Goal: Task Accomplishment & Management: Manage account settings

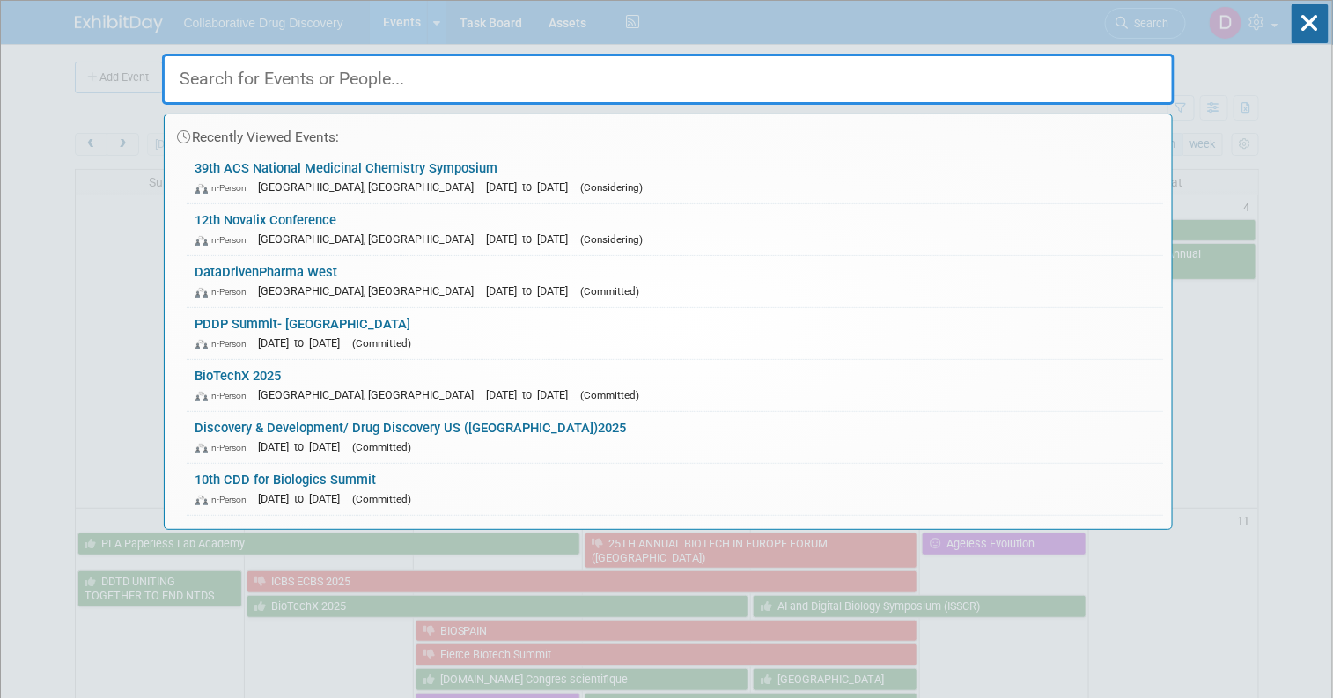
click at [286, 85] on input "text" at bounding box center [668, 79] width 1013 height 51
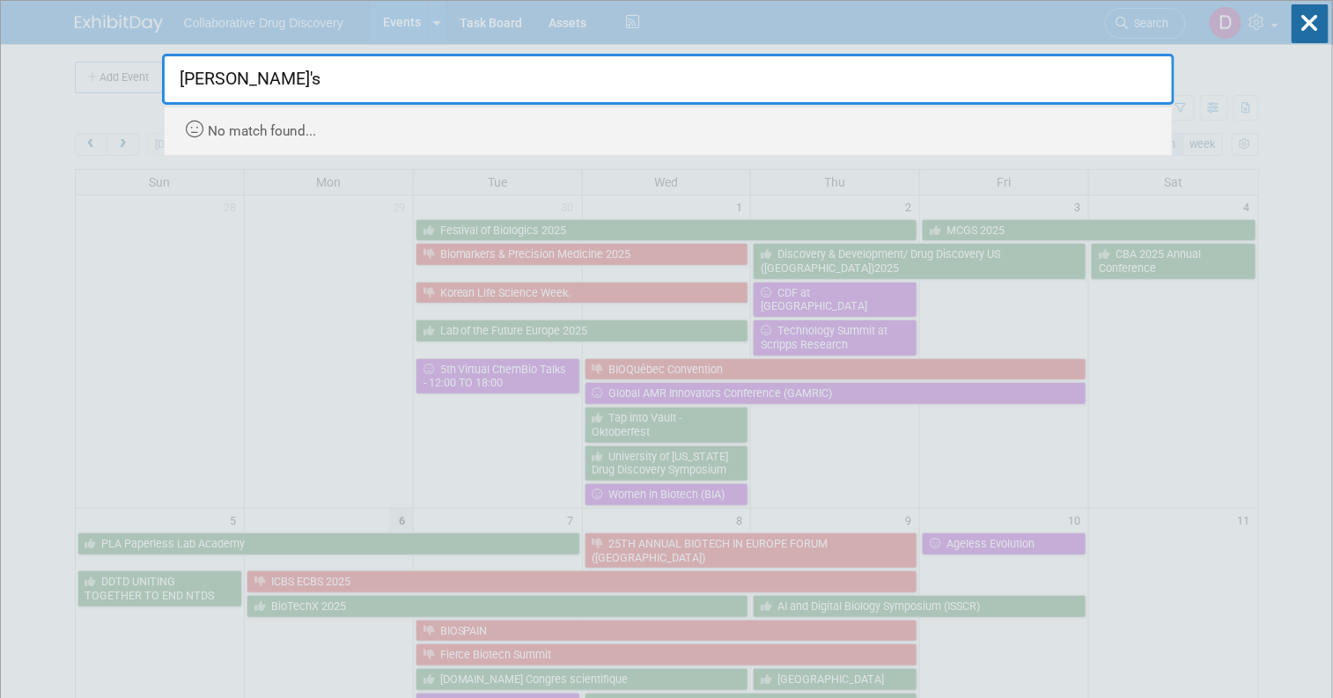
drag, startPoint x: 380, startPoint y: 82, endPoint x: 97, endPoint y: 58, distance: 284.6
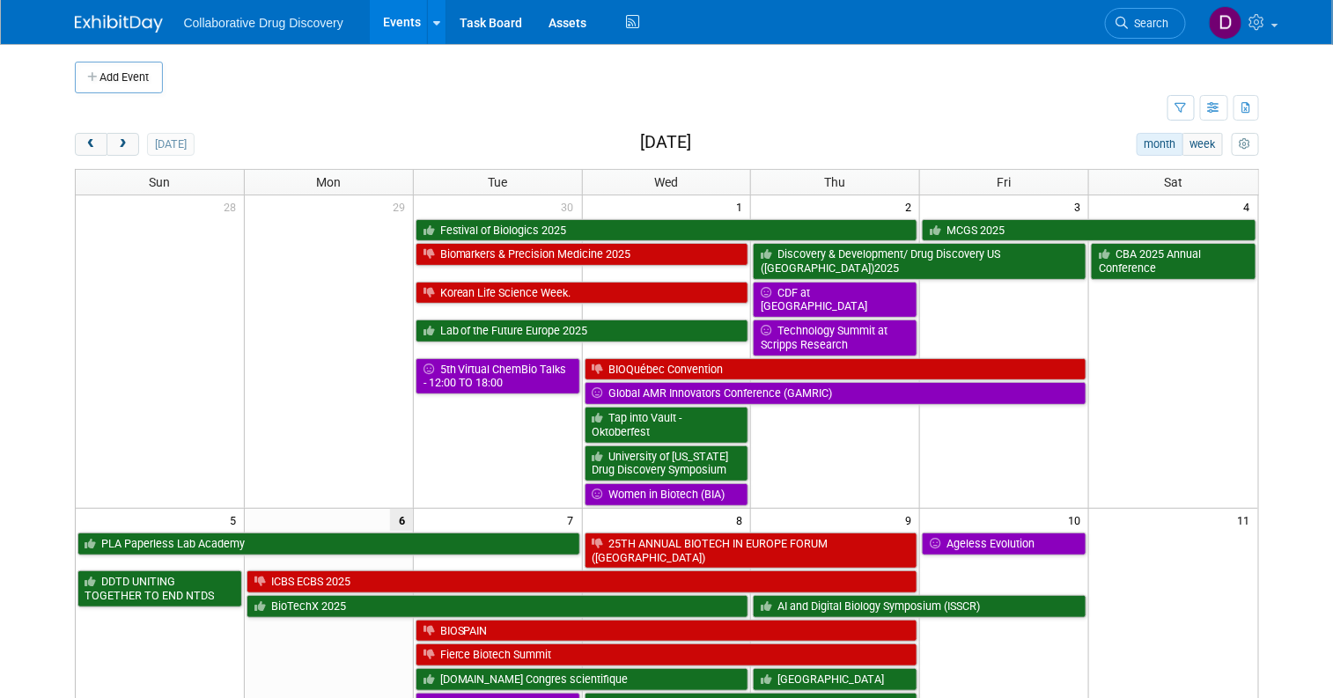
click at [1162, 29] on link "Search" at bounding box center [1145, 23] width 81 height 31
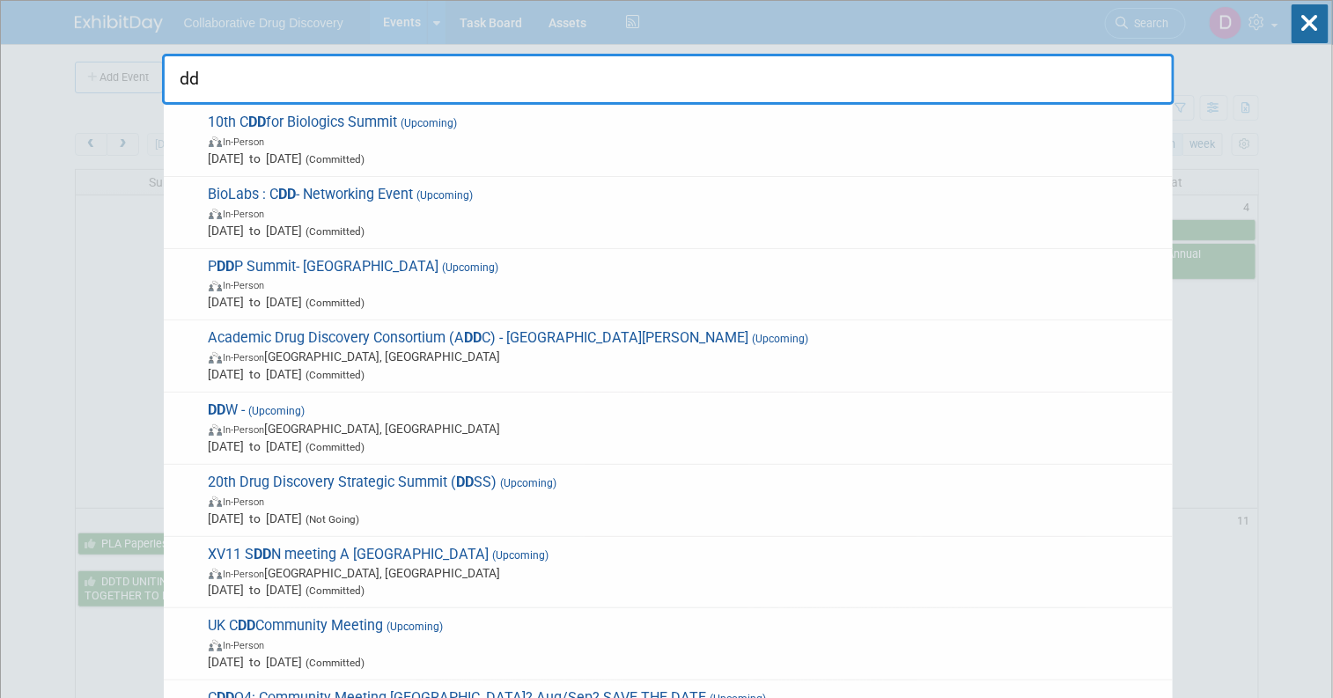
type input "d"
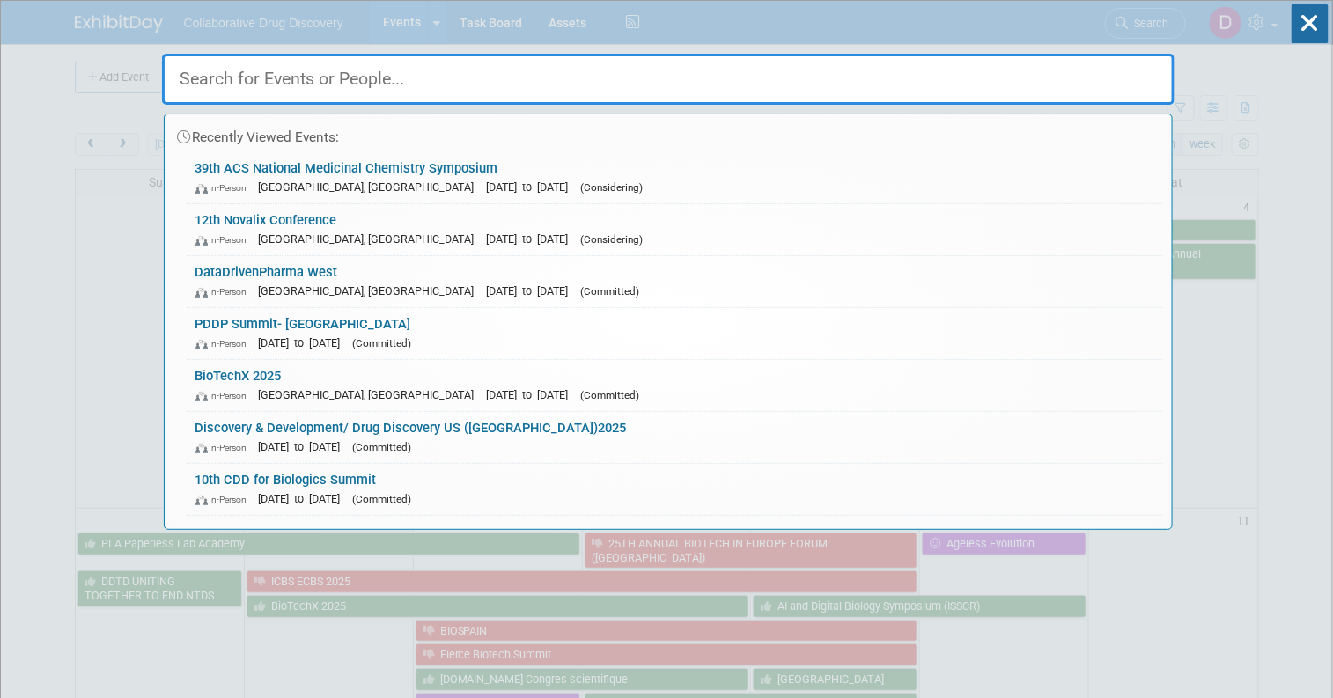
drag, startPoint x: 111, startPoint y: 92, endPoint x: 107, endPoint y: 101, distance: 9.5
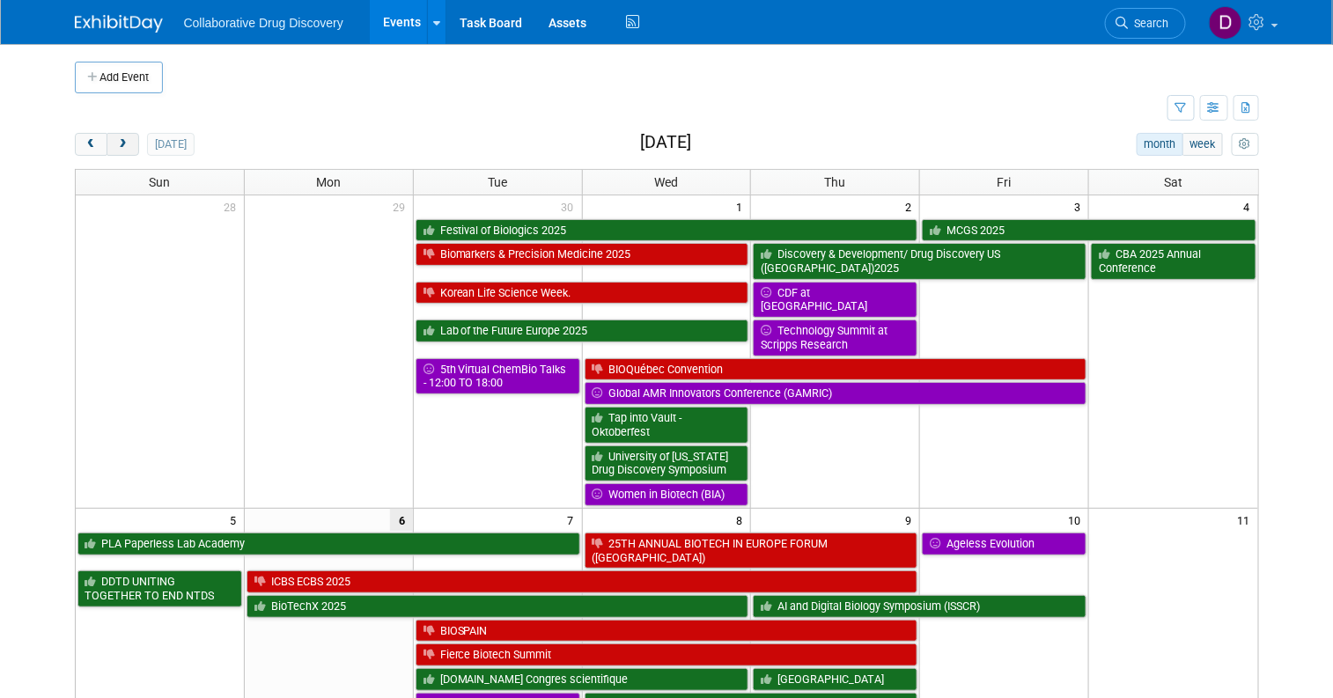
click at [116, 141] on span "next" at bounding box center [122, 144] width 13 height 11
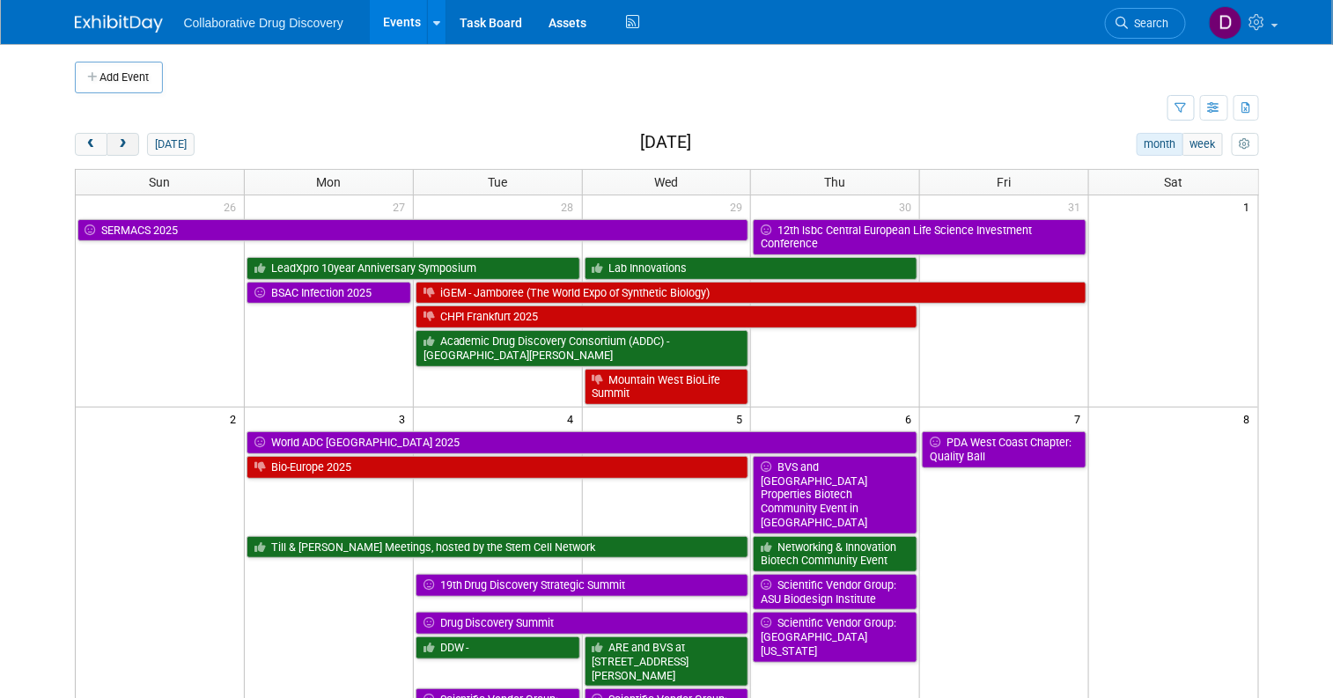
click at [116, 141] on span "next" at bounding box center [122, 144] width 13 height 11
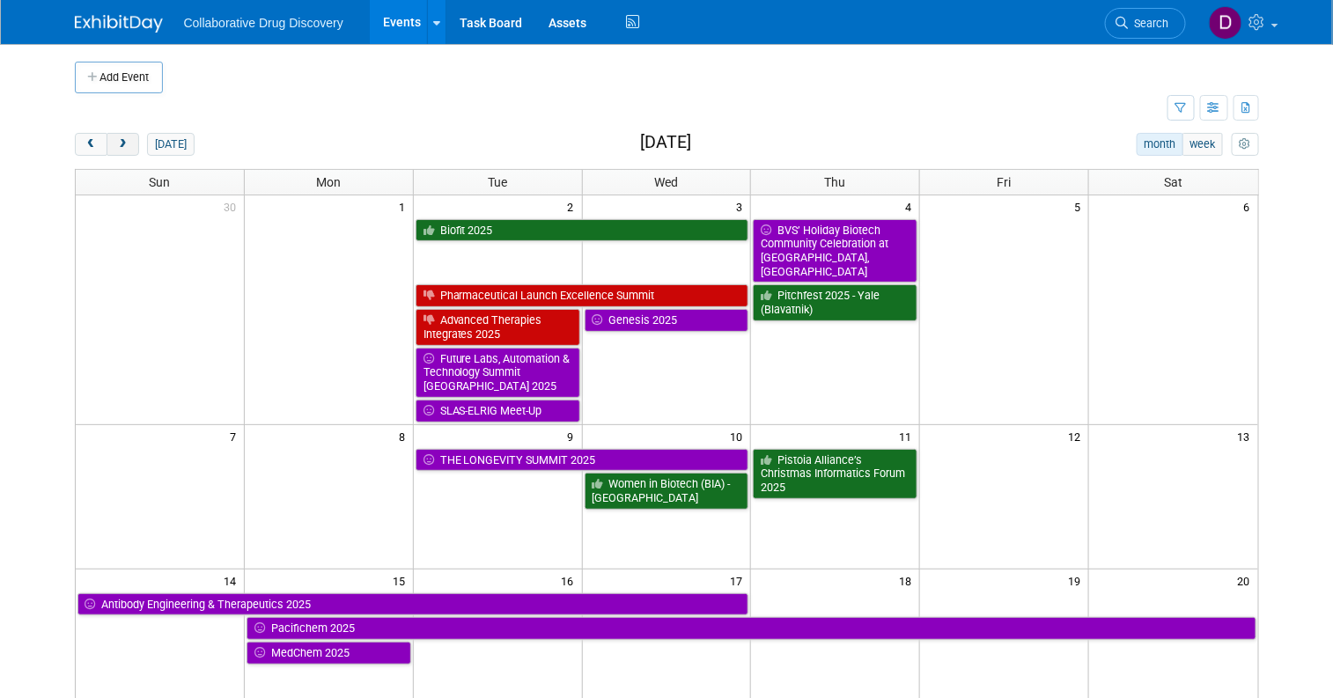
click at [116, 141] on span "next" at bounding box center [122, 144] width 13 height 11
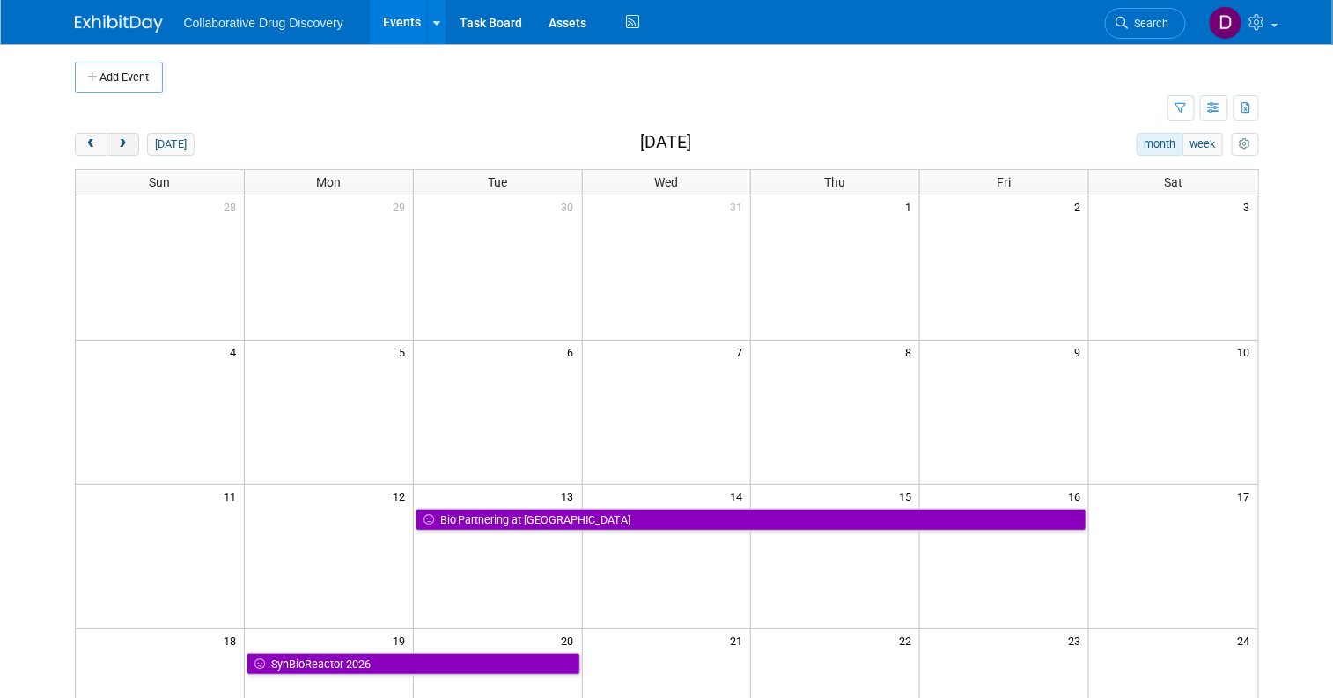
click at [116, 141] on span "next" at bounding box center [122, 144] width 13 height 11
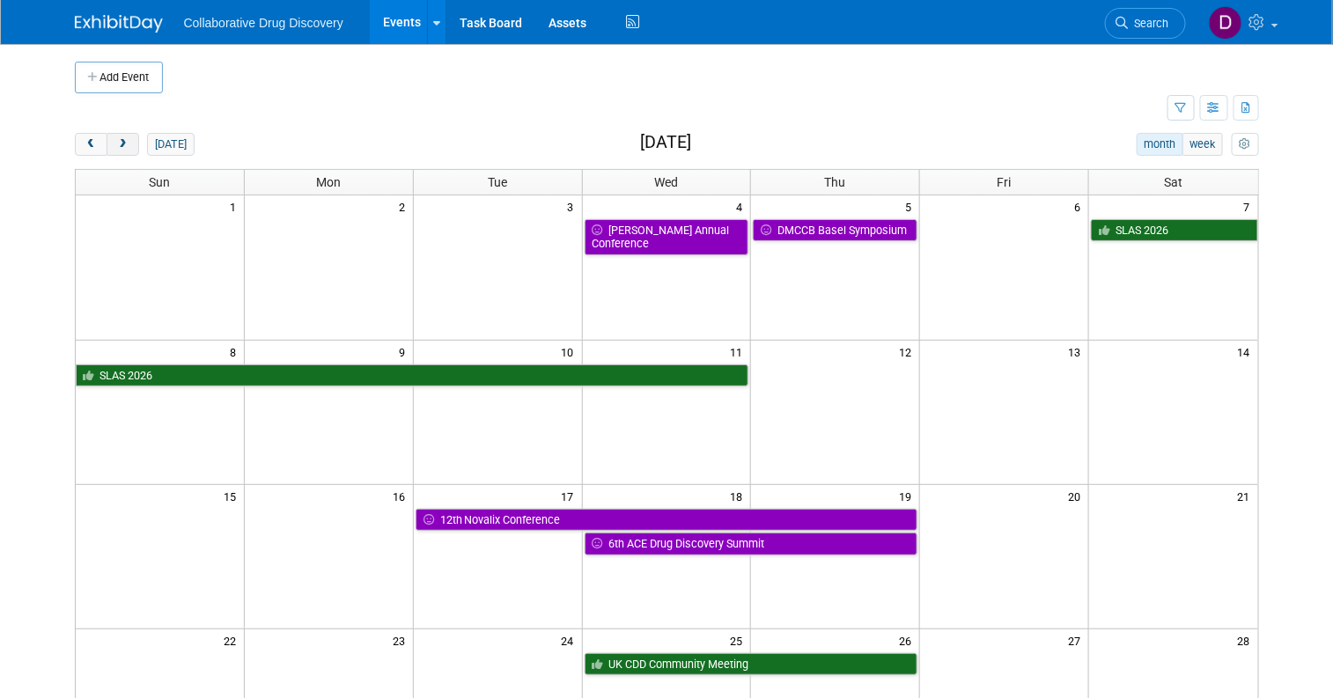
click at [116, 141] on span "next" at bounding box center [122, 144] width 13 height 11
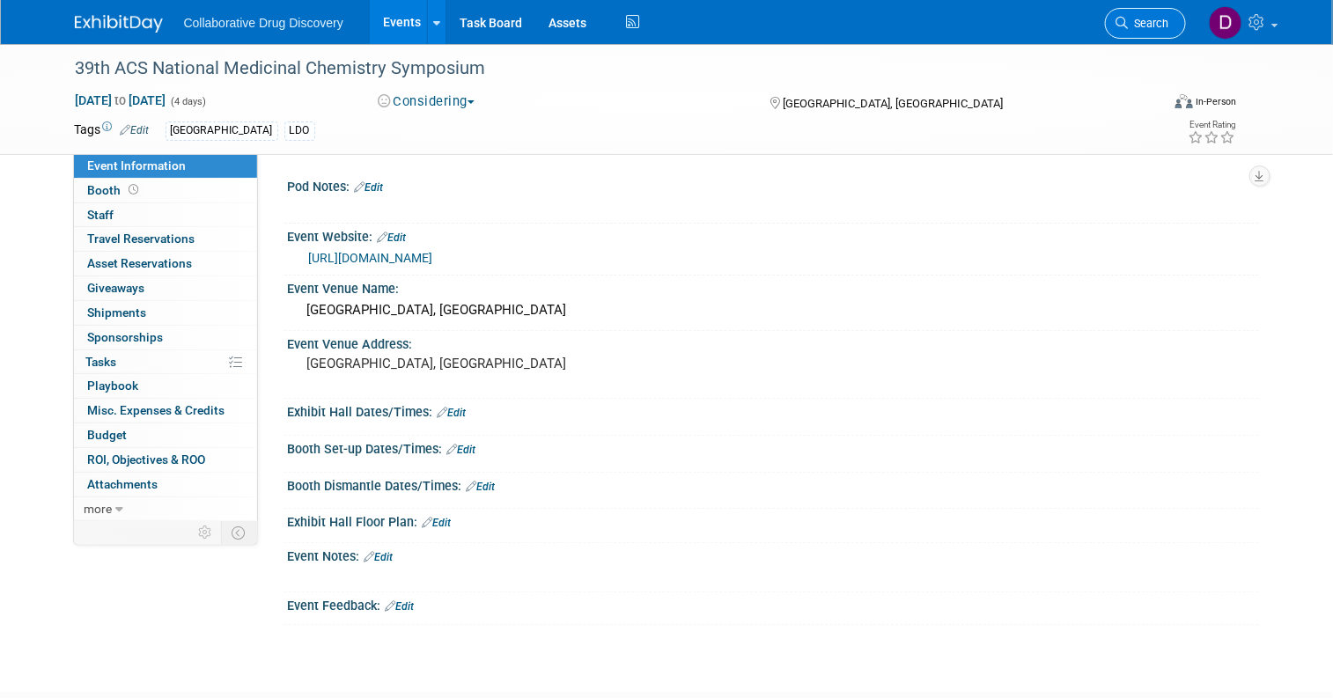
click at [1129, 19] on icon at bounding box center [1123, 23] width 12 height 12
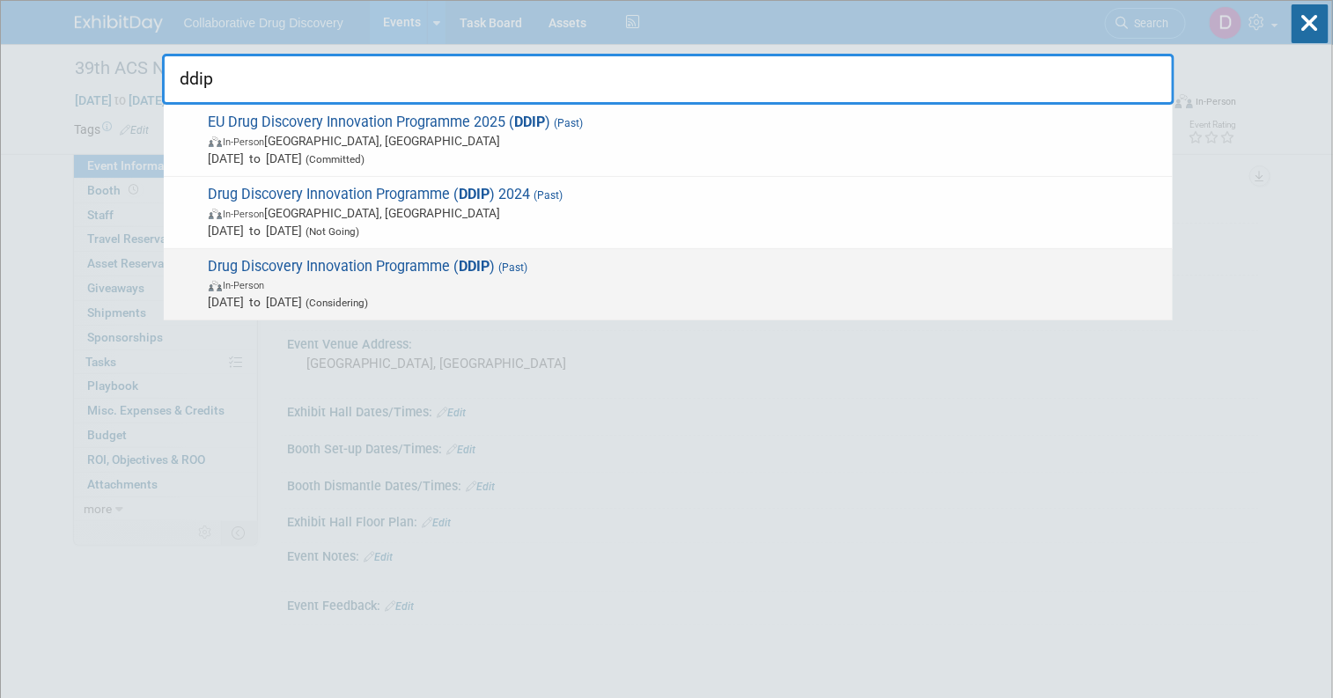
type input "ddip"
click at [363, 299] on span "(Considering)" at bounding box center [336, 303] width 66 height 12
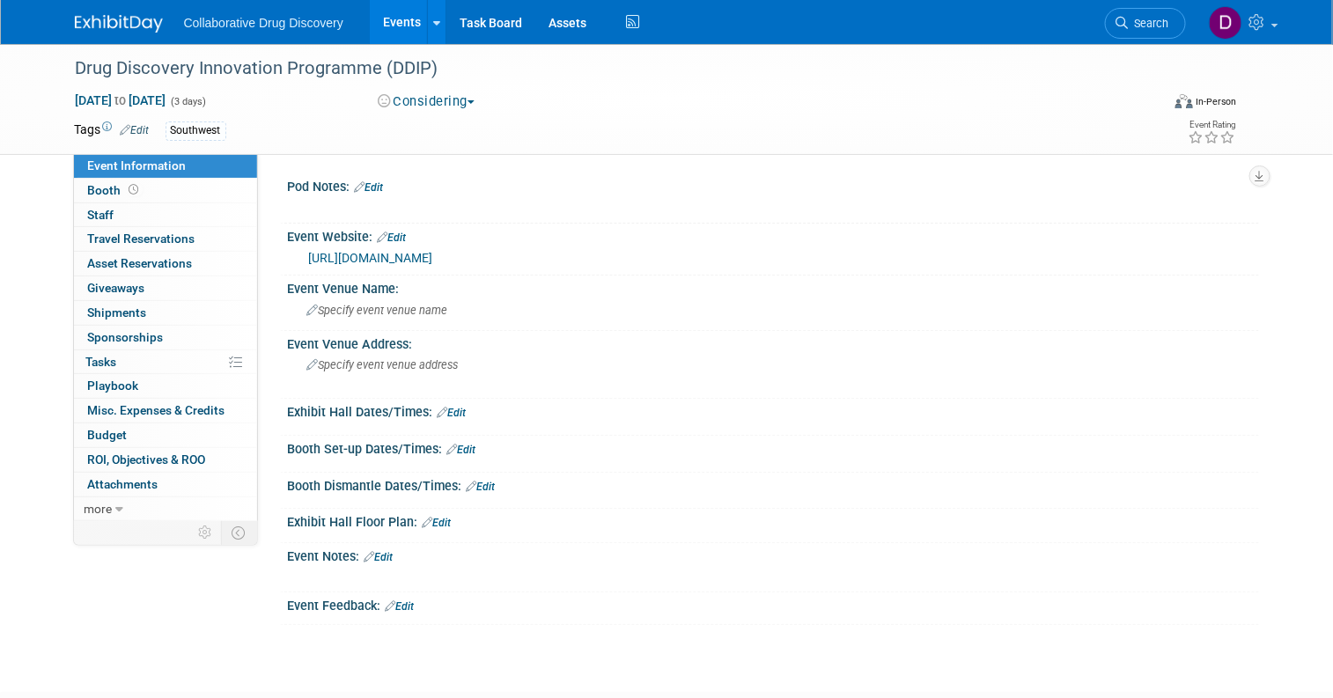
click at [409, 240] on div "Event Website: Edit" at bounding box center [773, 235] width 971 height 23
click at [409, 252] on link "https://worldbigroup.com/drug-discovery-innovation-programme/" at bounding box center [371, 258] width 124 height 14
click at [75, 22] on img at bounding box center [119, 24] width 88 height 18
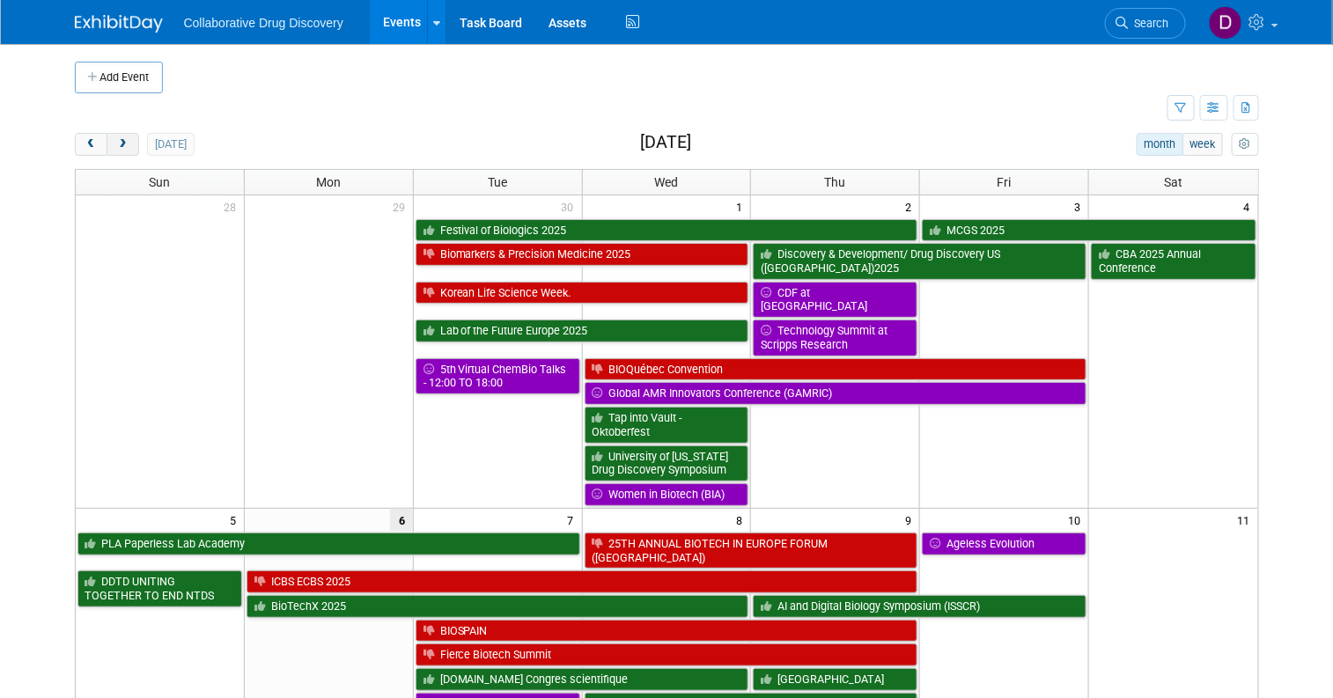
click at [116, 140] on span "next" at bounding box center [122, 144] width 13 height 11
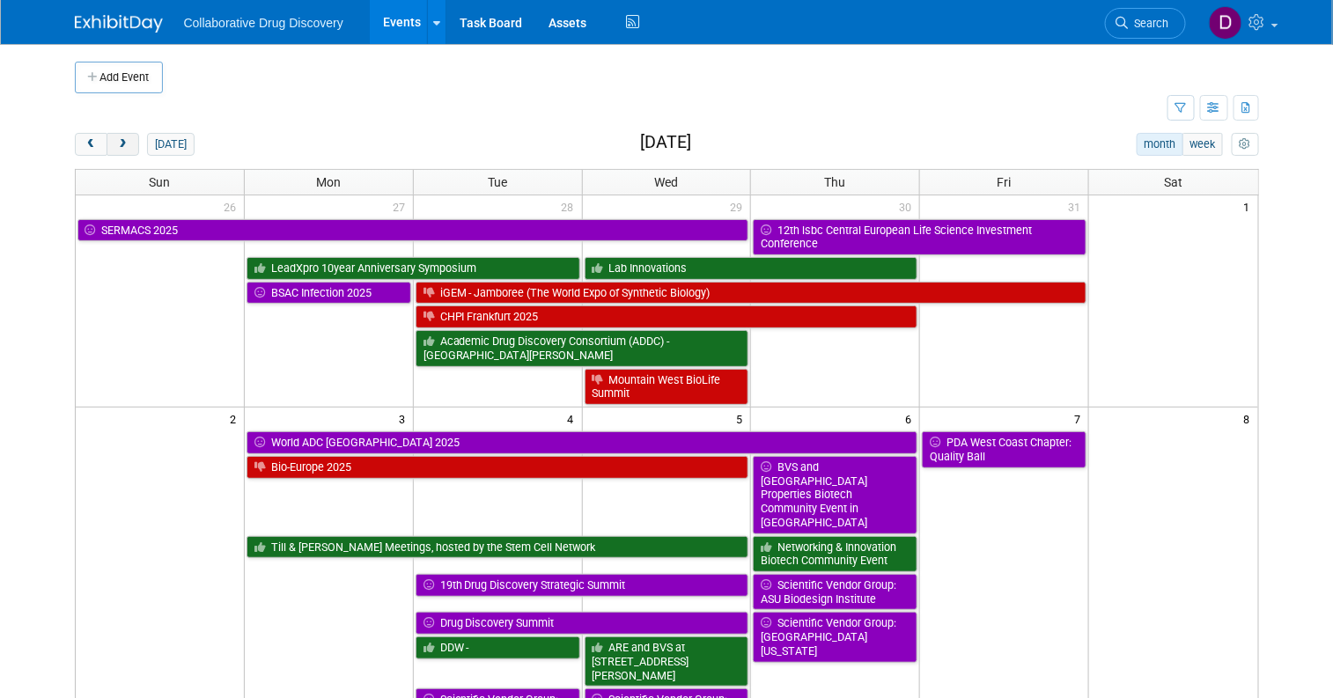
click at [116, 140] on span "next" at bounding box center [122, 144] width 13 height 11
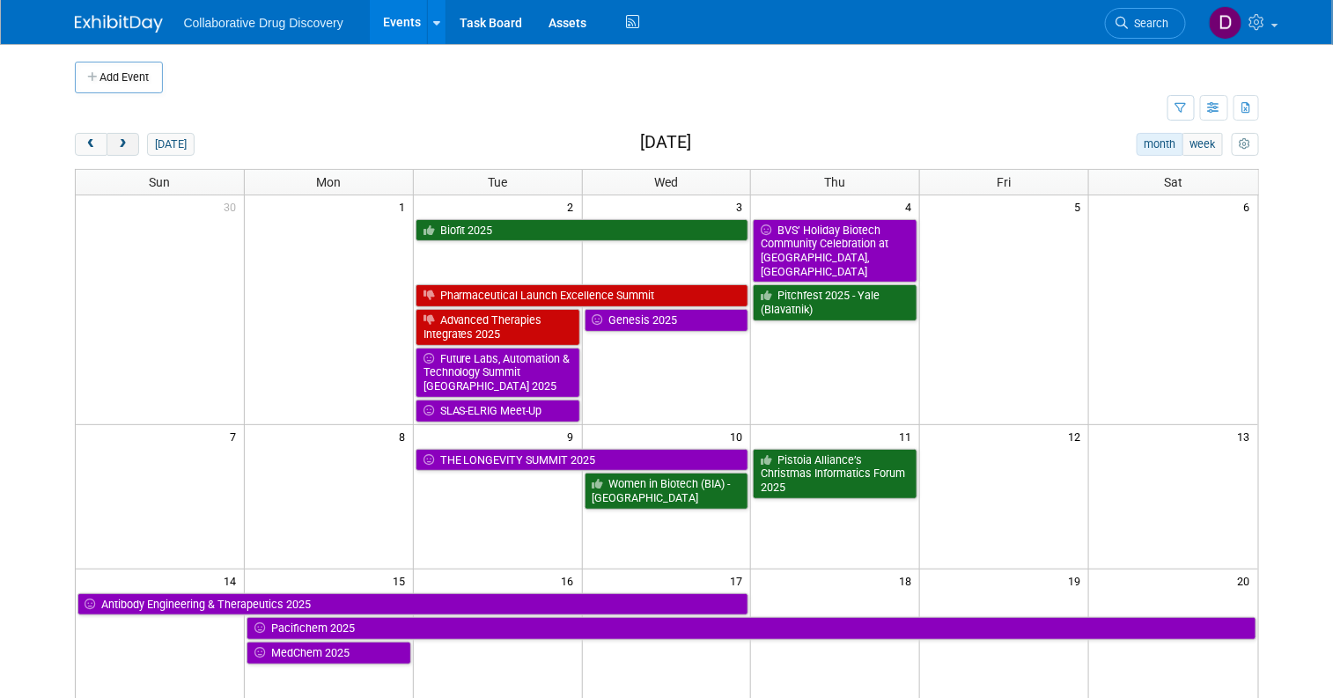
click at [116, 140] on span "next" at bounding box center [122, 144] width 13 height 11
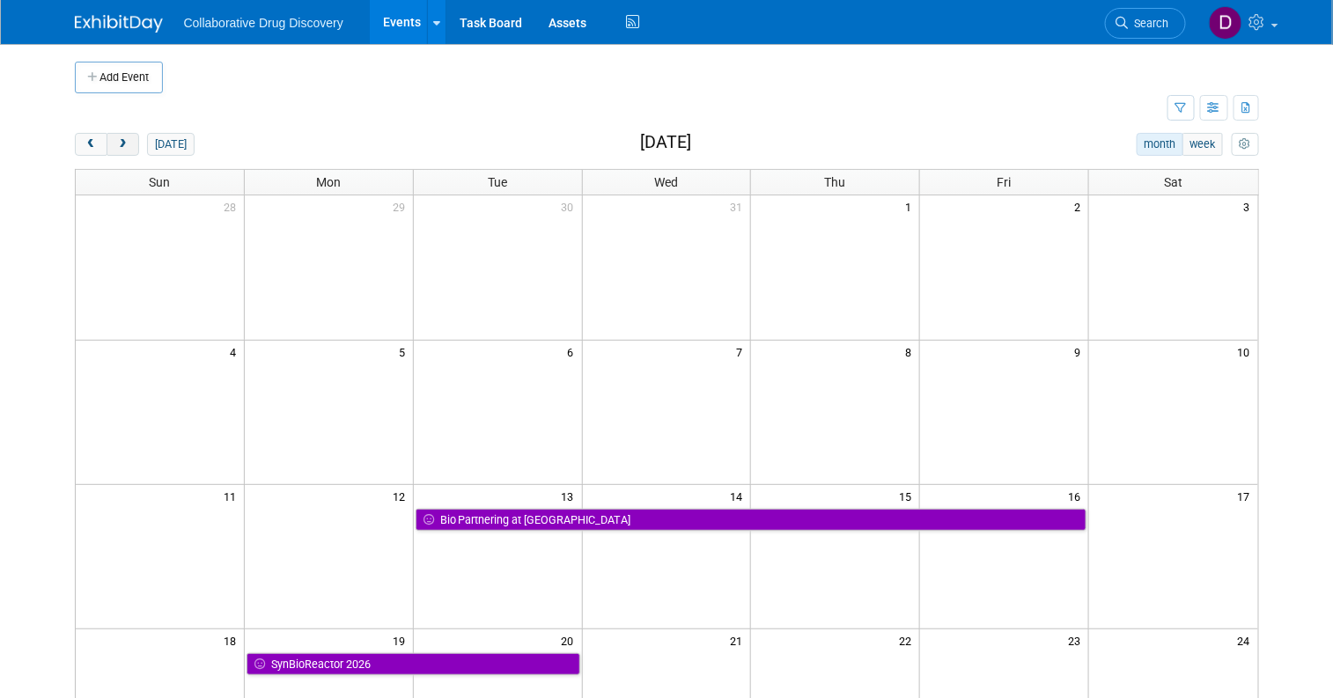
click at [116, 140] on span "next" at bounding box center [122, 144] width 13 height 11
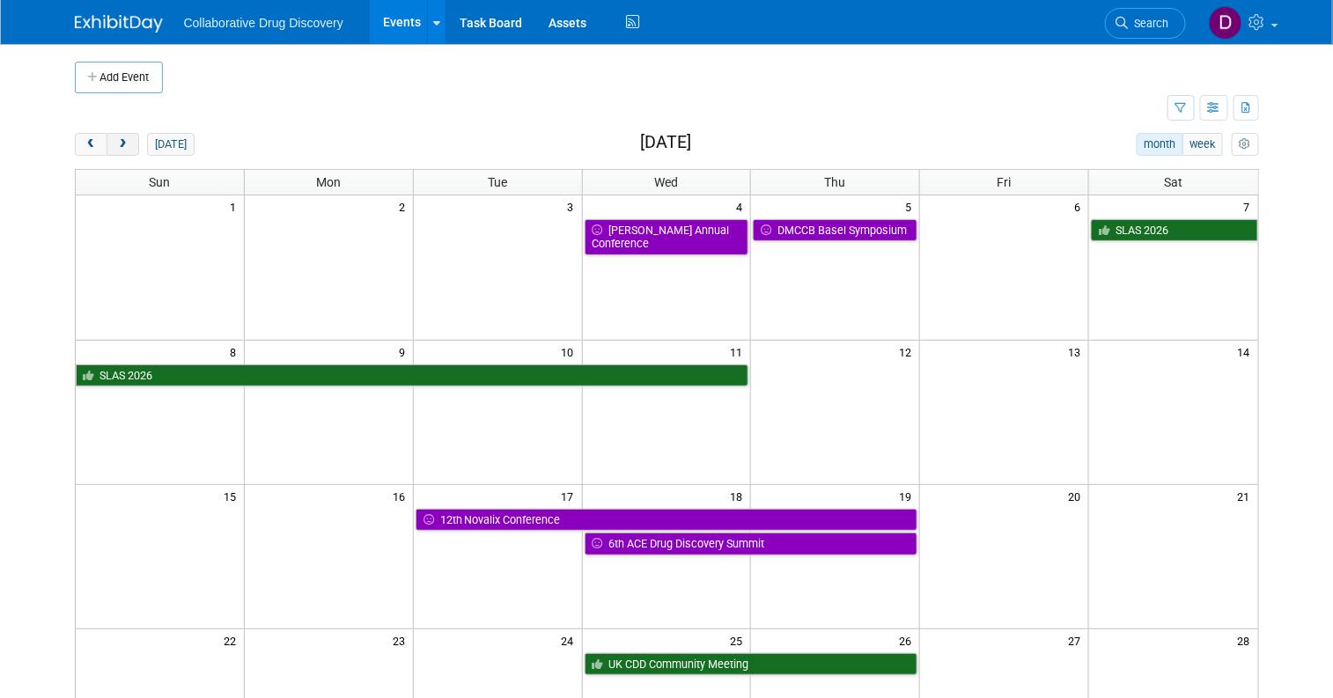
click at [116, 140] on span "next" at bounding box center [122, 144] width 13 height 11
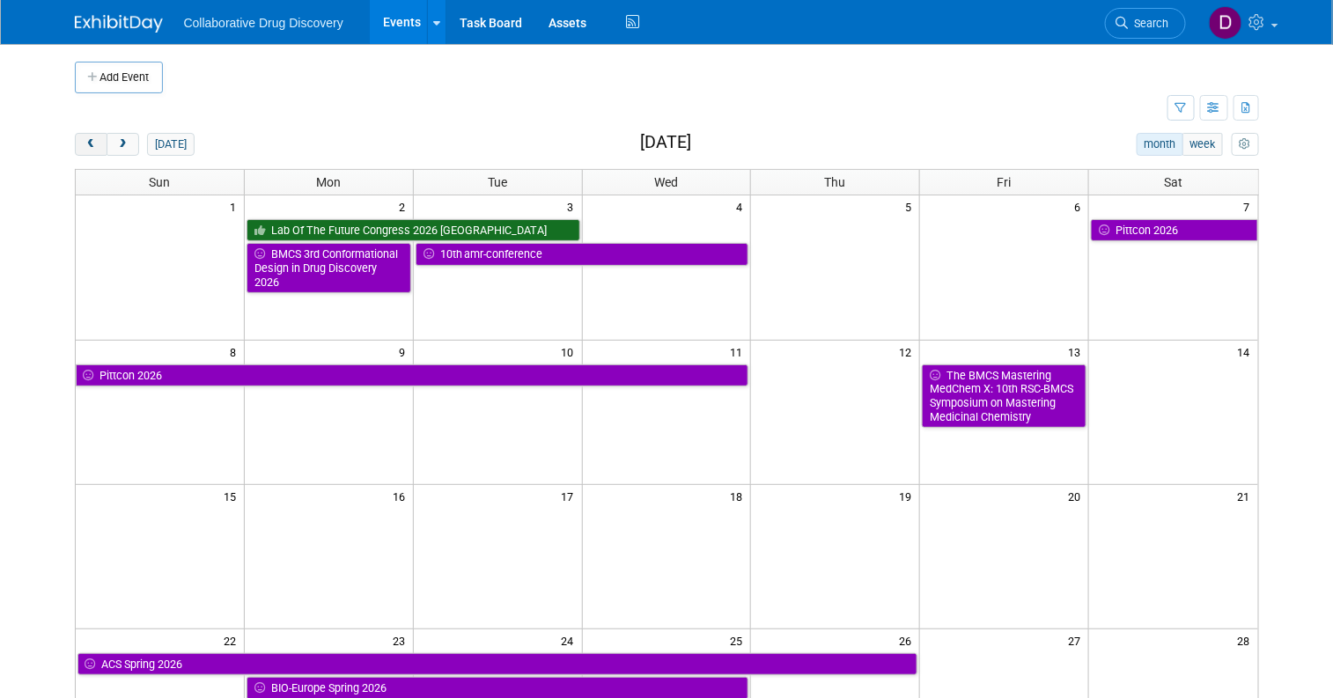
click at [85, 142] on span "prev" at bounding box center [91, 144] width 13 height 11
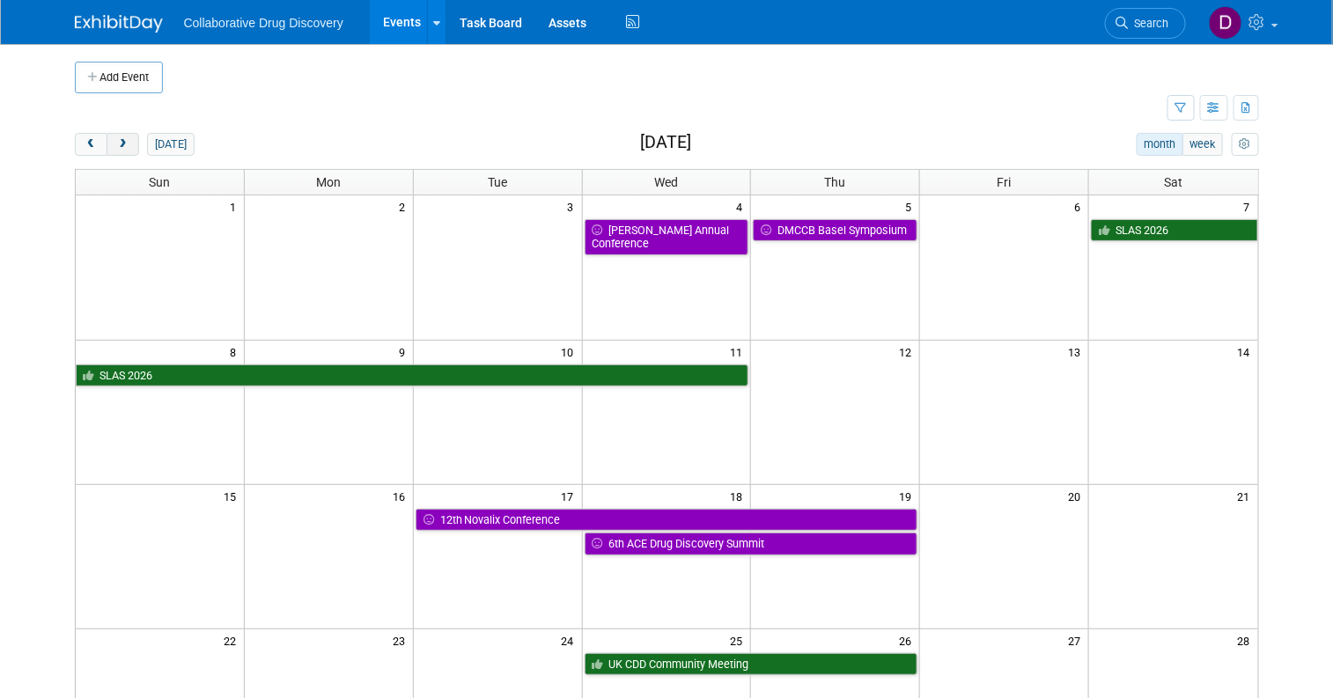
click at [116, 147] on span "next" at bounding box center [122, 144] width 13 height 11
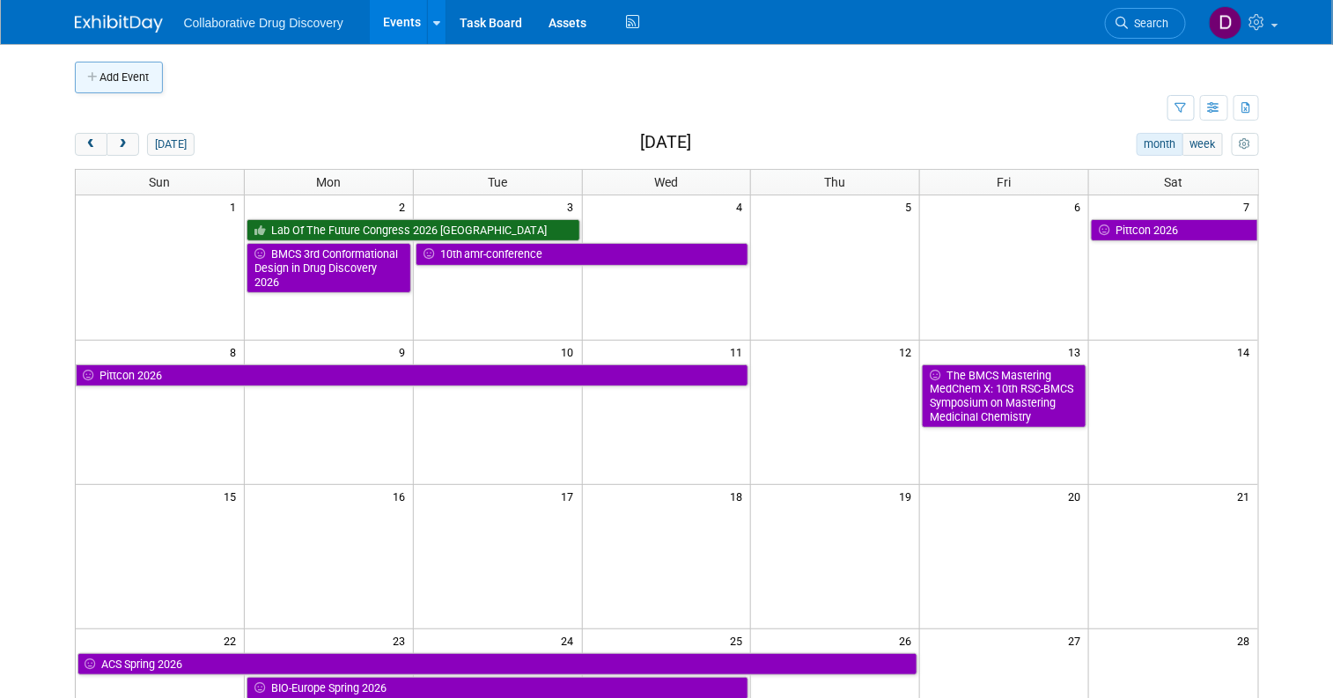
click at [88, 82] on icon "button" at bounding box center [94, 77] width 12 height 11
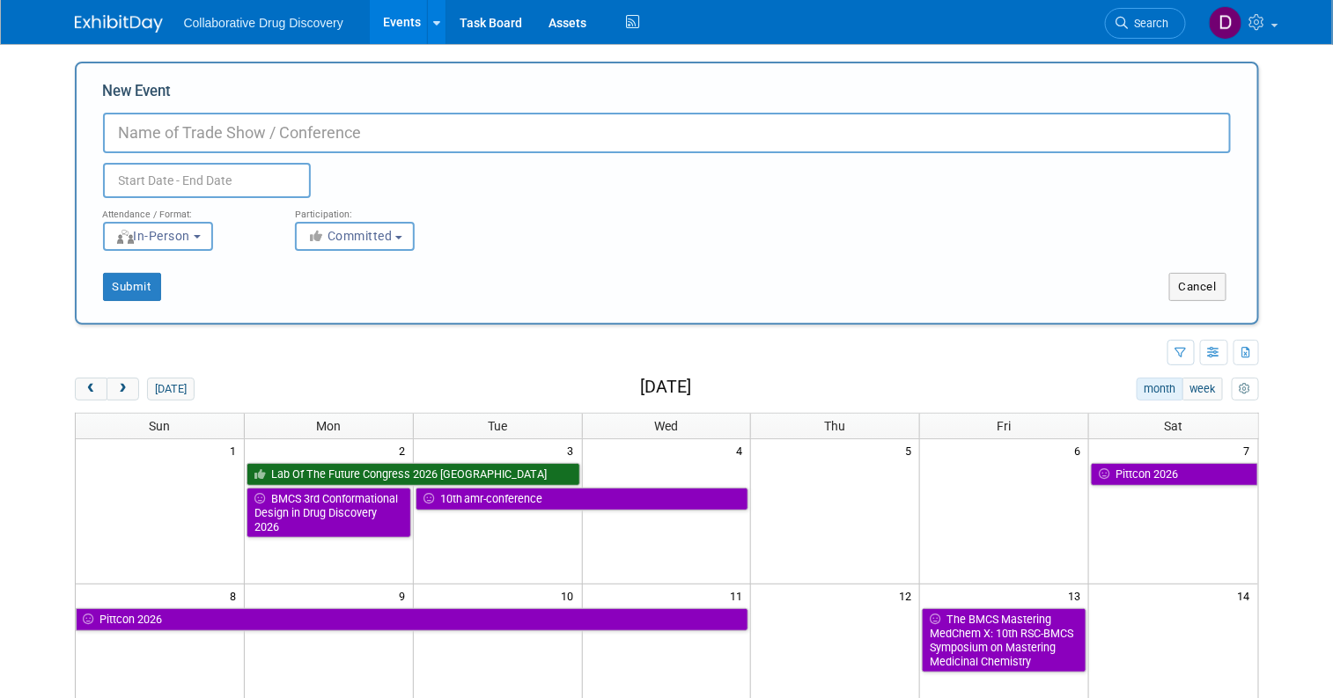
paste input "Drug Discovery Innovation 2026 External"
type input "Drug Discovery Innovation 2026 External"
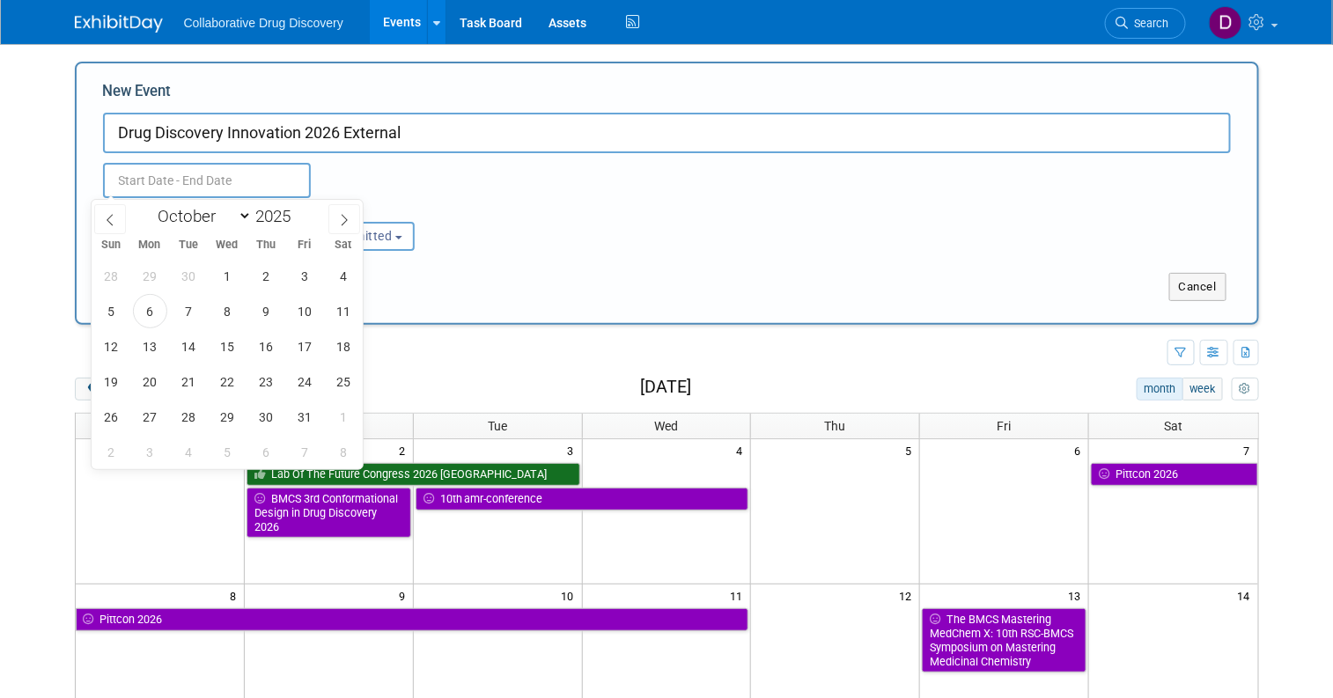
click at [226, 177] on input "text" at bounding box center [207, 180] width 208 height 35
click at [223, 216] on select "January February March April May June July August September October November De…" at bounding box center [201, 216] width 101 height 22
select select "2"
click at [151, 205] on select "January February March April May June July August September October November De…" at bounding box center [201, 216] width 101 height 22
click at [150, 344] on span "10" at bounding box center [150, 346] width 34 height 34
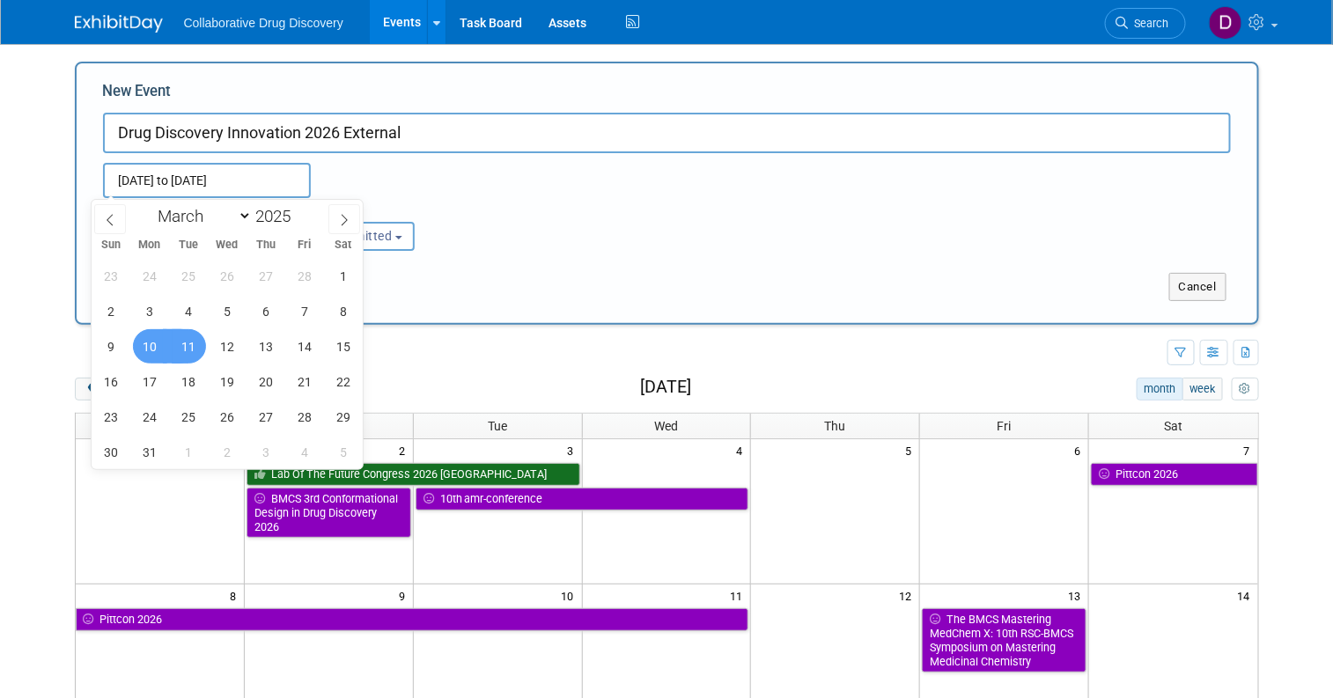
click at [180, 342] on span "11" at bounding box center [189, 346] width 34 height 34
type input "Mar 10, 2025 to Mar 11, 2025"
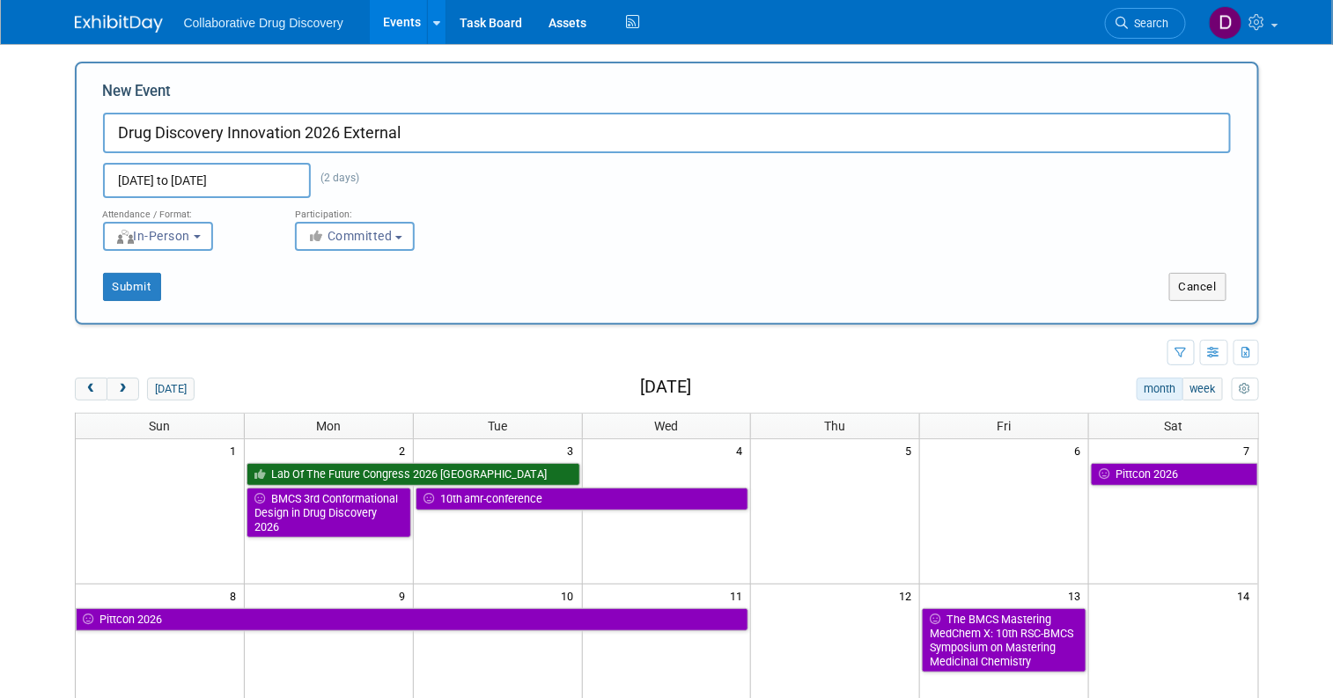
click at [564, 265] on div "Submit Cancel" at bounding box center [667, 276] width 1155 height 50
click at [360, 229] on span "Committed" at bounding box center [349, 236] width 85 height 14
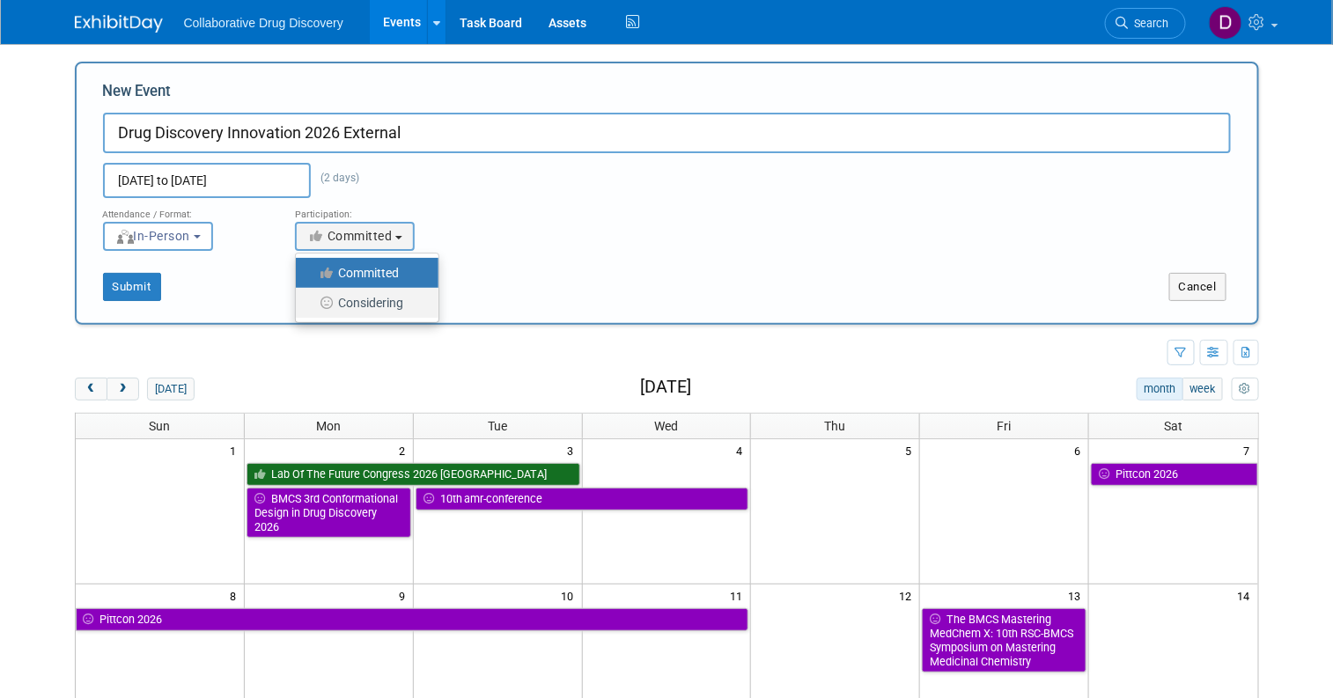
click at [373, 296] on label "Considering" at bounding box center [363, 302] width 116 height 23
click at [312, 298] on input "Considering" at bounding box center [305, 303] width 11 height 11
select select "2"
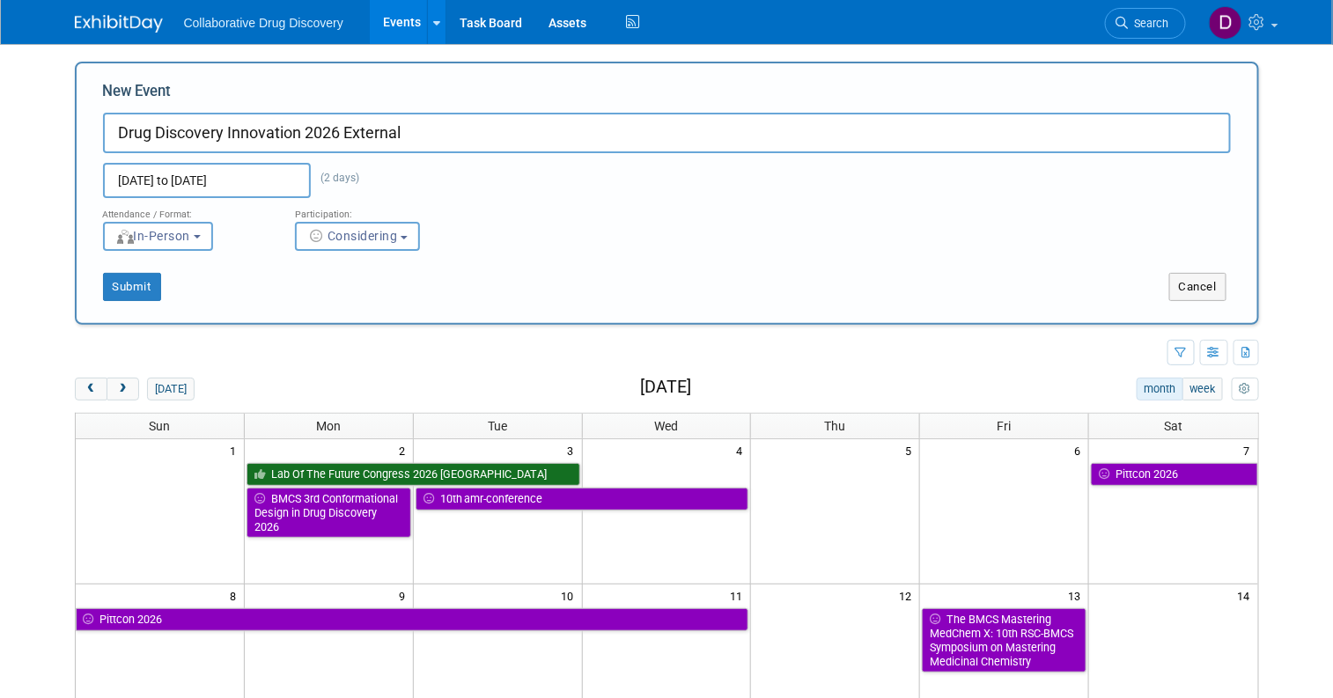
click at [535, 247] on div "Attendance / Format: <img src="https://www.exhibitday.com/Images/Format-InPerso…" at bounding box center [667, 224] width 1155 height 53
click at [122, 277] on button "Submit" at bounding box center [132, 287] width 58 height 28
type input "Drug Discovery Innovation 2026 External"
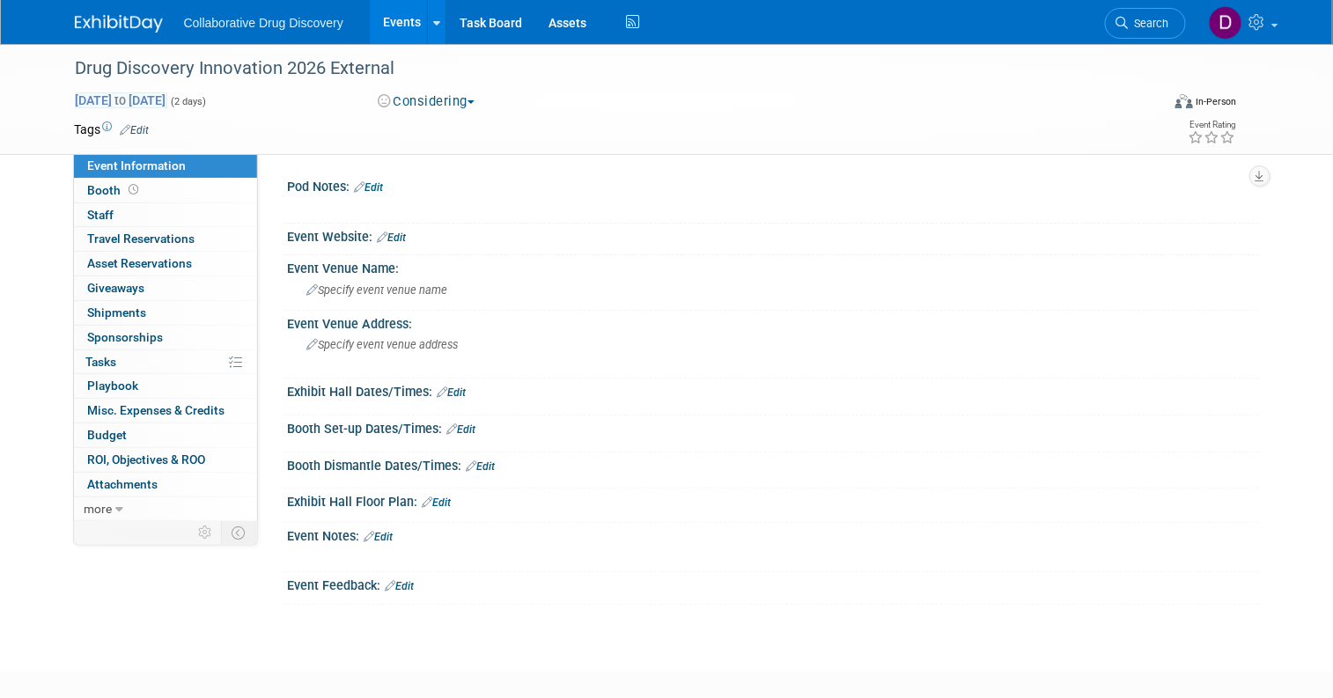
click at [167, 98] on span "[DATE] to [DATE]" at bounding box center [121, 100] width 92 height 16
select select "2"
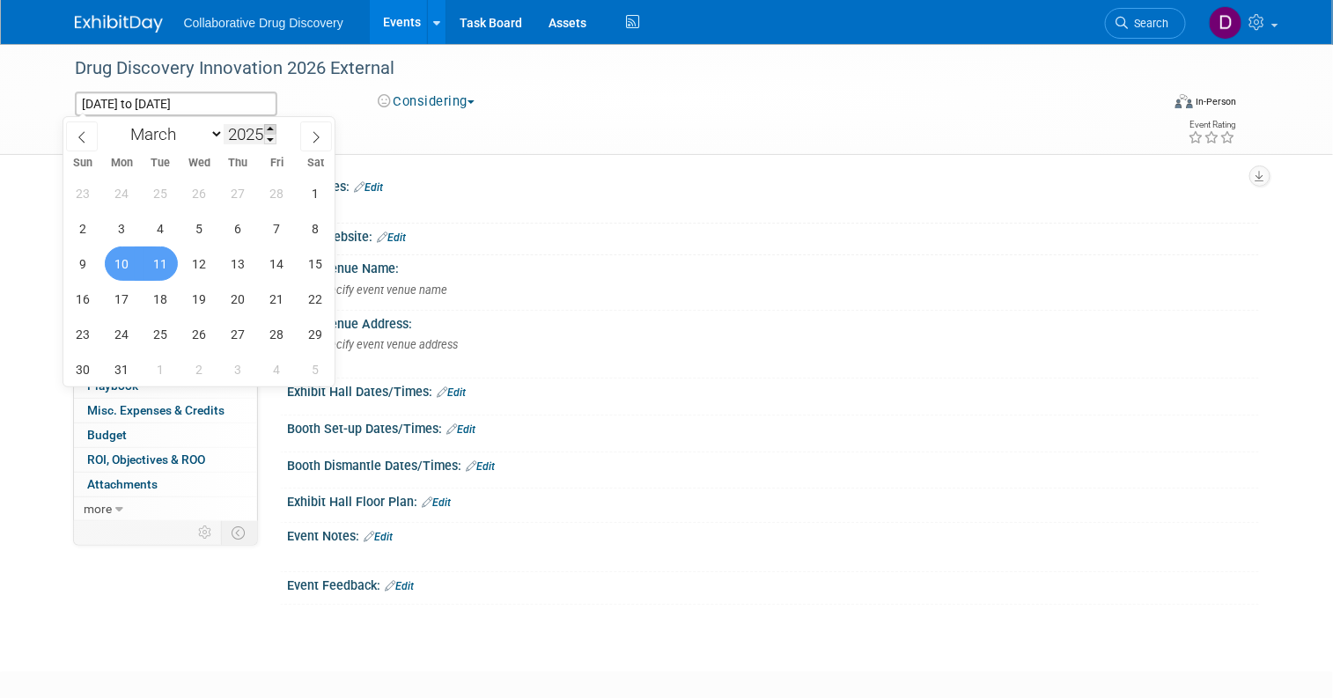
click at [272, 129] on span at bounding box center [270, 129] width 12 height 11
type input "2026"
click at [520, 148] on div "Drug Discovery Innovation 2026 External [DATE] to [DATE] (2 days) [DATE] to [DA…" at bounding box center [667, 99] width 1211 height 110
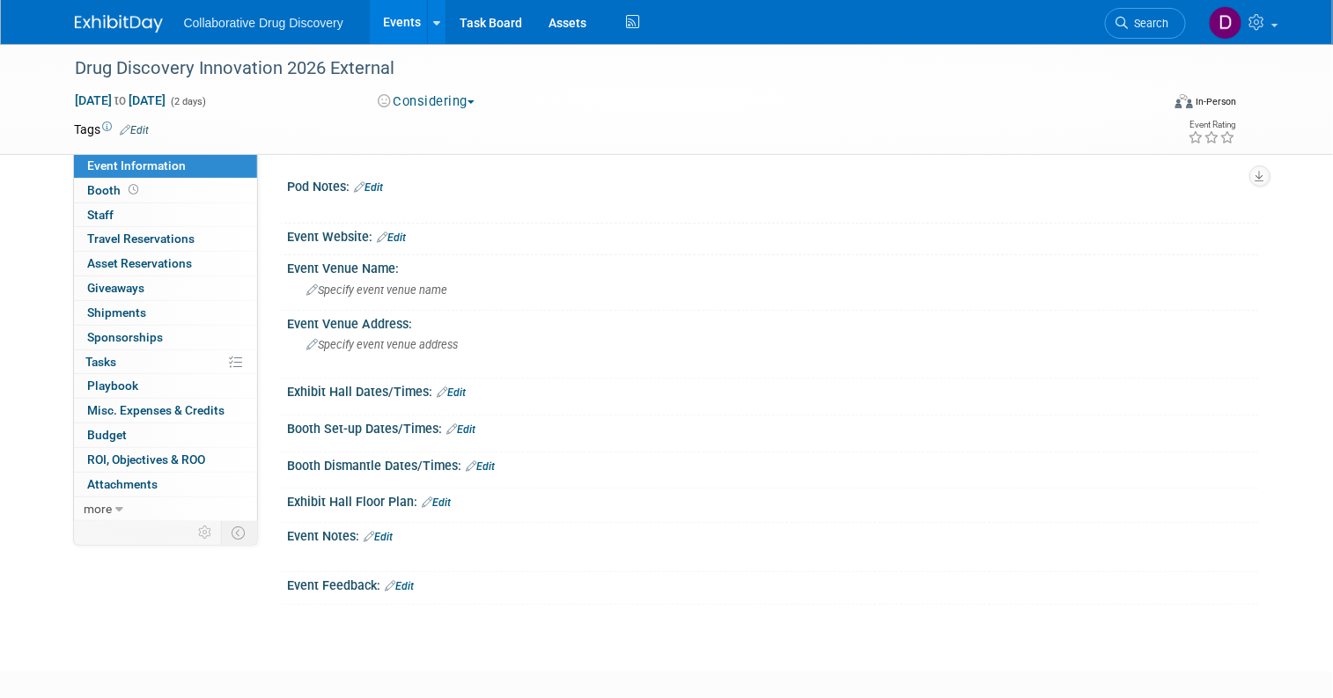
click at [167, 92] on span "[DATE] to [DATE]" at bounding box center [121, 100] width 92 height 16
click at [522, 139] on div "Tags Edit" at bounding box center [557, 130] width 964 height 24
click at [170, 77] on div "Drug Discovery Innovation 2026 External" at bounding box center [604, 69] width 1069 height 32
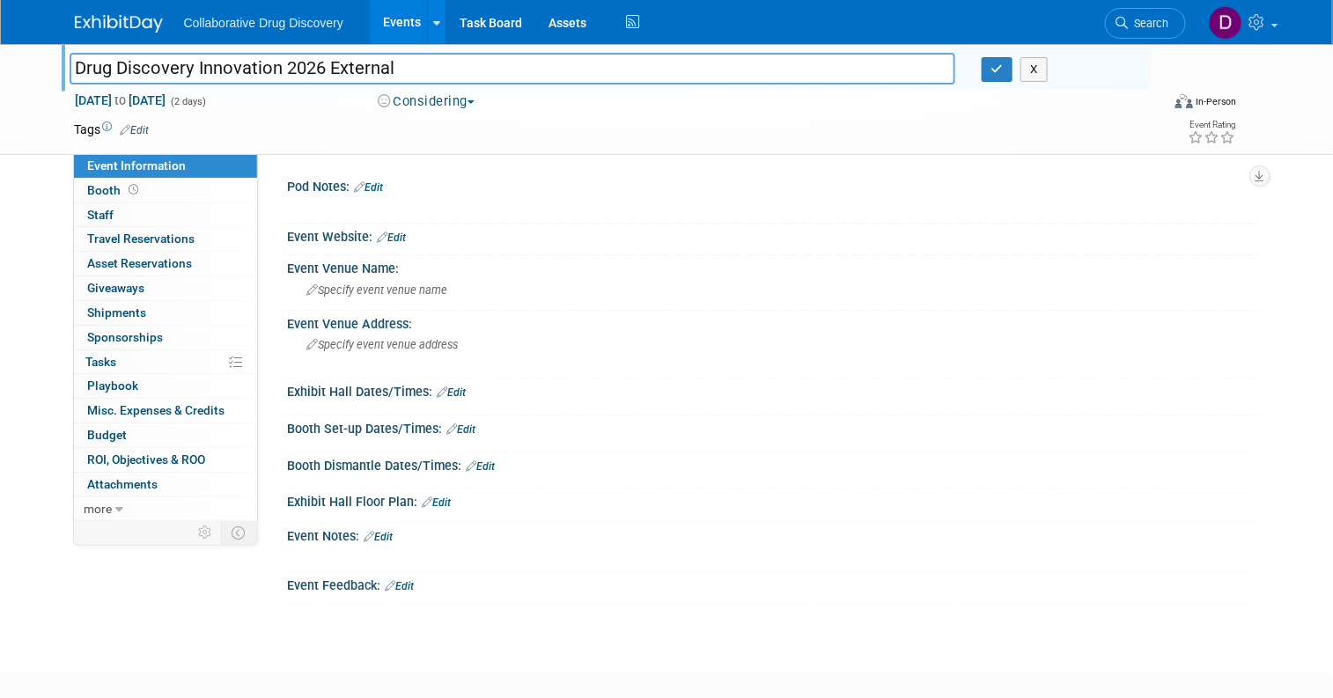
click at [169, 76] on input "Drug Discovery Innovation 2026 External" at bounding box center [513, 68] width 886 height 31
click at [166, 85] on div "Drug Discovery Innovation 2026 External Drug Discovery Innovation 2026 External…" at bounding box center [611, 71] width 1082 height 28
click at [167, 96] on span "Mar 10, 2025 to Mar 11, 2025" at bounding box center [121, 100] width 92 height 16
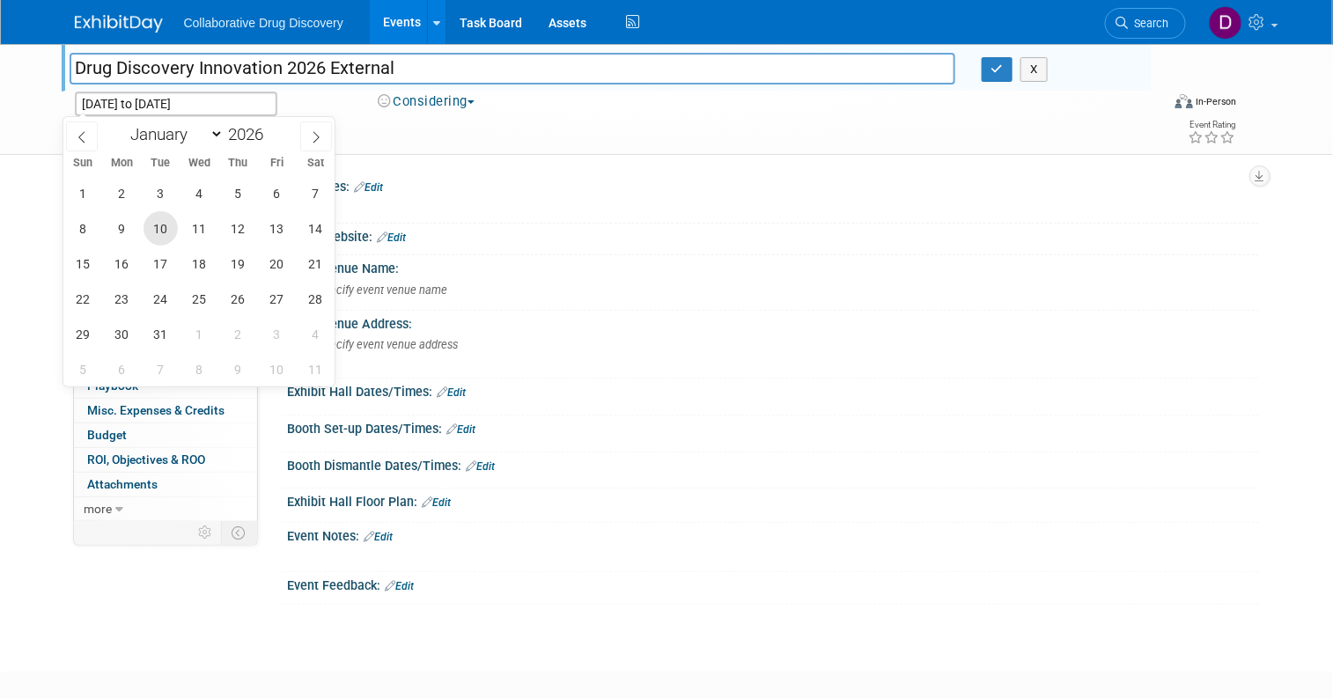
click at [160, 230] on span "10" at bounding box center [161, 228] width 34 height 34
type input "Mar 10, 2026"
click at [194, 233] on span "11" at bounding box center [199, 228] width 34 height 34
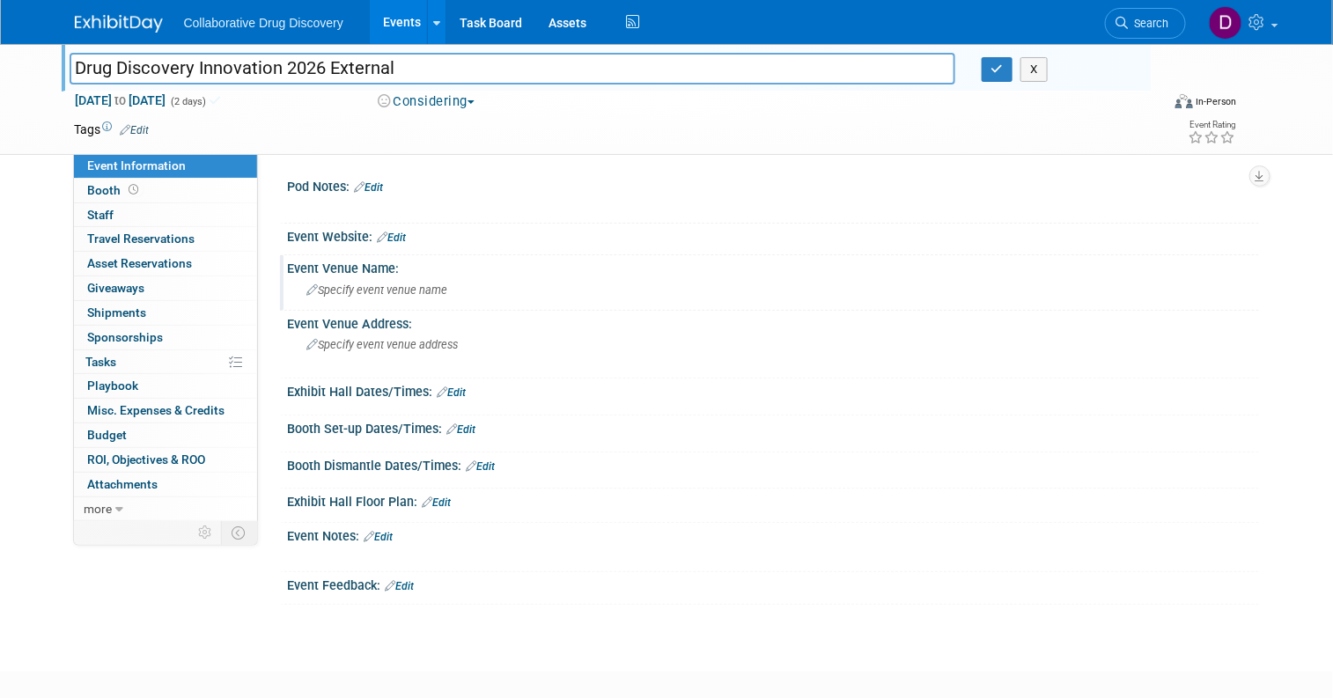
click at [609, 264] on div "Event Venue Name:" at bounding box center [773, 266] width 971 height 22
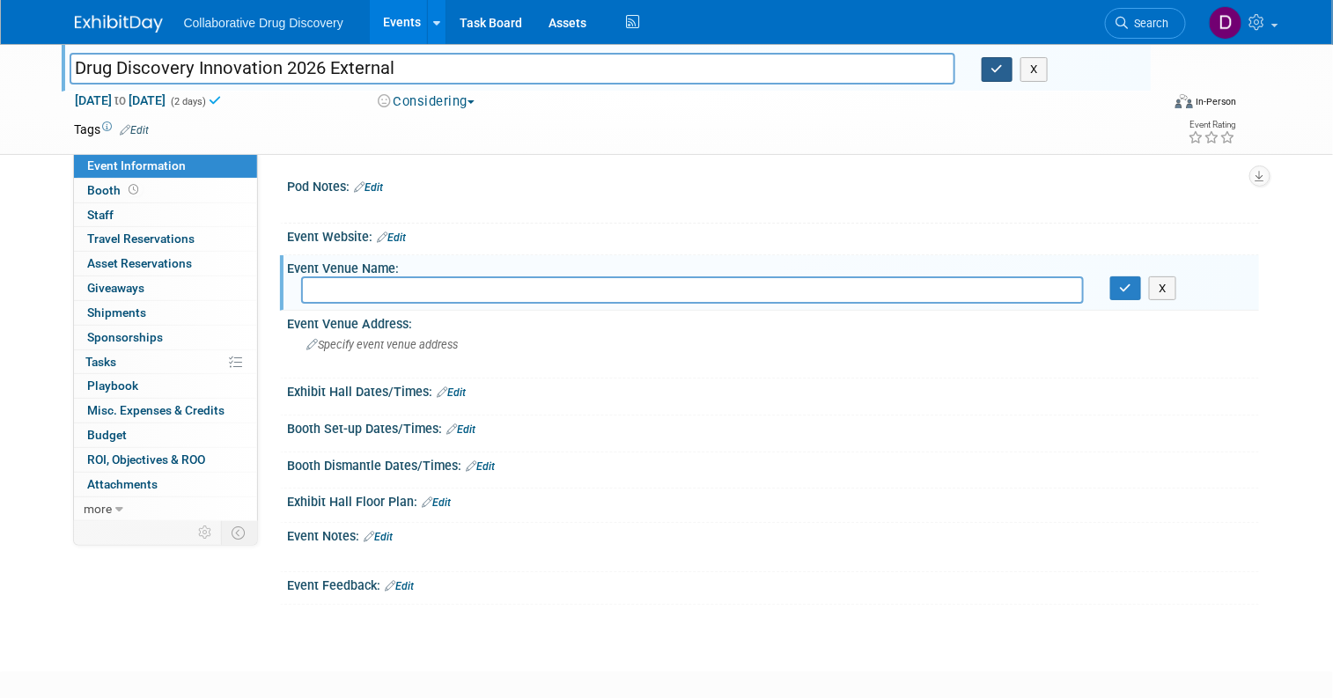
click at [993, 70] on button "button" at bounding box center [998, 69] width 32 height 25
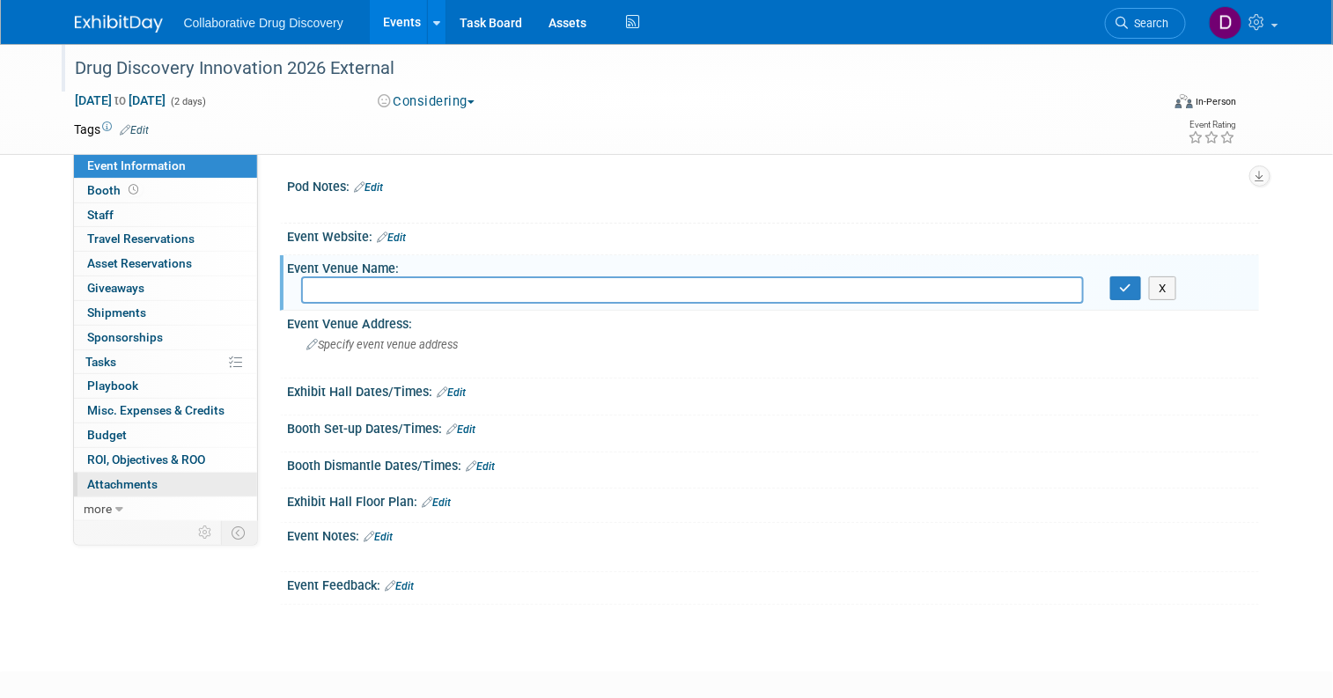
click at [112, 477] on span "Attachments 0" at bounding box center [123, 484] width 70 height 14
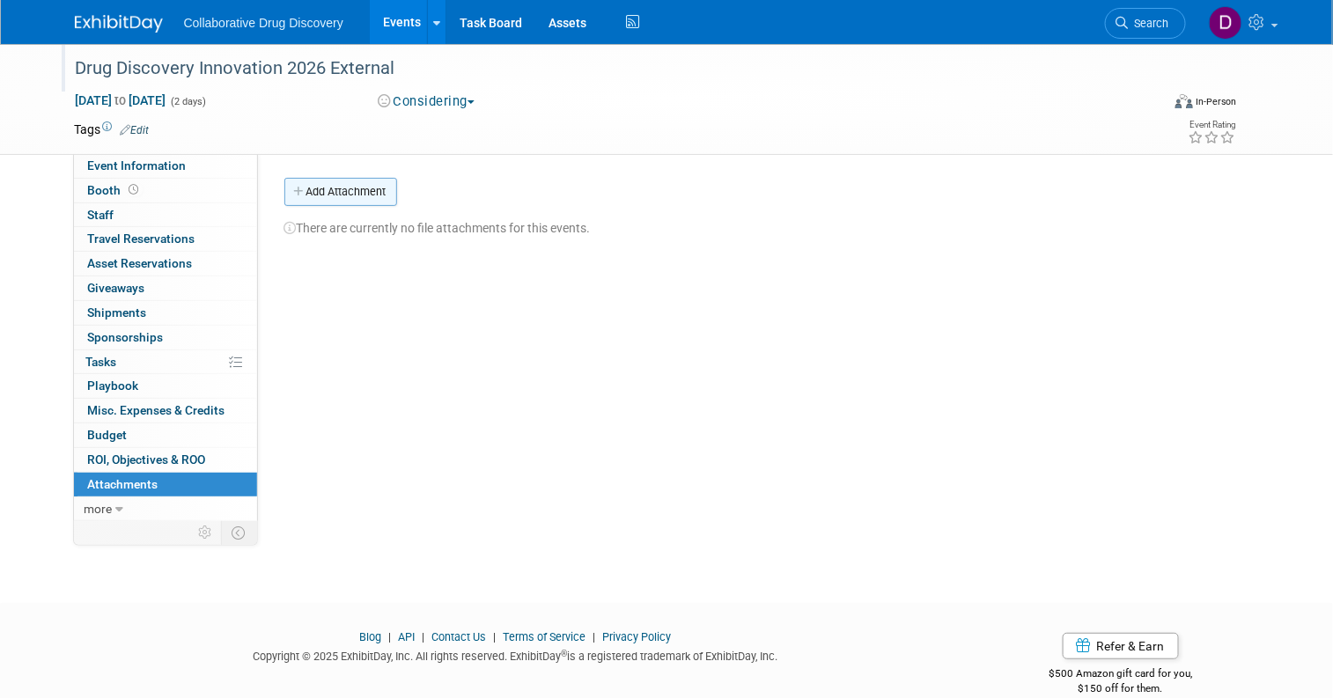
click at [319, 189] on button "Add Attachment" at bounding box center [340, 192] width 113 height 28
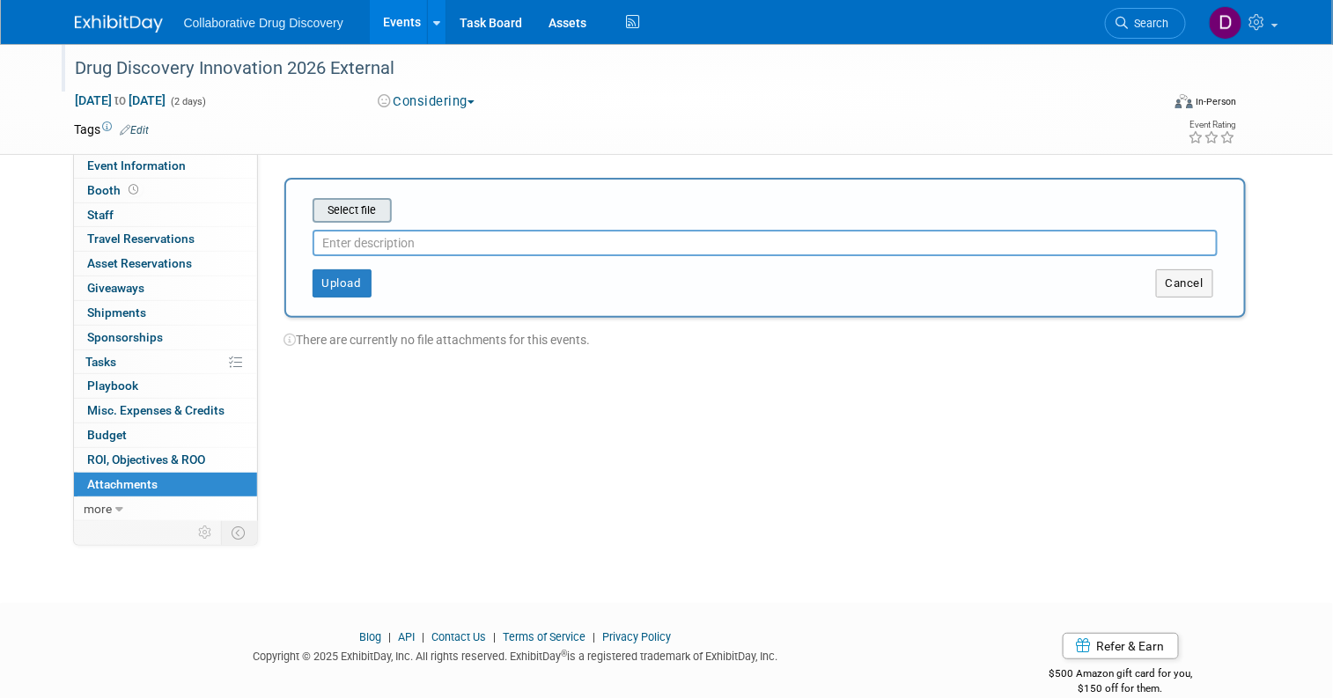
click at [336, 202] on input "file" at bounding box center [286, 210] width 210 height 21
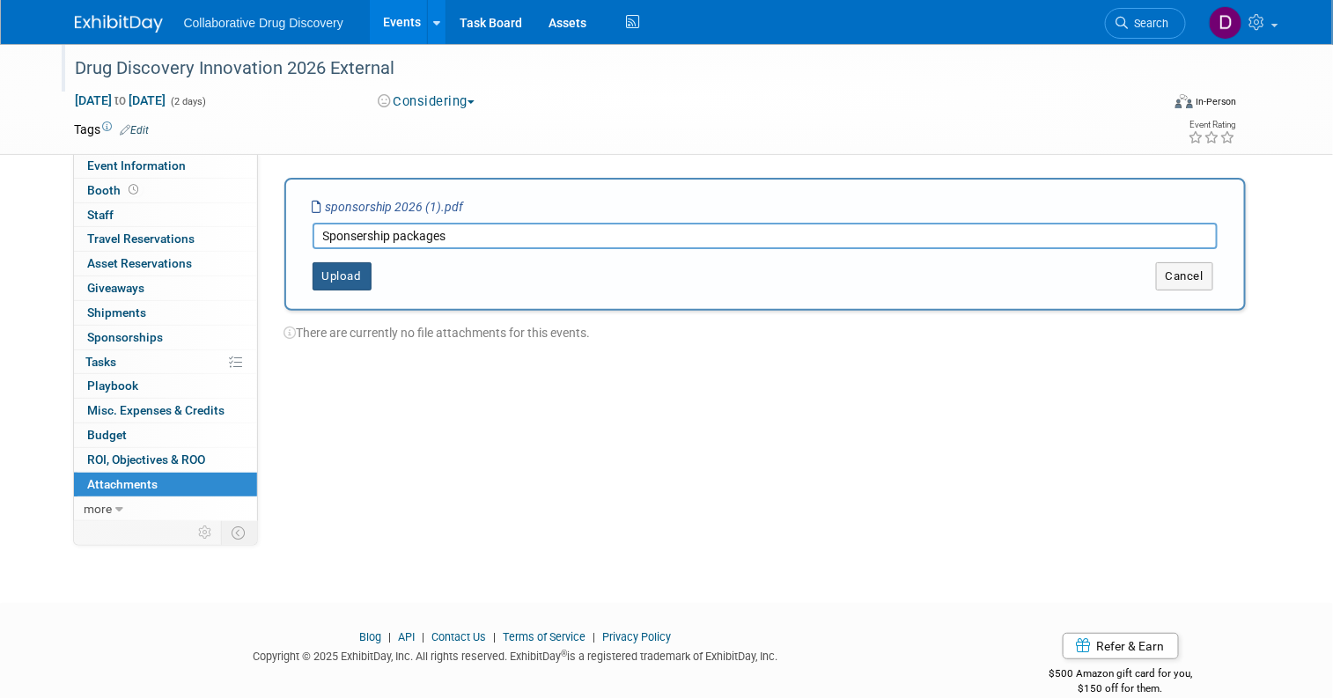
click at [313, 286] on button "Upload" at bounding box center [342, 276] width 59 height 28
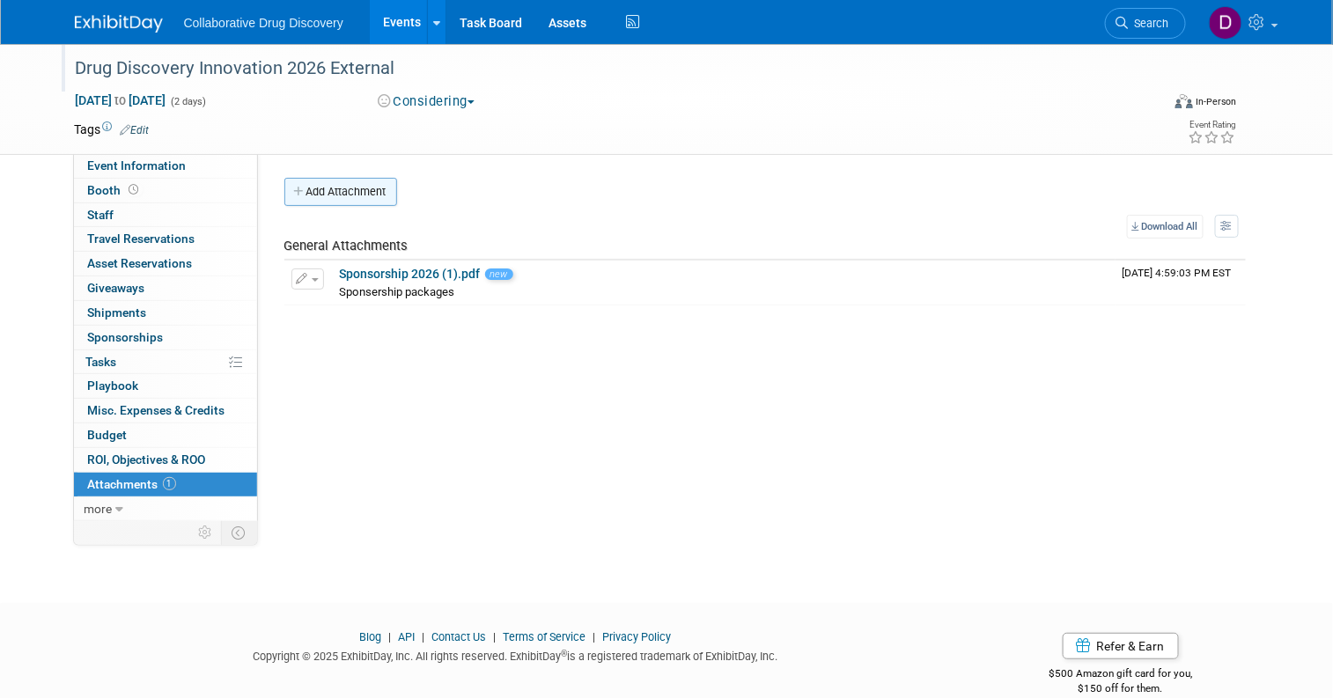
click at [328, 202] on button "Add Attachment" at bounding box center [340, 192] width 113 height 28
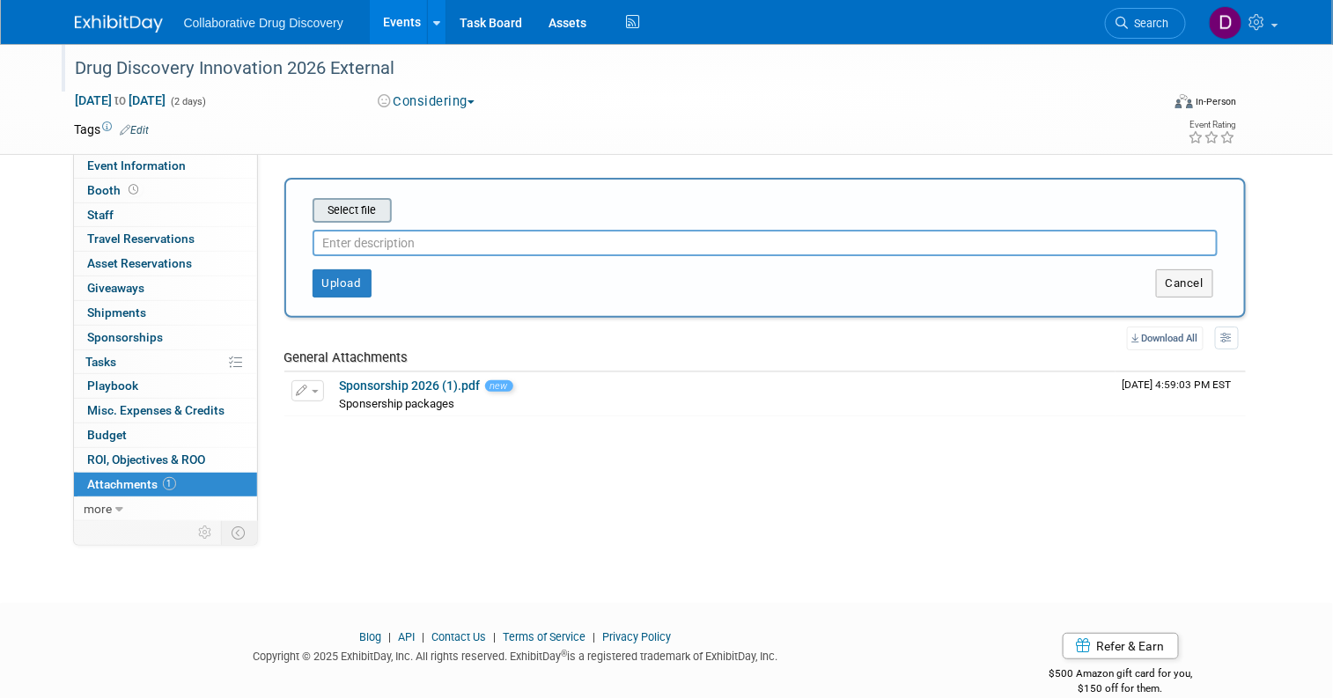
click at [341, 203] on input "file" at bounding box center [286, 210] width 210 height 21
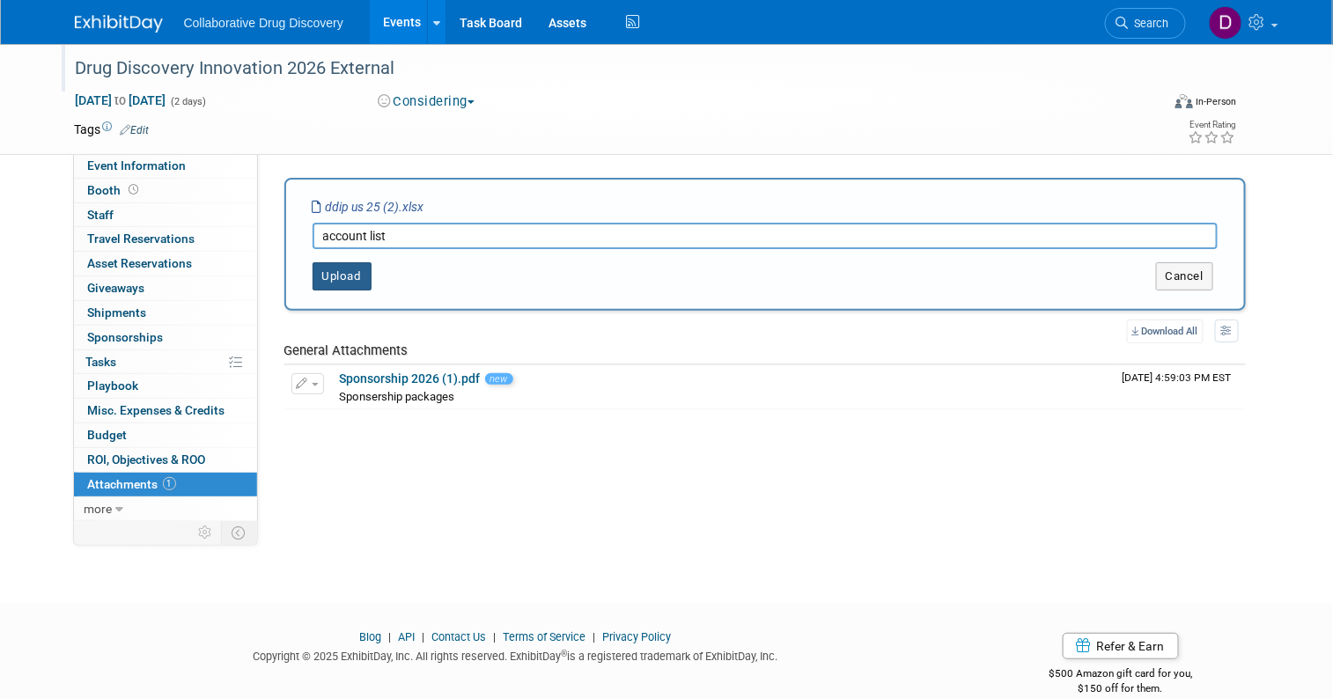
type input "account list"
click at [335, 281] on button "Upload" at bounding box center [342, 276] width 59 height 28
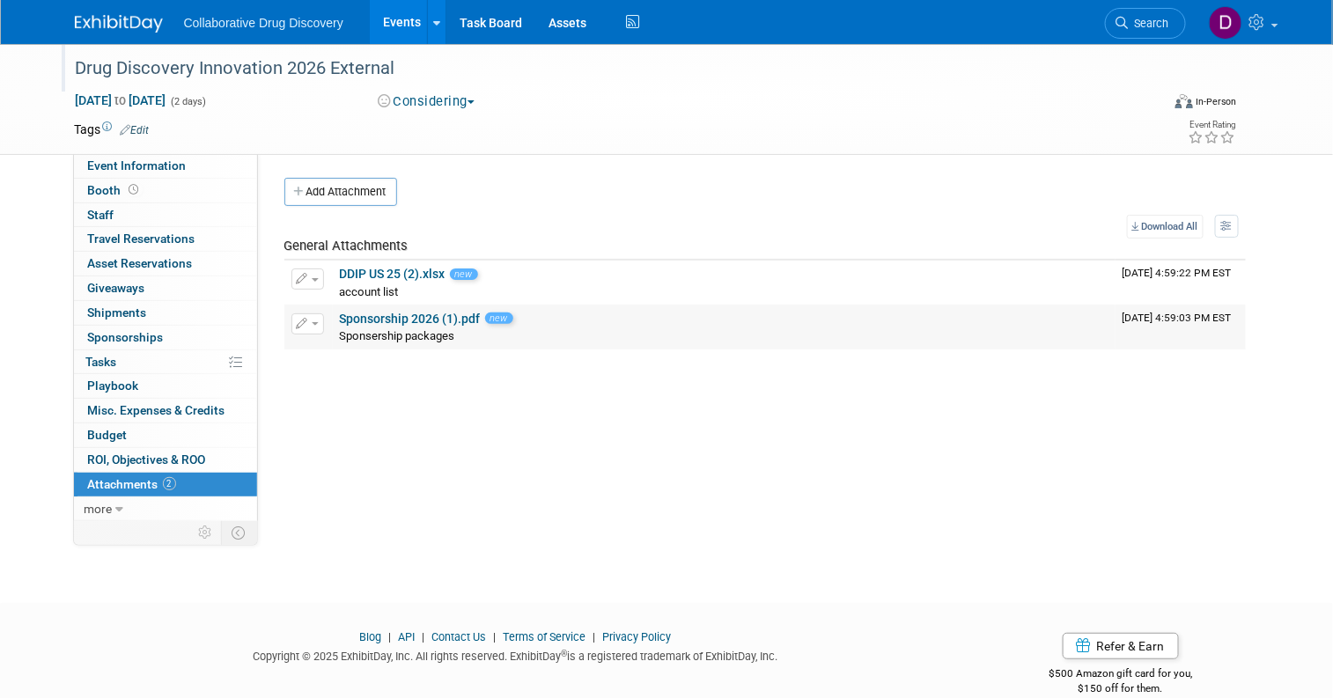
click at [372, 321] on link "Sponsorship 2026 (1).pdf" at bounding box center [410, 319] width 141 height 14
click at [424, 318] on link "Sponsorship 2026 (1).pdf" at bounding box center [410, 319] width 141 height 14
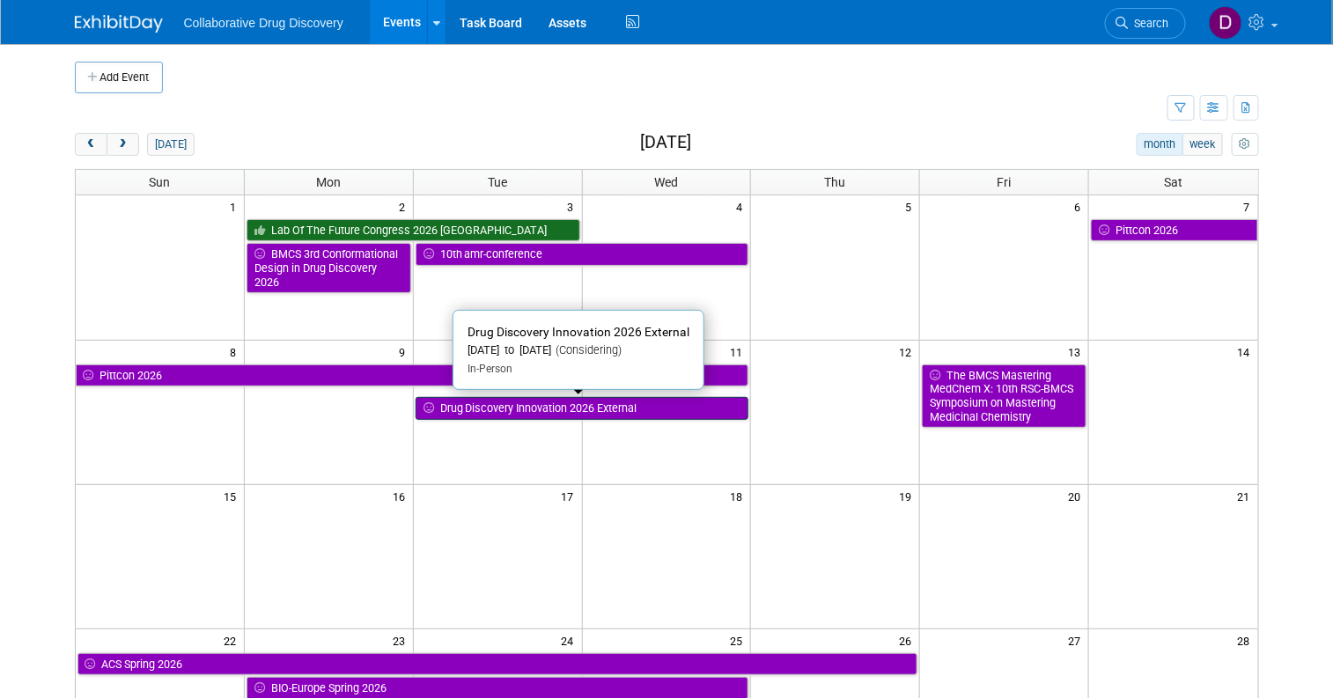
click at [630, 410] on link "Drug Discovery Innovation 2026 External" at bounding box center [583, 408] width 334 height 23
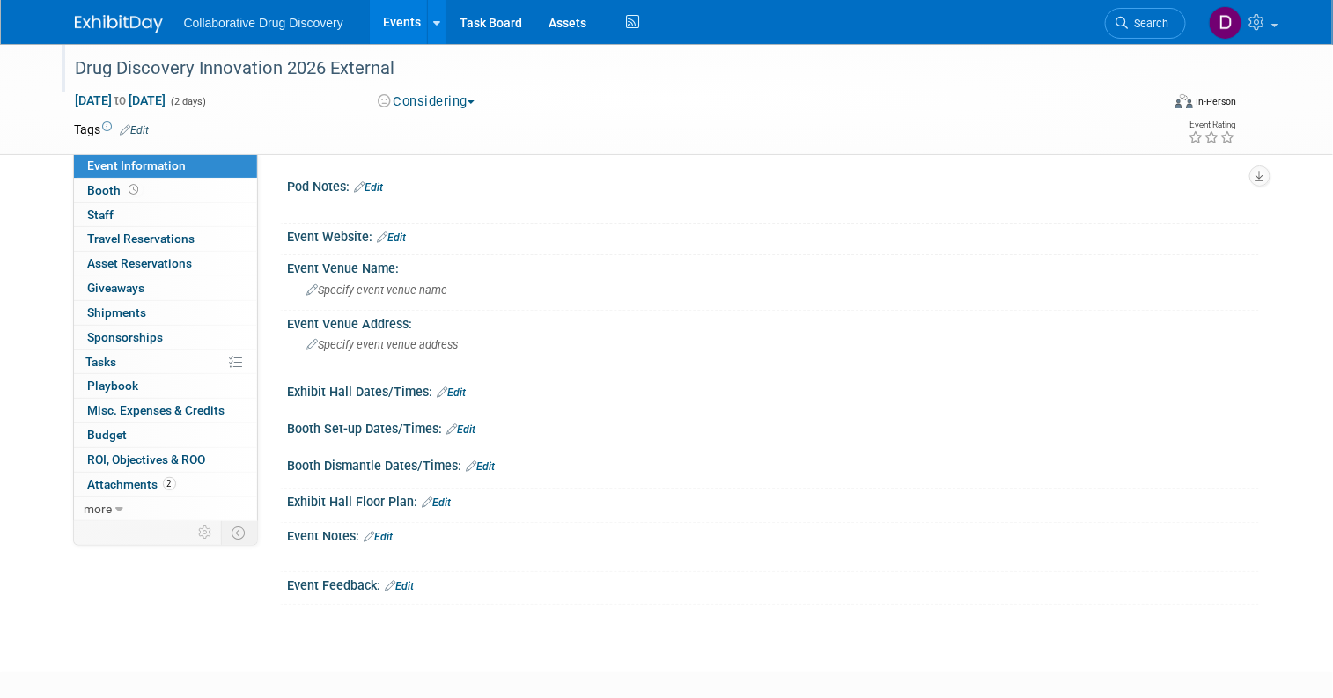
click at [336, 70] on div "Drug Discovery Innovation 2026 External" at bounding box center [604, 69] width 1069 height 32
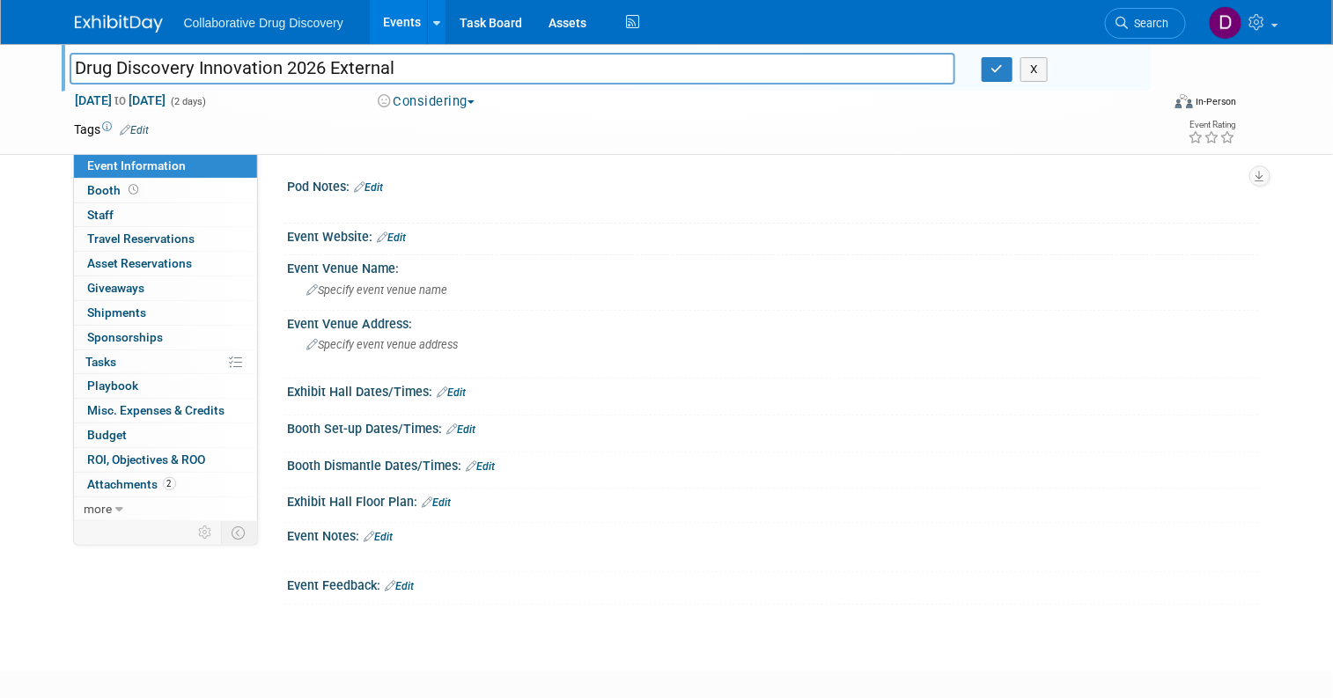
click at [356, 70] on input "Drug Discovery Innovation 2026 External" at bounding box center [513, 68] width 886 height 31
type input "Drug Discovery Innovation 2026 (DDIP)"
click at [980, 69] on div "X" at bounding box center [1060, 69] width 182 height 25
click at [1003, 71] on icon "button" at bounding box center [998, 68] width 12 height 11
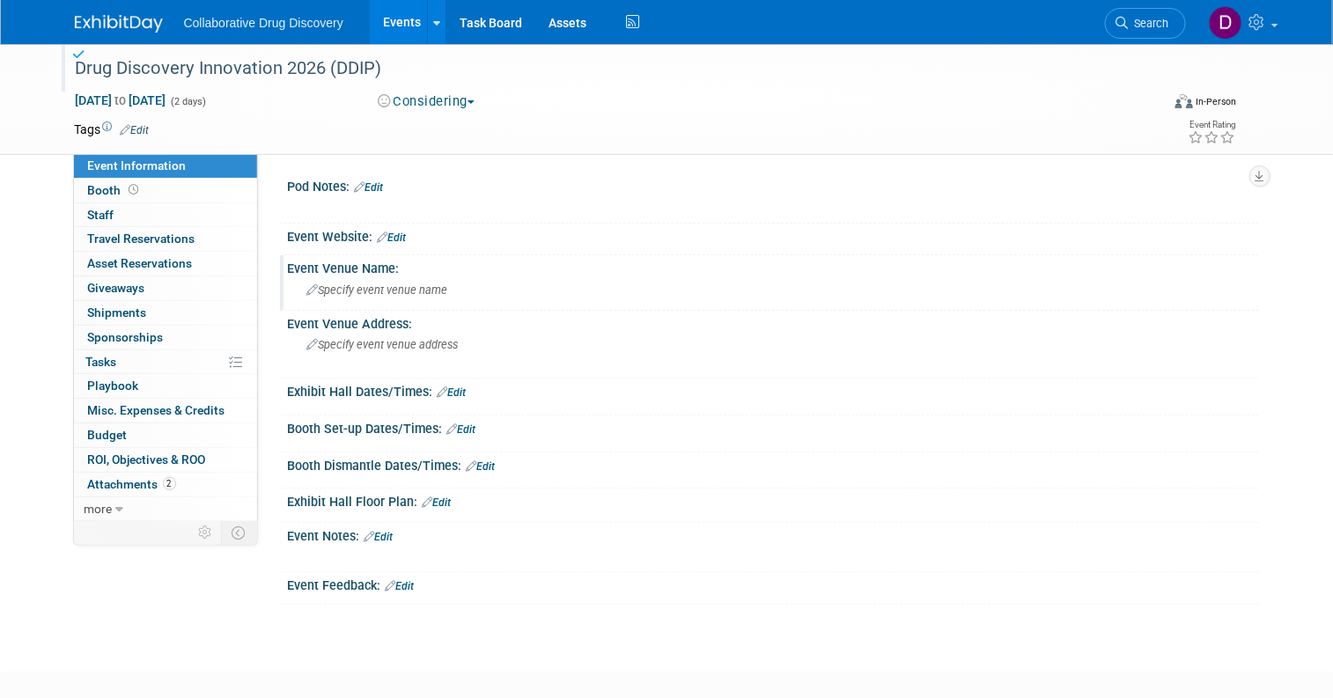
click at [405, 295] on span "Specify event venue name" at bounding box center [377, 290] width 141 height 13
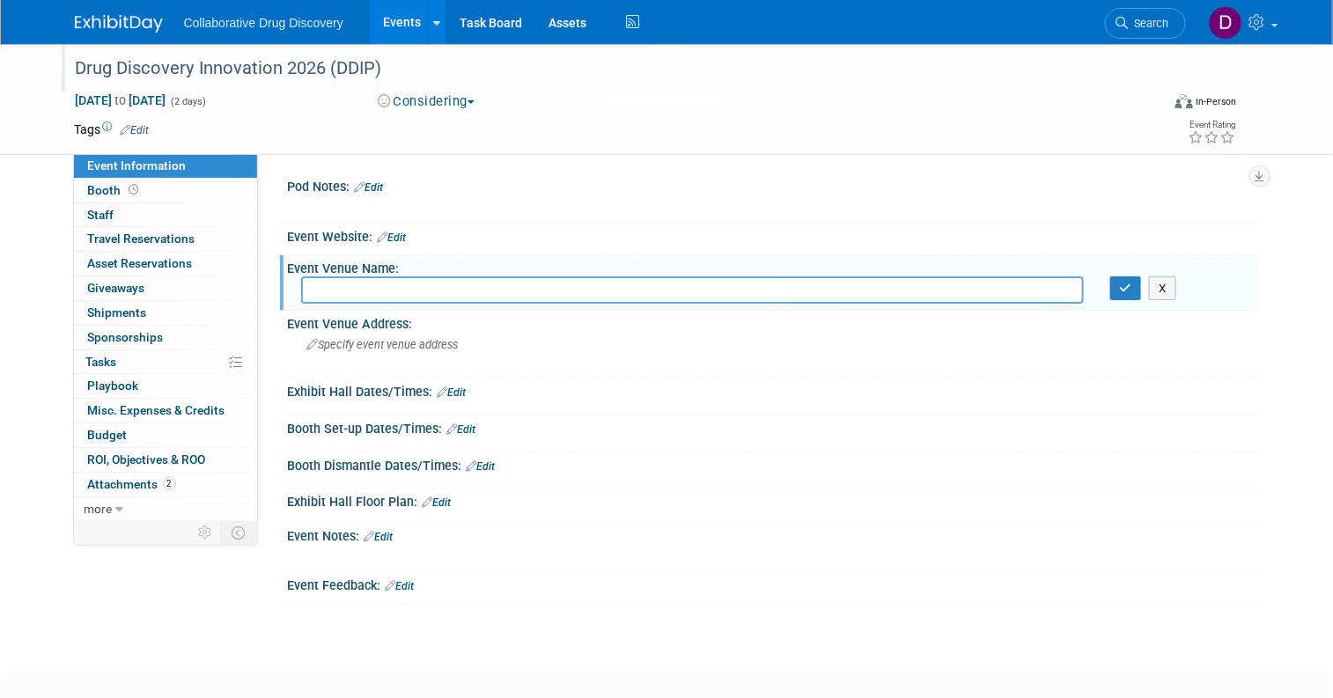
click at [400, 233] on div "Event Website: Edit" at bounding box center [773, 235] width 971 height 23
click at [393, 238] on link "Edit" at bounding box center [392, 238] width 29 height 12
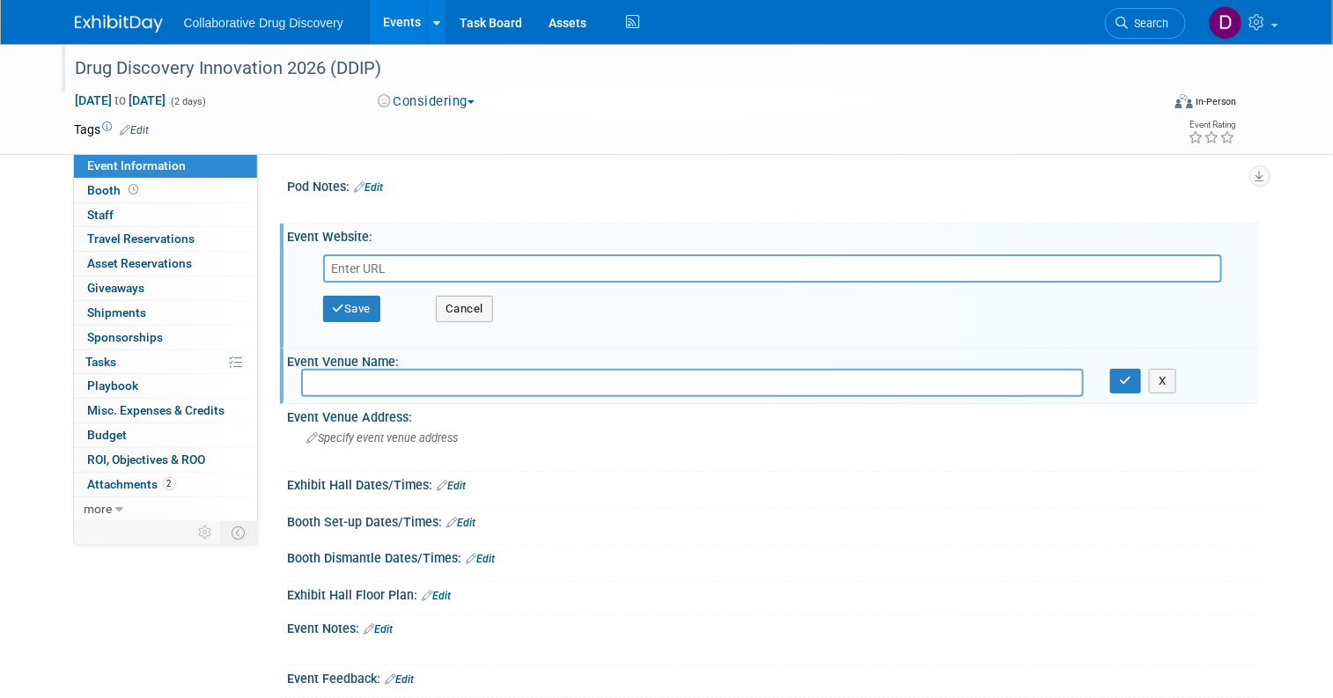
click at [374, 184] on link "Edit" at bounding box center [369, 187] width 29 height 12
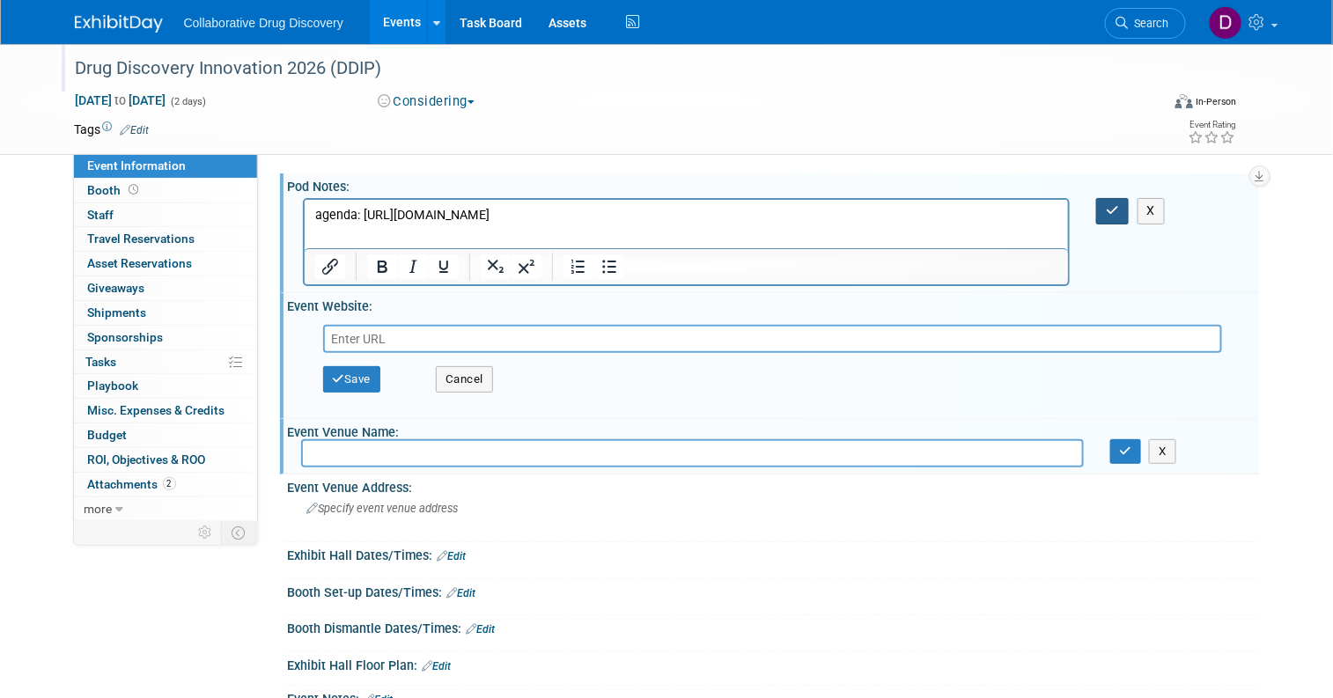
click at [1105, 205] on button "button" at bounding box center [1112, 211] width 33 height 26
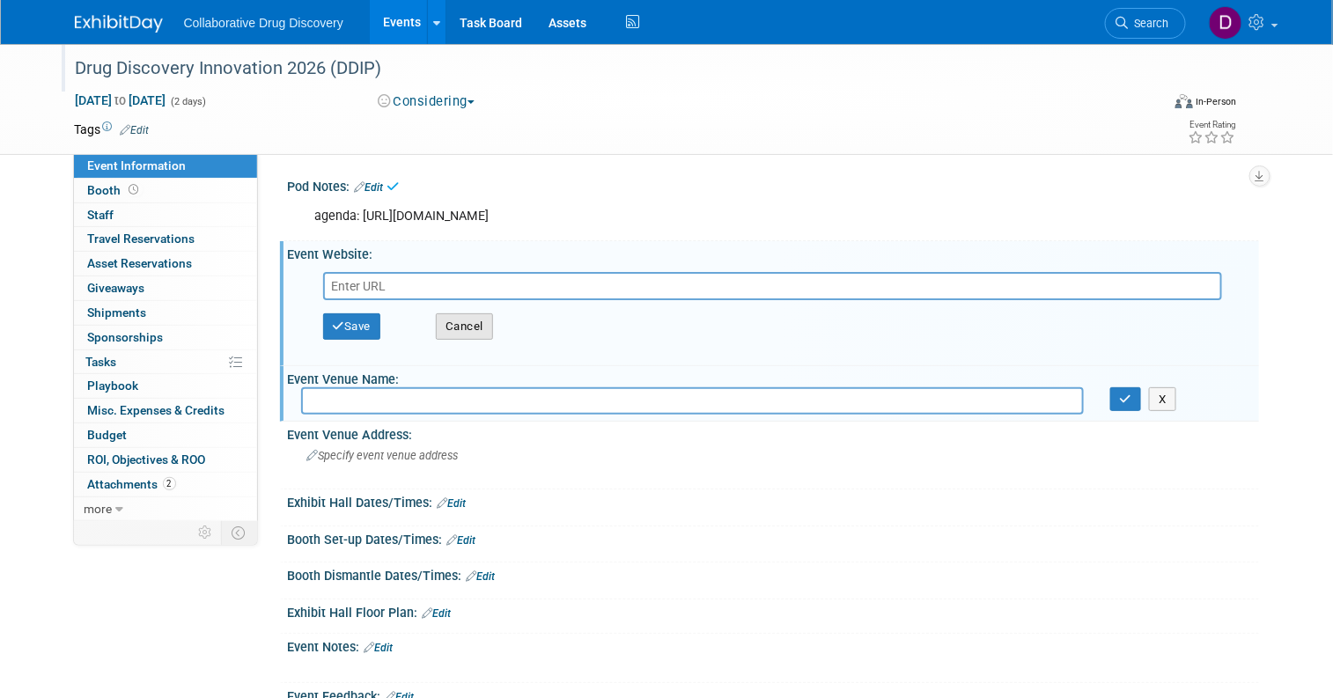
click at [479, 323] on button "Cancel" at bounding box center [464, 327] width 57 height 26
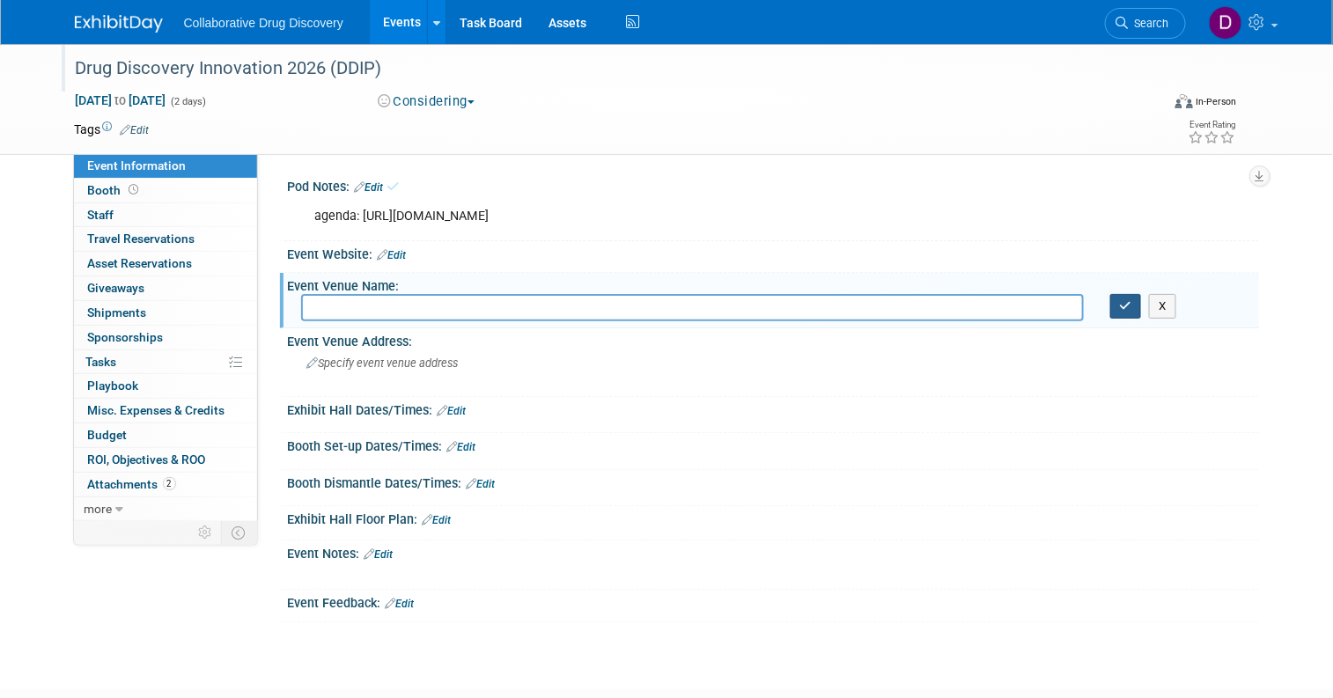
click at [1138, 313] on button "button" at bounding box center [1127, 306] width 32 height 25
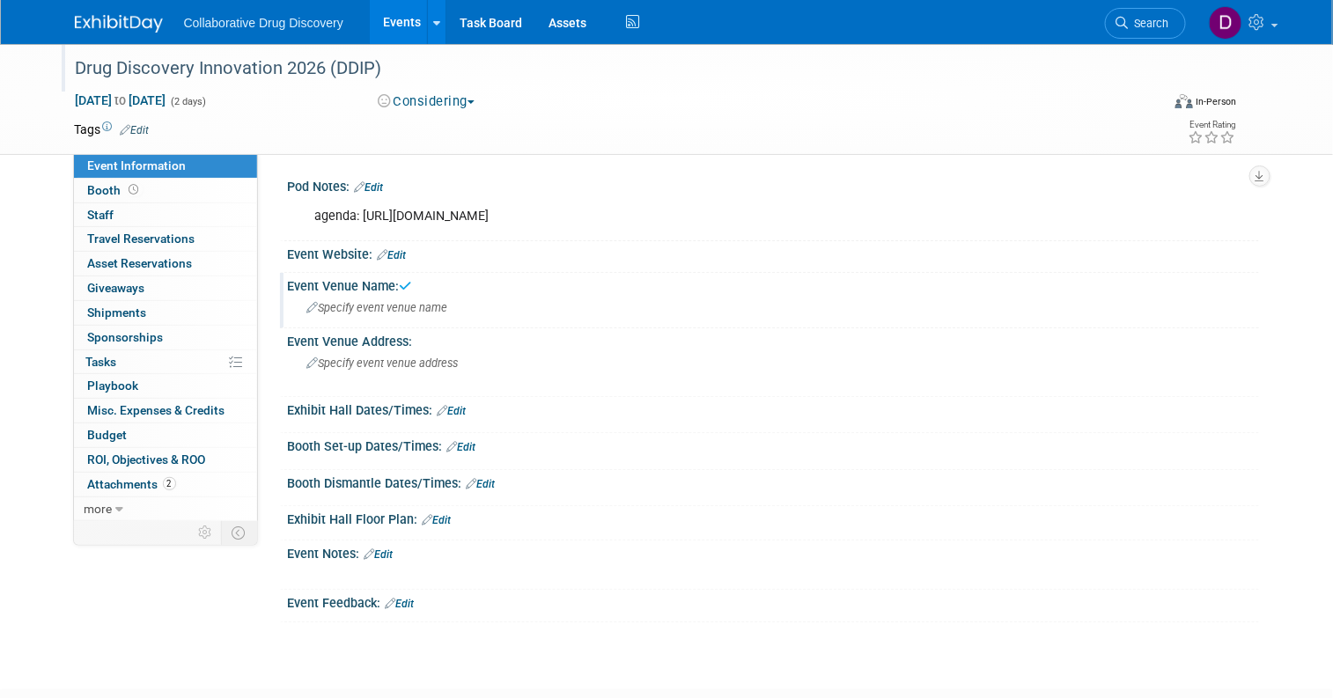
click at [391, 255] on link "Edit" at bounding box center [392, 255] width 29 height 12
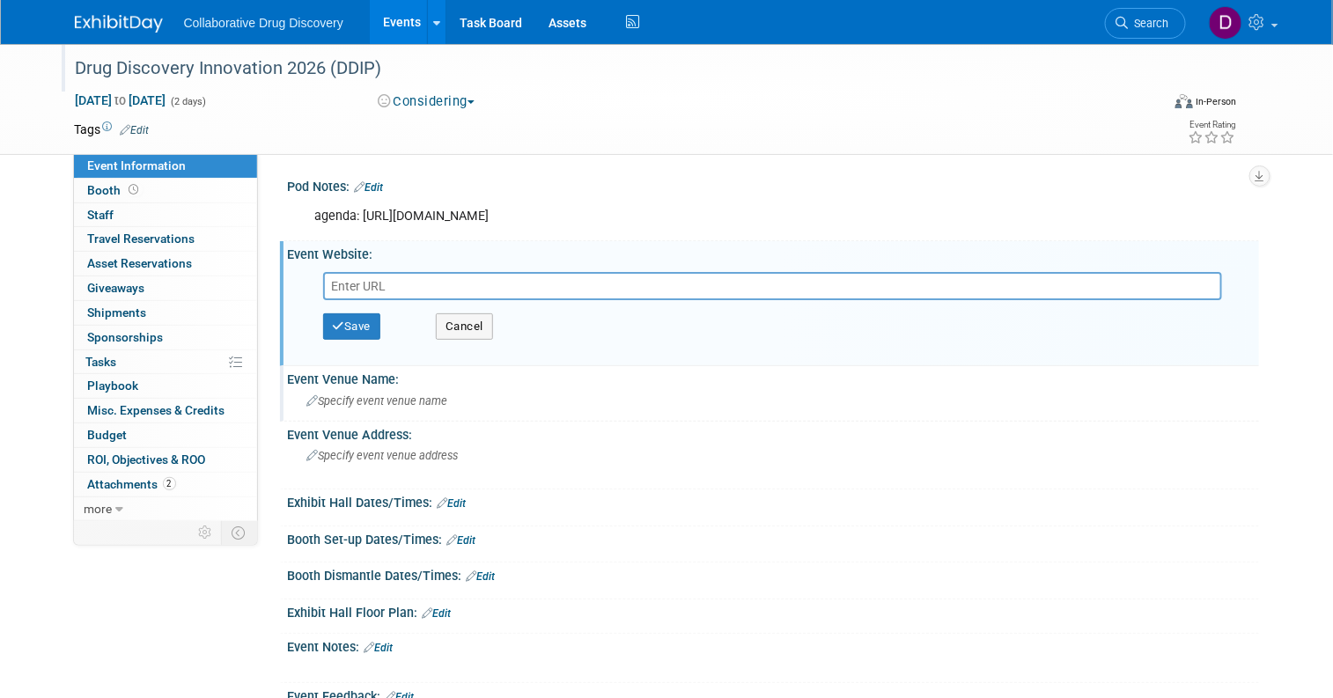
paste input "https://drug-discovery-conference-us.worldbigroup.com/#who-attends"
type input "https://drug-discovery-conference-us.worldbigroup.com/#who-attends"
click at [346, 322] on button "Save" at bounding box center [352, 327] width 58 height 26
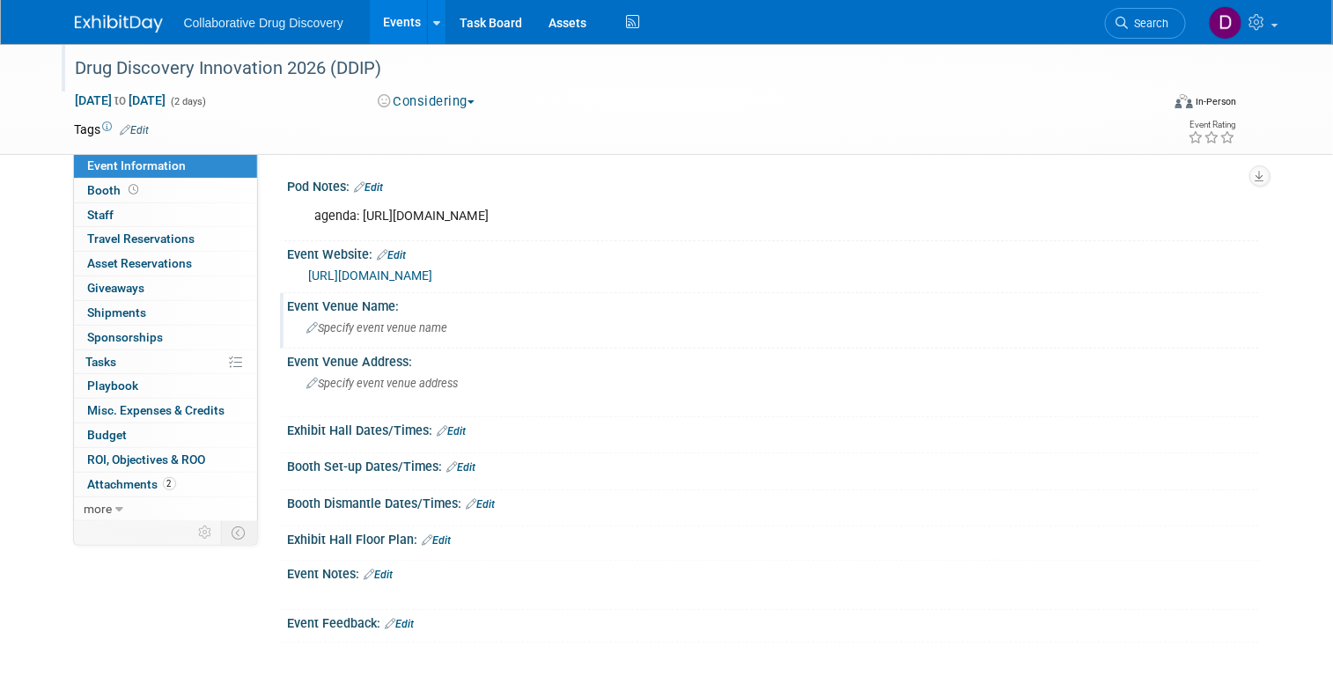
click at [235, 62] on div "Drug Discovery Innovation 2026 (DDIP)" at bounding box center [604, 69] width 1069 height 32
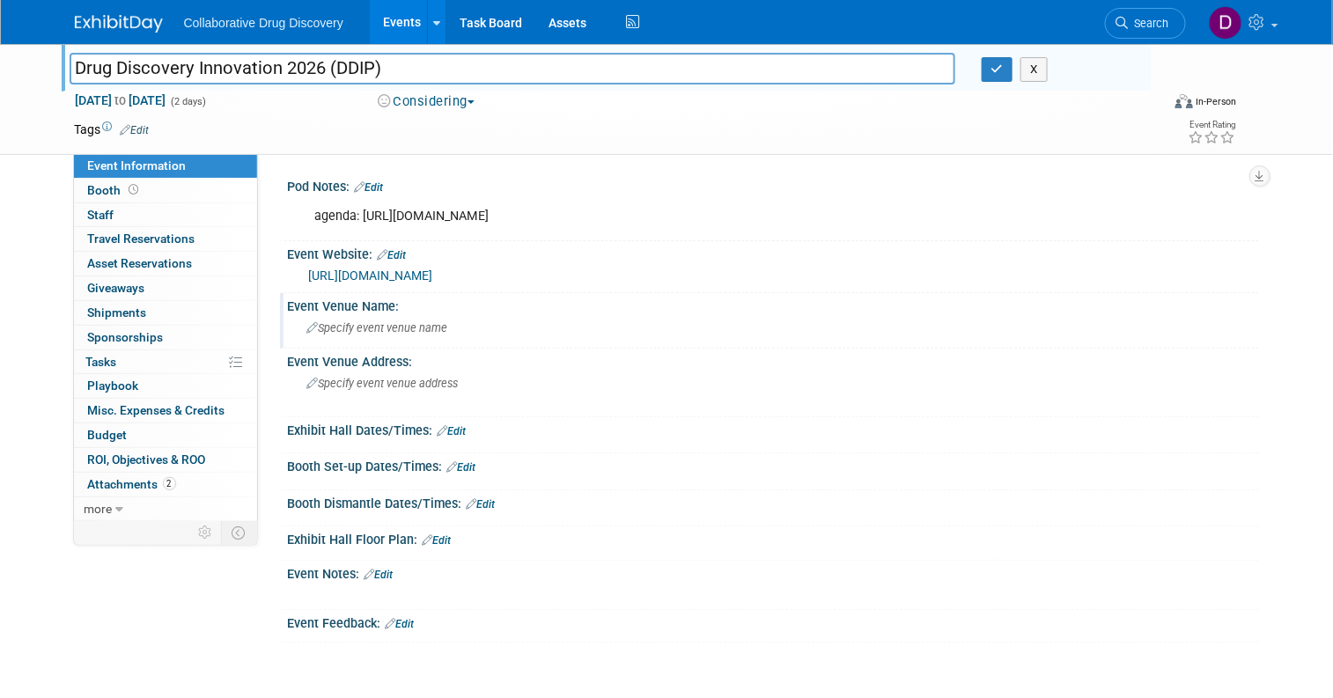
click at [235, 62] on input "Drug Discovery Innovation 2026 (DDIP)" at bounding box center [513, 68] width 886 height 31
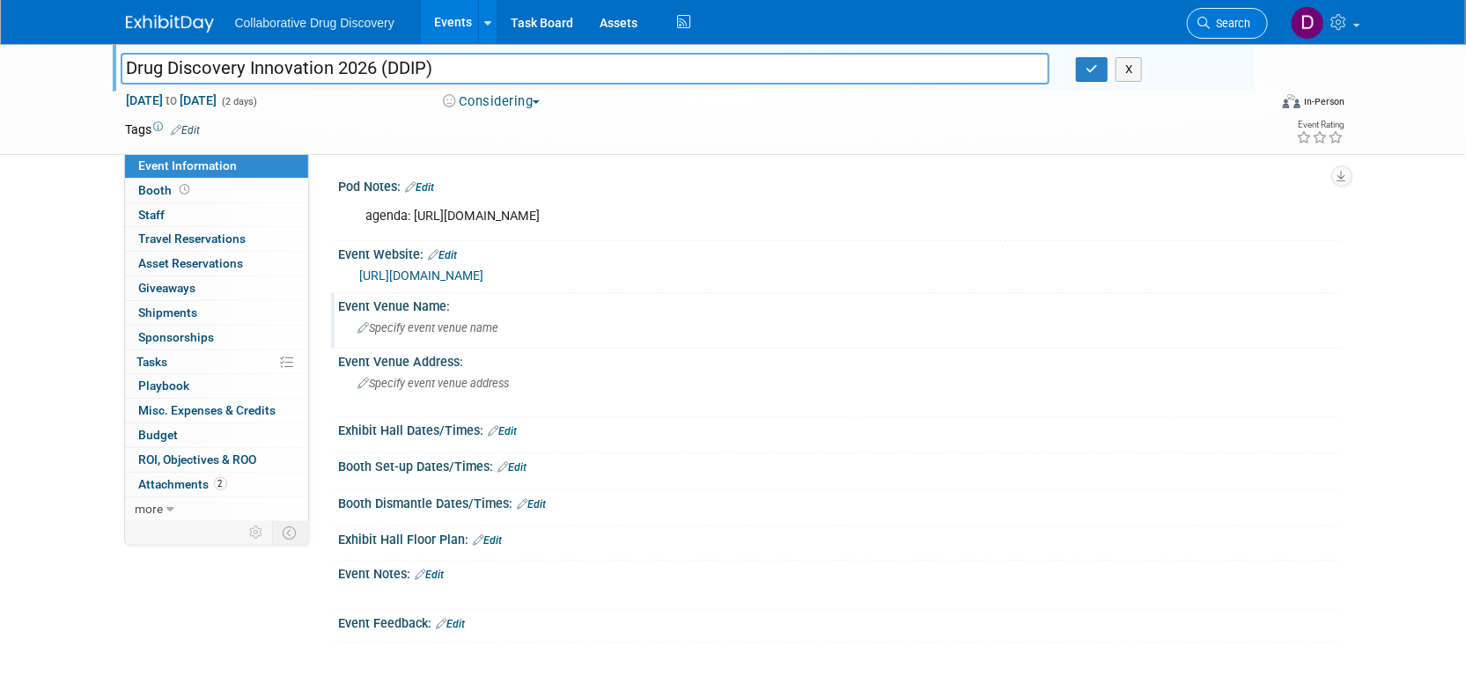
click at [1231, 20] on span "Search" at bounding box center [1231, 23] width 41 height 13
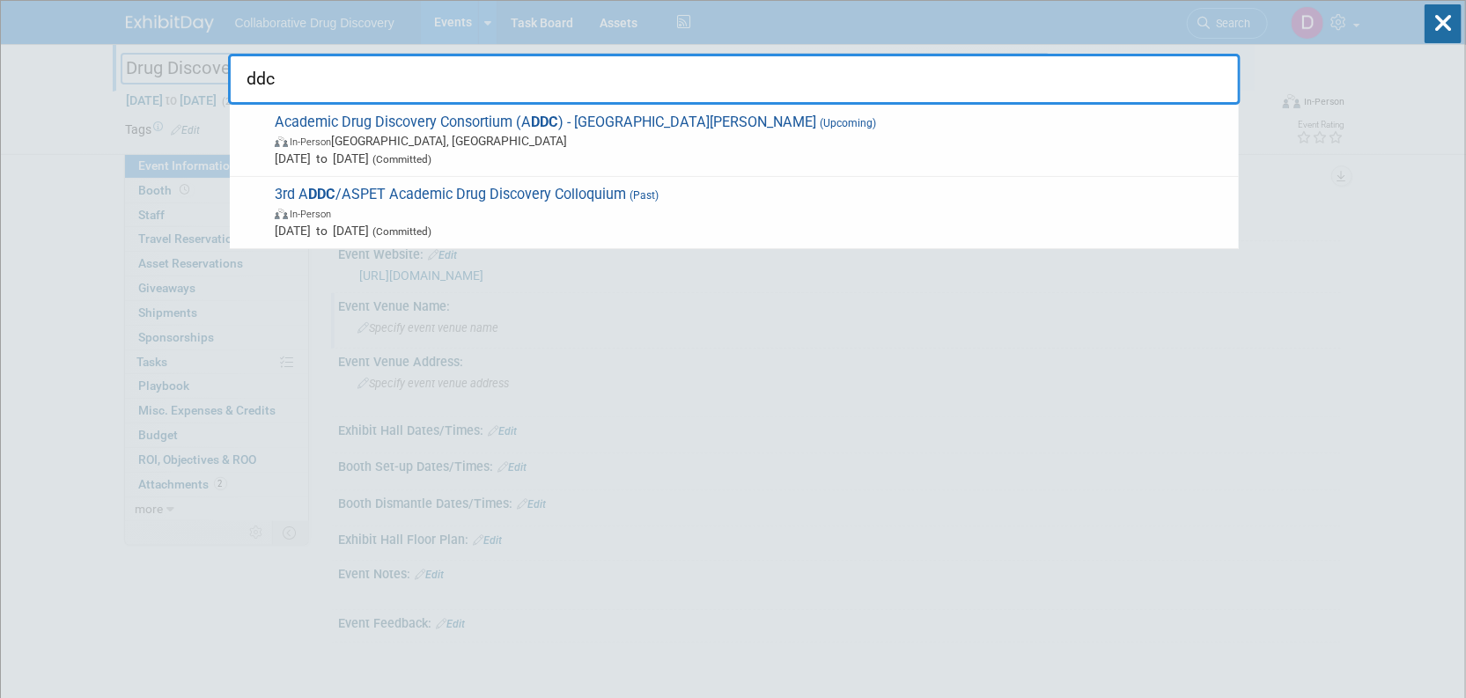
type input "ddc"
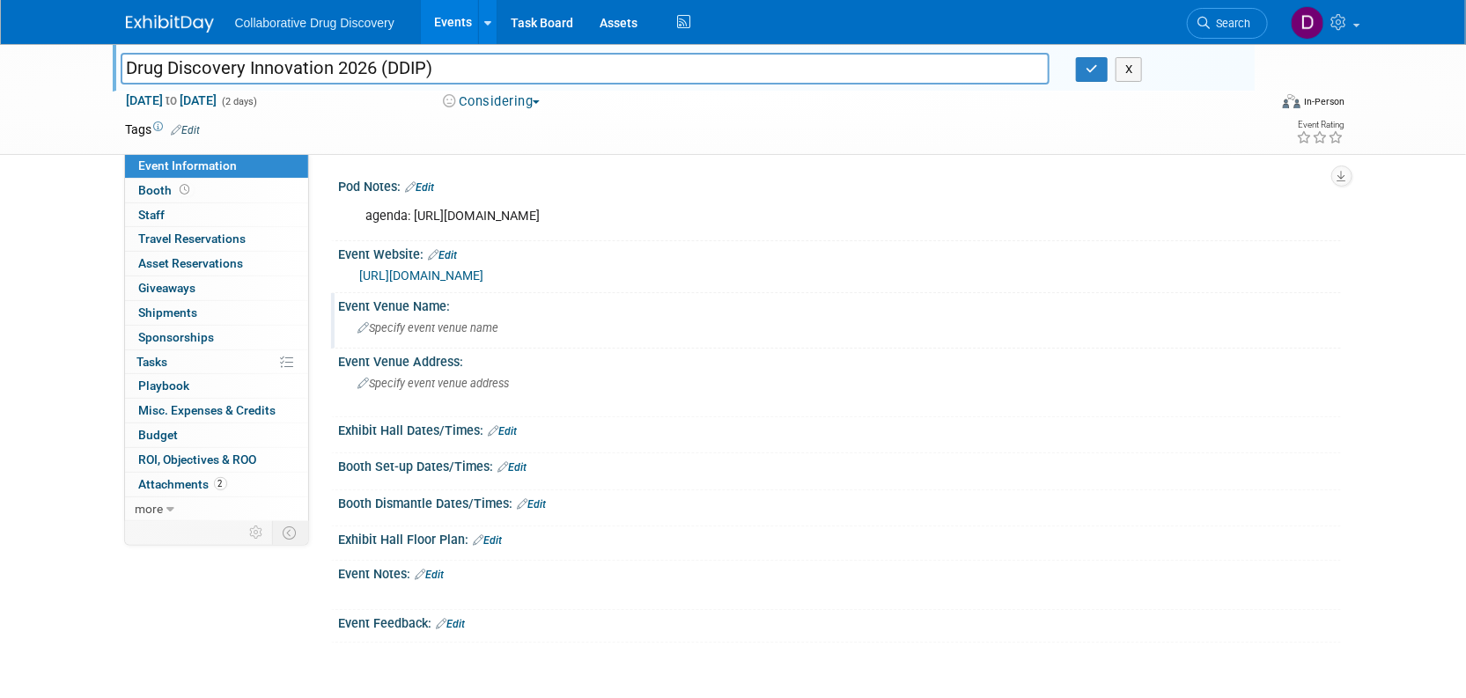
drag, startPoint x: 888, startPoint y: 109, endPoint x: 933, endPoint y: 100, distance: 45.9
click at [892, 108] on div "Mar 10, 2026 to Mar 11, 2026 (2 days) Mar 10, 2026 to Mar 11, 2026 Considering …" at bounding box center [736, 105] width 1246 height 26
click at [1093, 66] on icon "button" at bounding box center [1092, 68] width 12 height 11
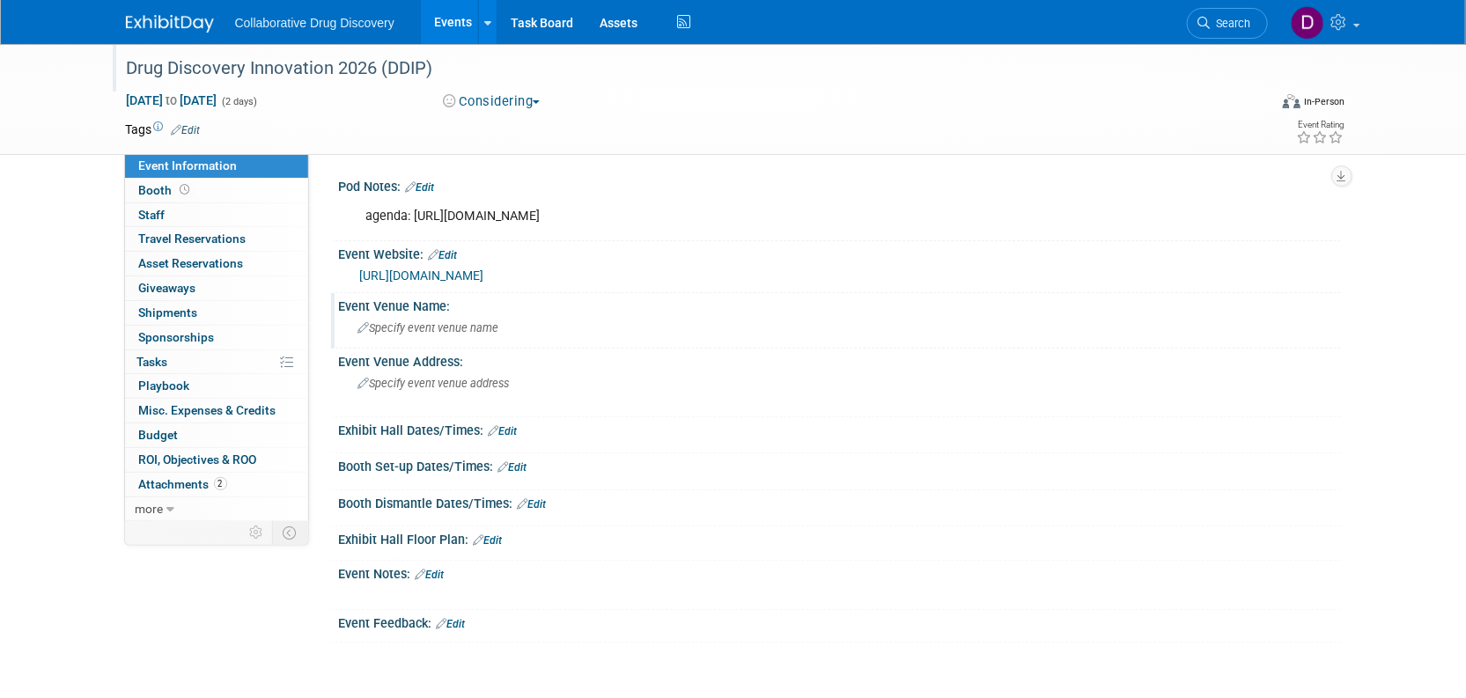
click at [149, 27] on img at bounding box center [170, 24] width 88 height 18
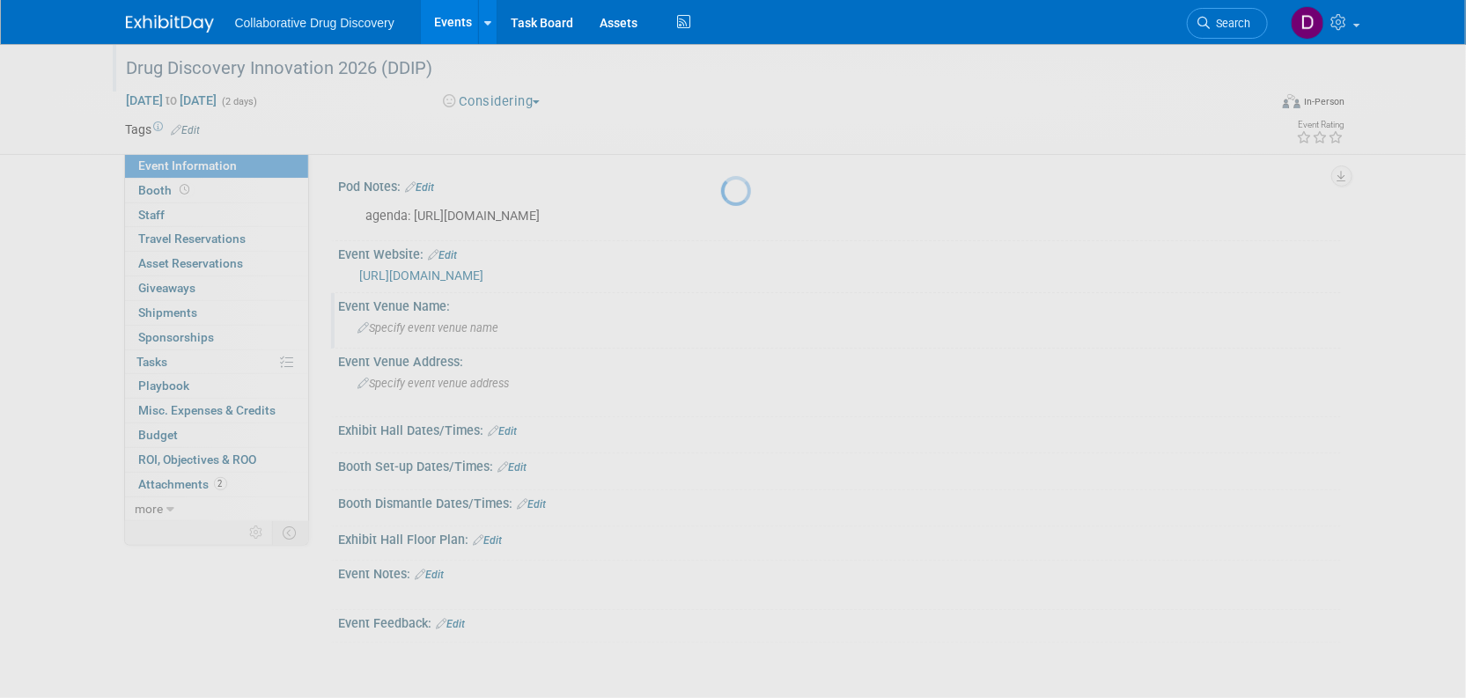
click at [149, 26] on img at bounding box center [170, 24] width 88 height 18
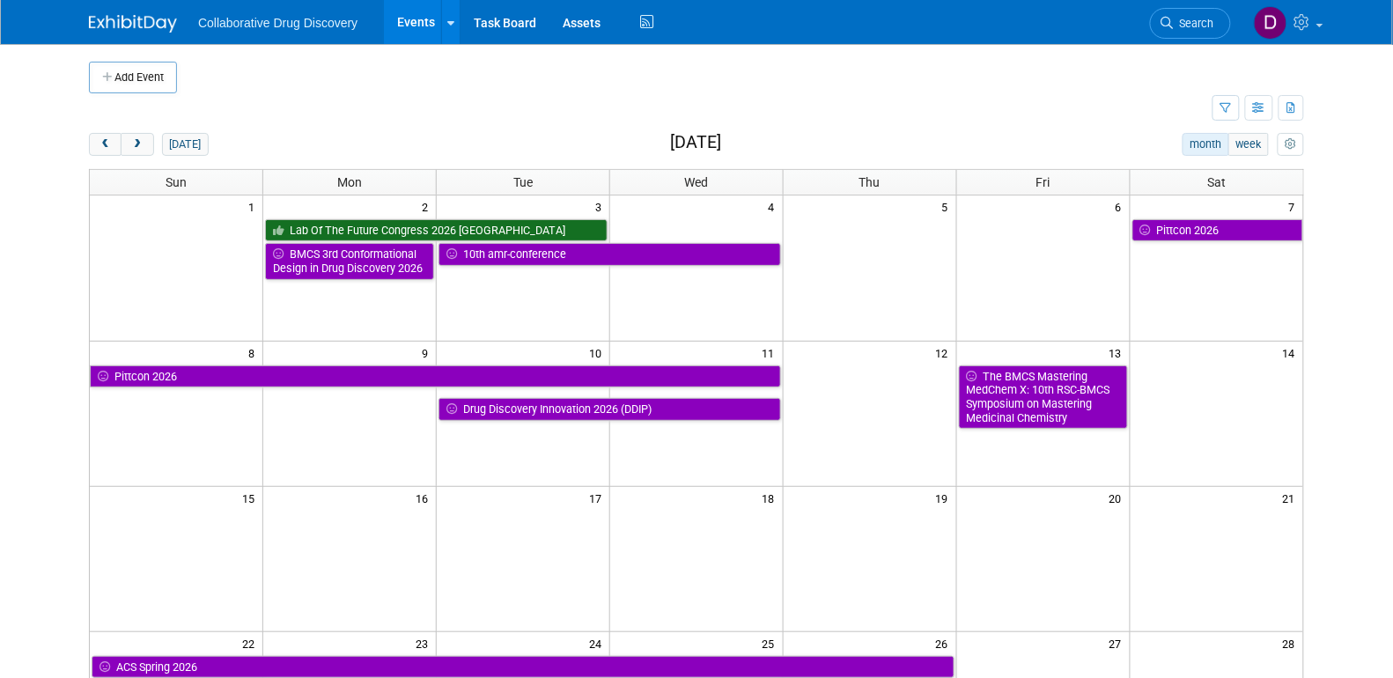
click at [1154, 20] on link "Search" at bounding box center [1190, 23] width 81 height 31
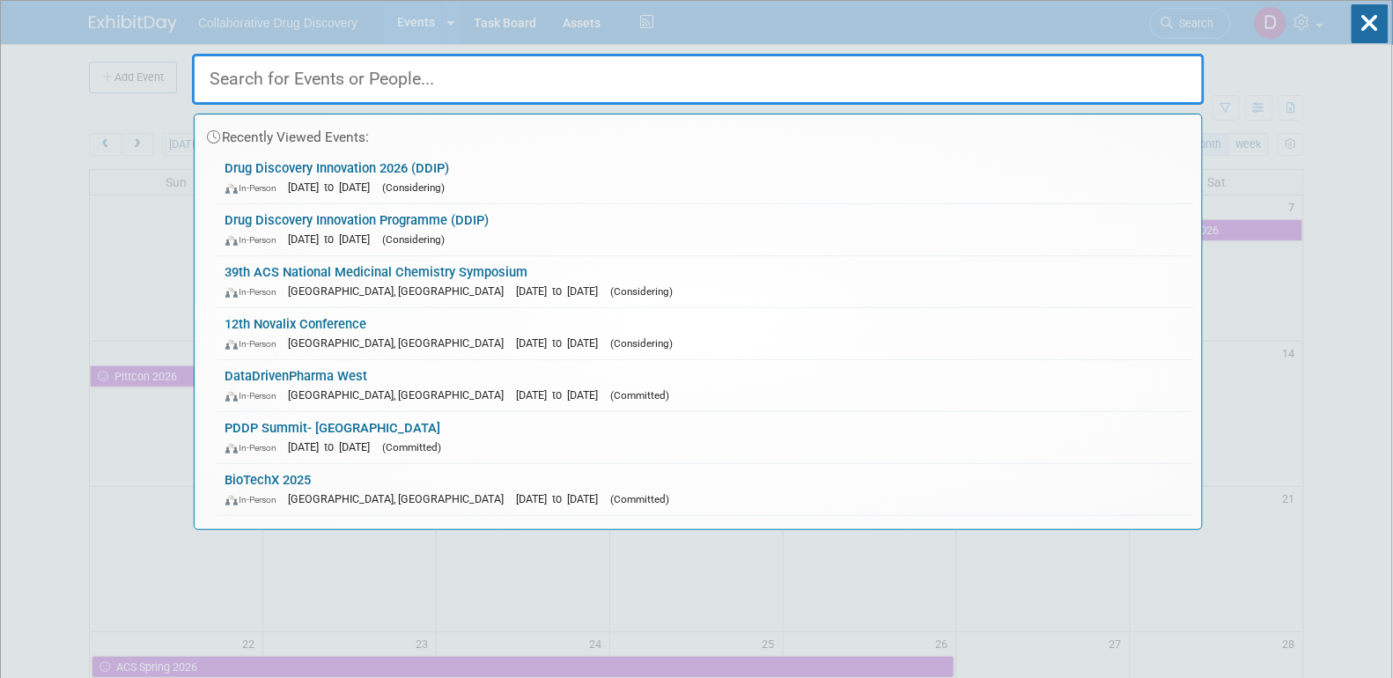
click at [616, 69] on input "text" at bounding box center [698, 79] width 1013 height 51
paste input "Drug Discovery Innovation 2026 (DDIP):"
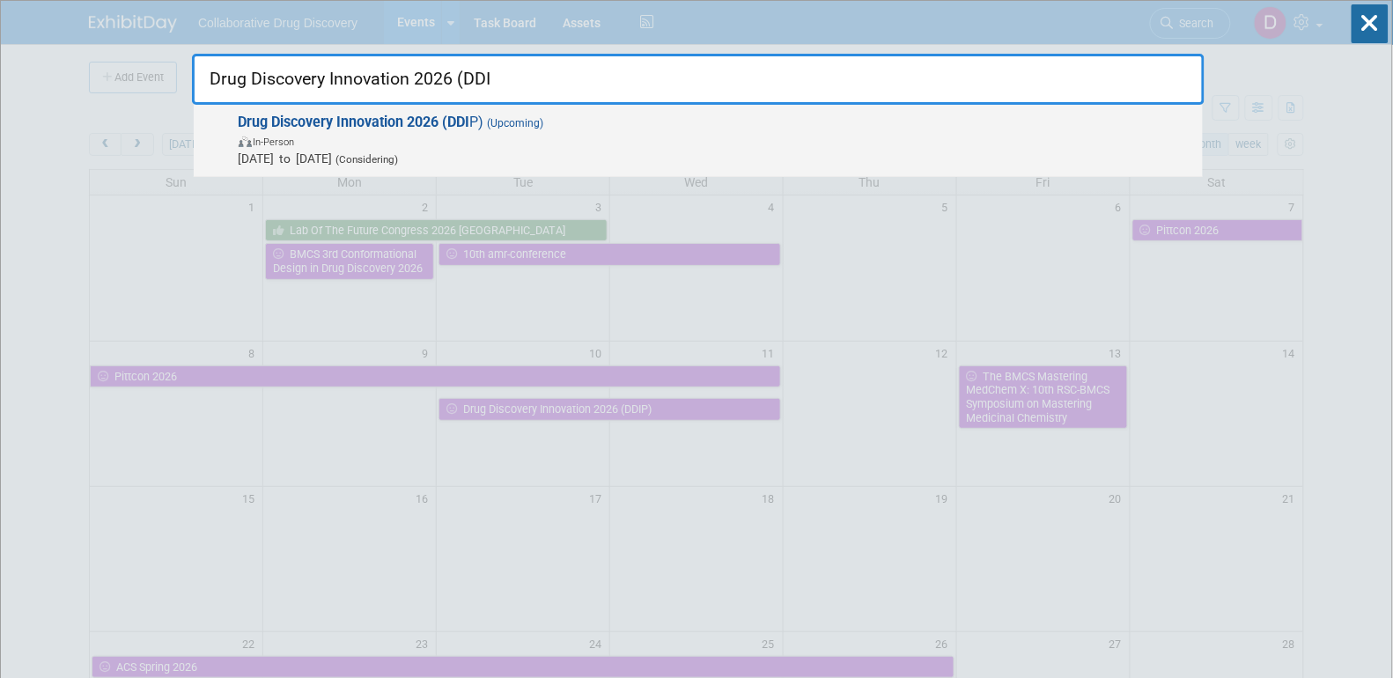
type input "Drug Discovery Innovation 2026 (DDI"
click at [454, 142] on span "In-Person" at bounding box center [717, 141] width 956 height 18
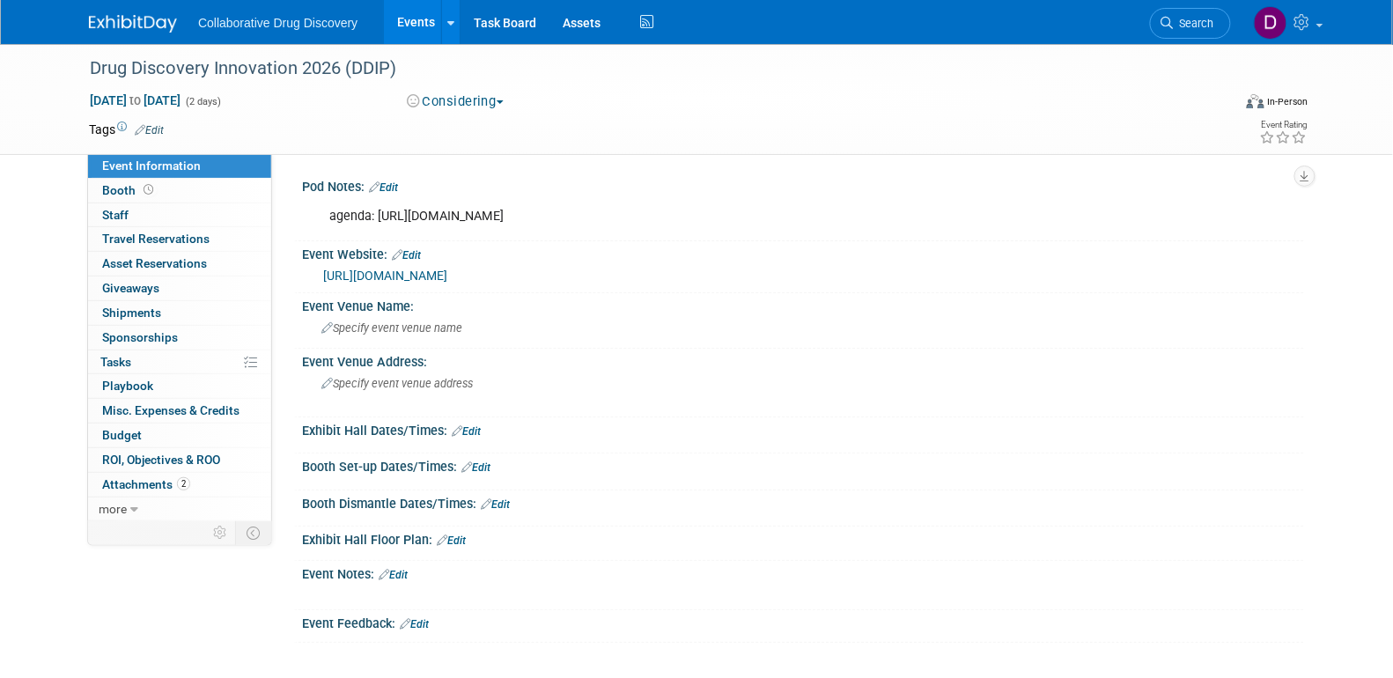
click at [447, 275] on link "[URL][DOMAIN_NAME]" at bounding box center [385, 276] width 124 height 14
click at [508, 212] on div "agenda: [URL][DOMAIN_NAME]" at bounding box center [713, 216] width 793 height 35
click at [508, 212] on div "agenda: https://drug-discovery-conference-us.worldbigroup.com/ddip-agenda" at bounding box center [713, 216] width 793 height 35
copy div "agenda: https://drug-discovery-conference-us.worldbigroup.com/ddip-agenda"
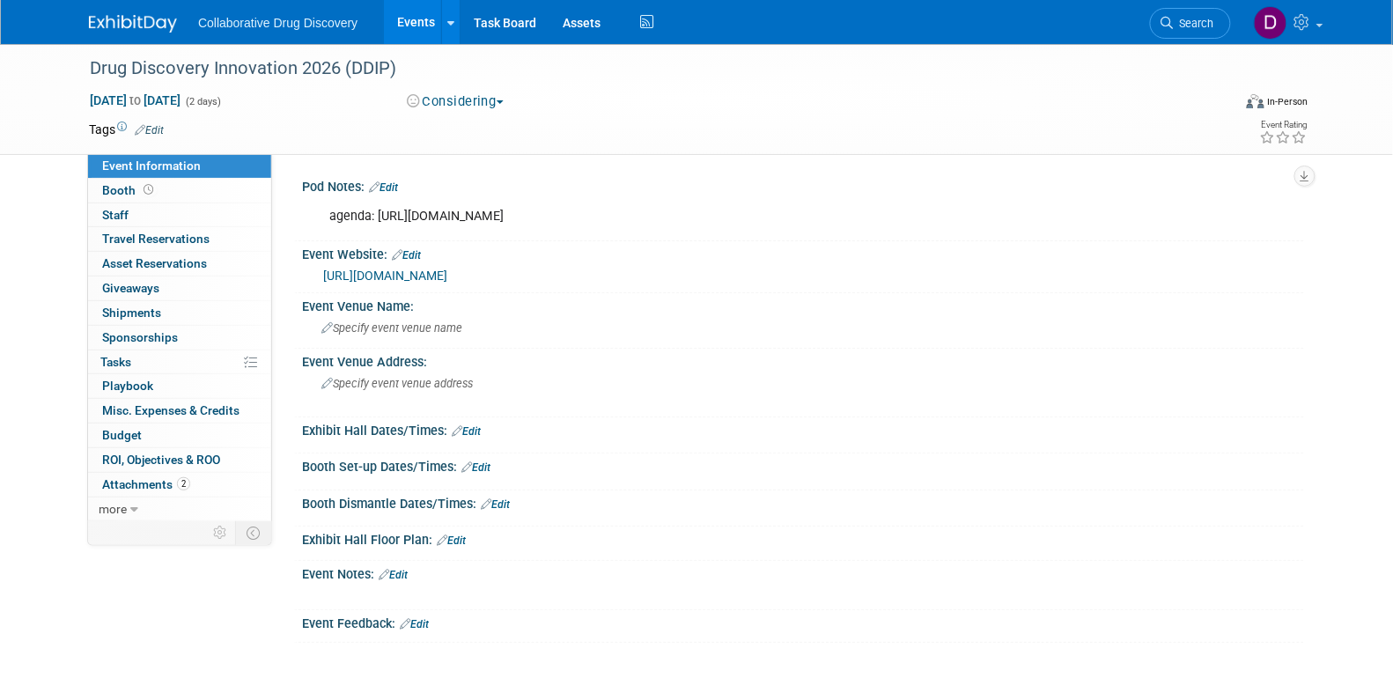
click at [513, 214] on div "agenda: https://drug-discovery-conference-us.worldbigroup.com/ddip-agenda" at bounding box center [713, 216] width 793 height 35
copy div "agenda: https://drug-discovery-conference-us.worldbigroup.com/ddip-agenda"
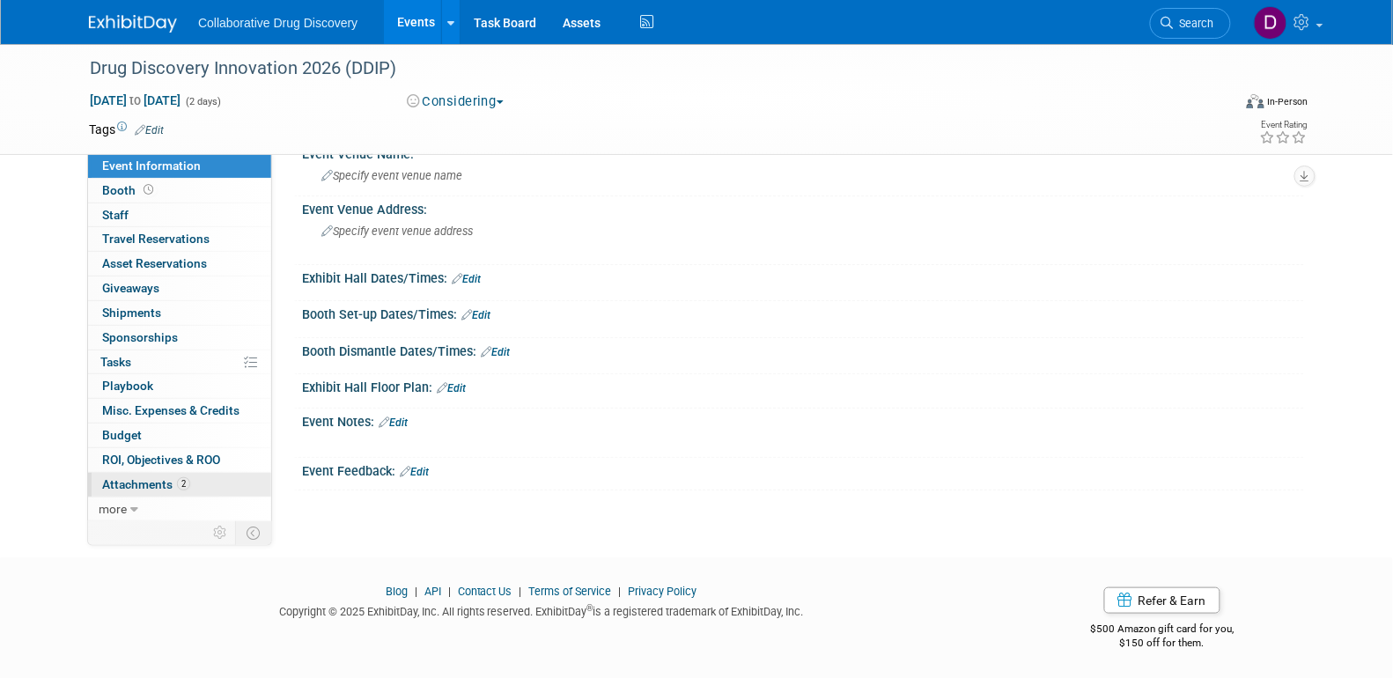
click at [186, 483] on span "2" at bounding box center [183, 483] width 13 height 13
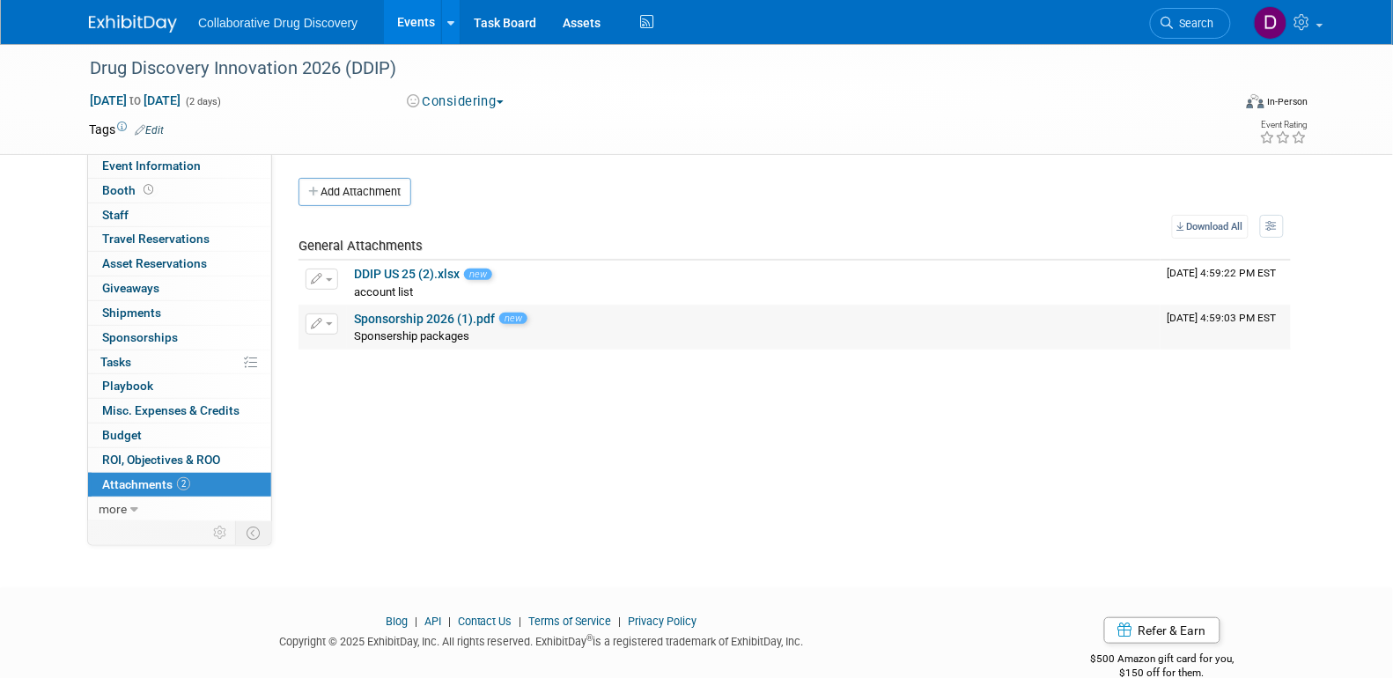
click at [446, 321] on link "Sponsorship 2026 (1).pdf" at bounding box center [424, 319] width 141 height 14
click at [145, 128] on link "Edit" at bounding box center [149, 130] width 29 height 12
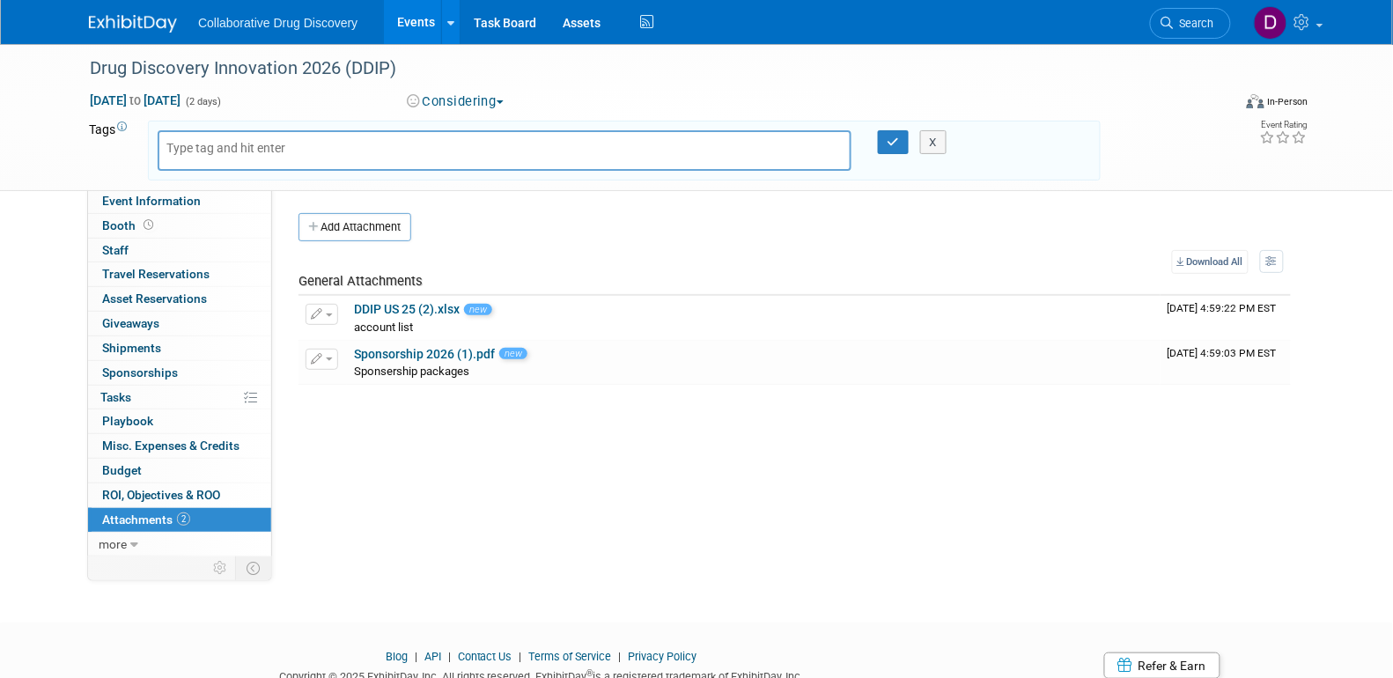
drag, startPoint x: 719, startPoint y: 513, endPoint x: 516, endPoint y: 498, distance: 203.0
click at [716, 515] on div "Pod Notes: Edit agenda: https://drug-discovery-conference-us.worldbigroup.com/d…" at bounding box center [788, 372] width 1032 height 366
click at [885, 151] on button "button" at bounding box center [894, 142] width 32 height 25
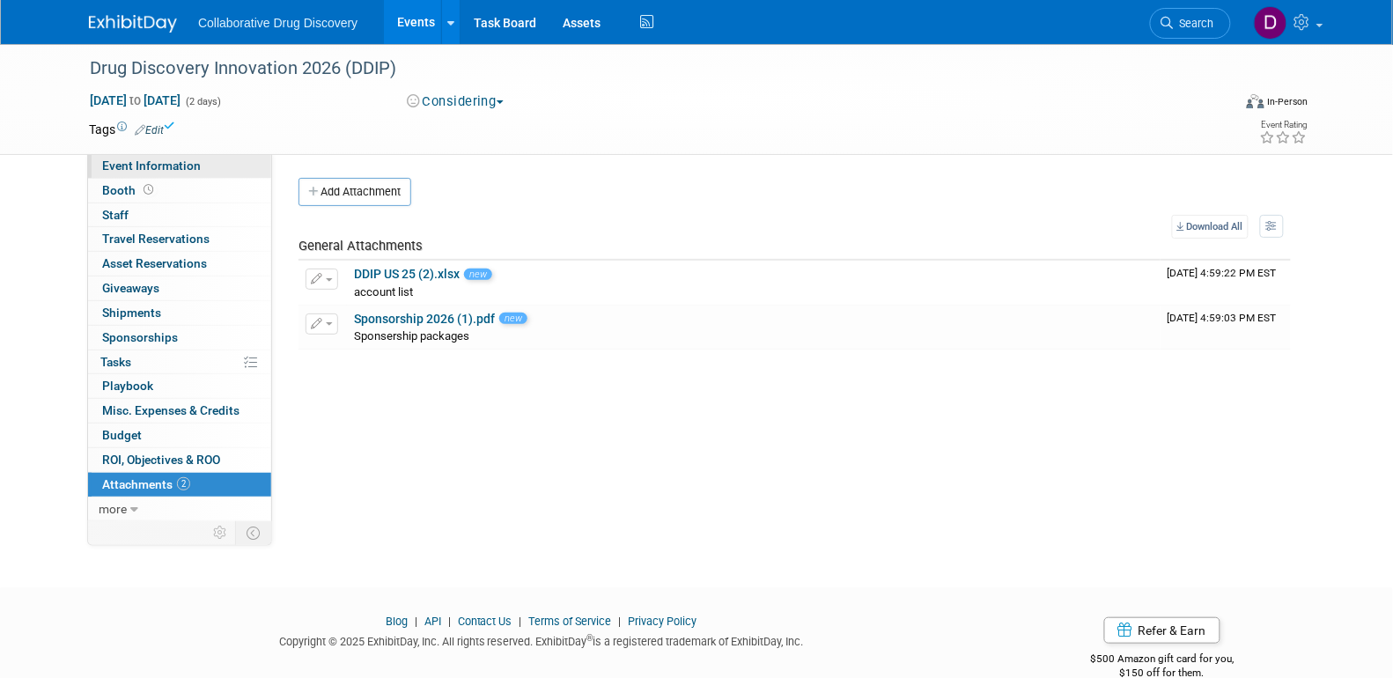
click at [166, 159] on span "Event Information" at bounding box center [151, 166] width 99 height 14
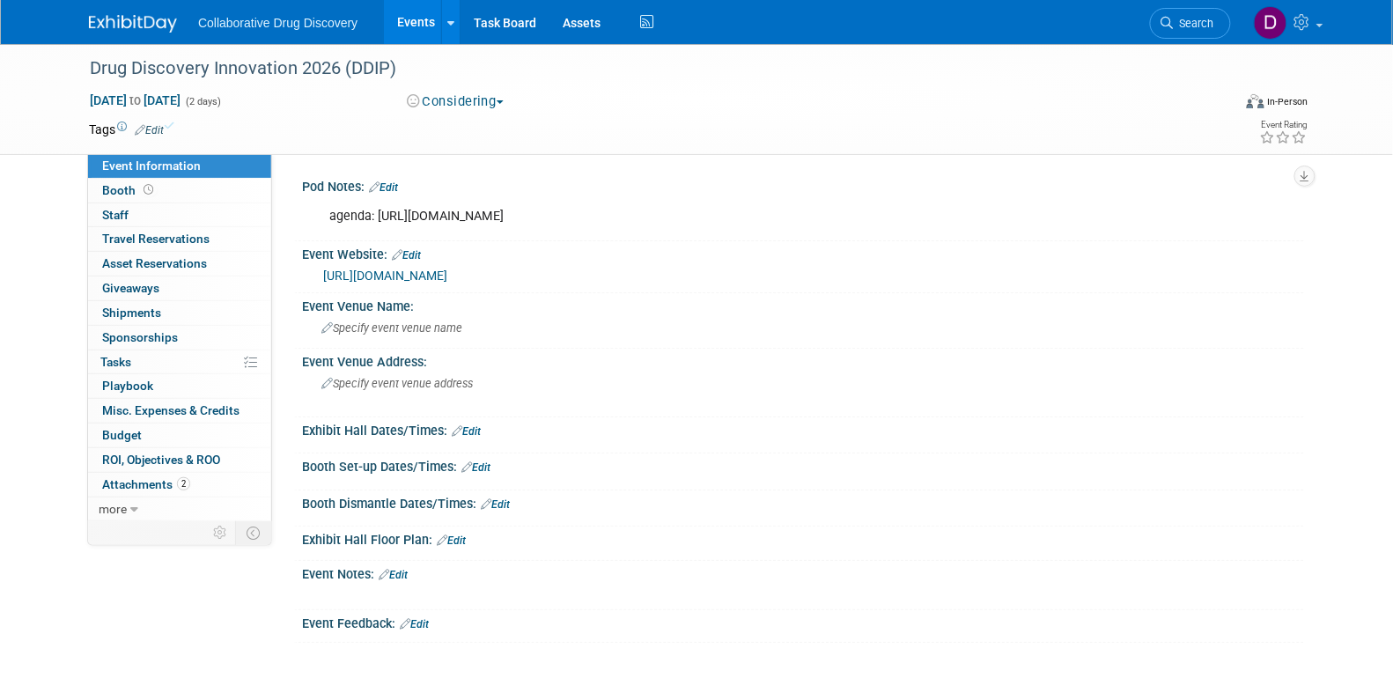
click at [171, 130] on td "X" at bounding box center [632, 130] width 937 height 18
click at [169, 128] on td "X" at bounding box center [632, 130] width 937 height 18
click at [164, 125] on link "Edit" at bounding box center [149, 130] width 29 height 12
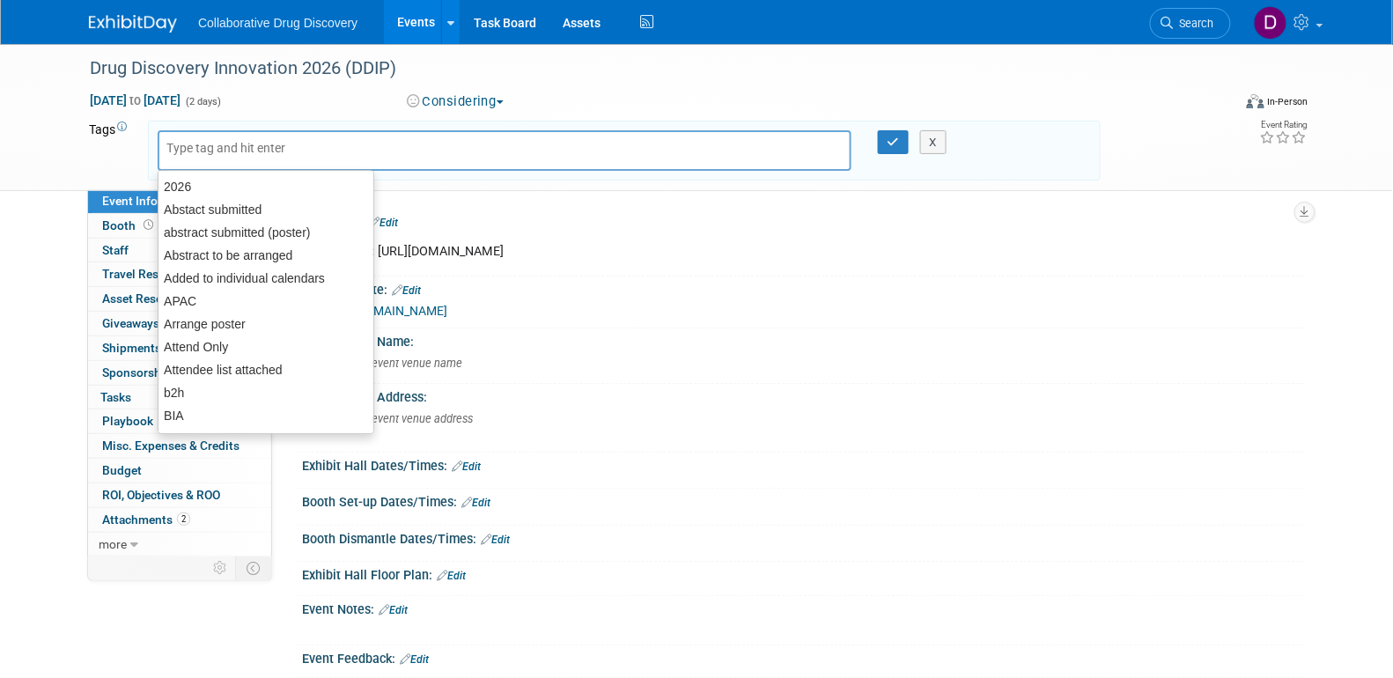
click at [183, 155] on input "text" at bounding box center [236, 148] width 141 height 18
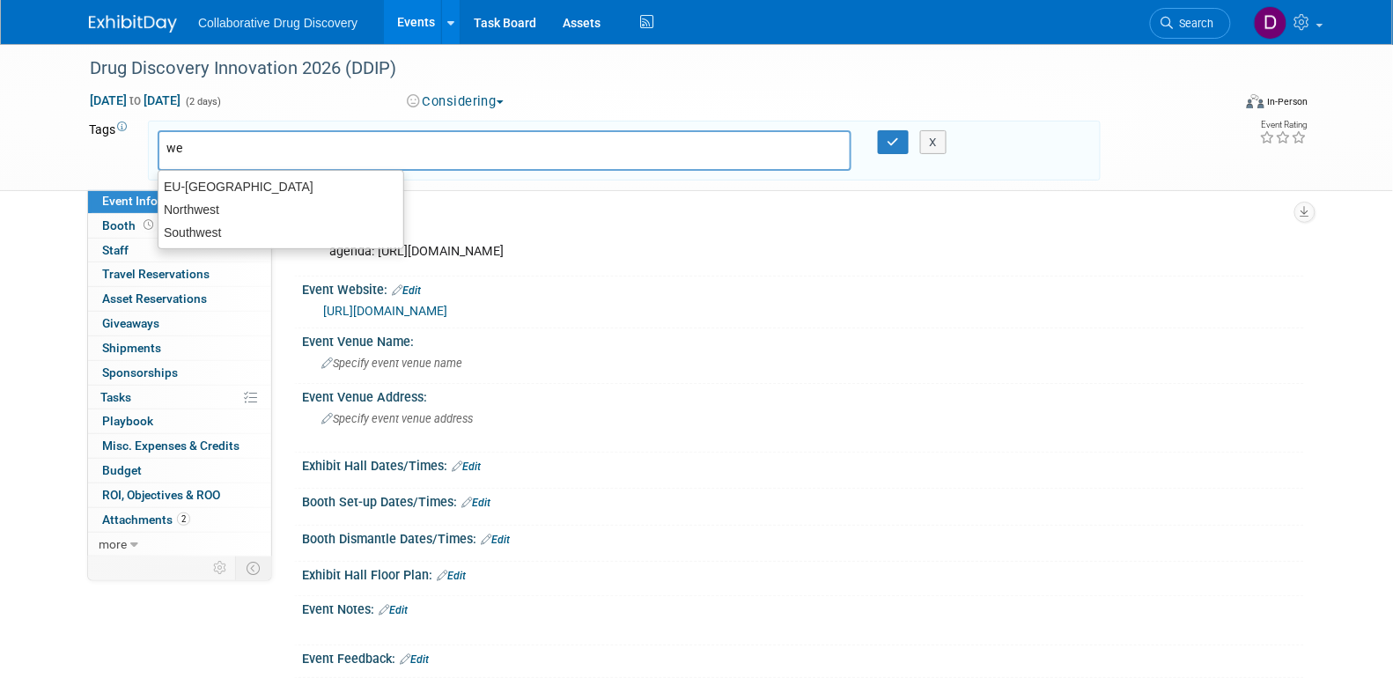
type input "w"
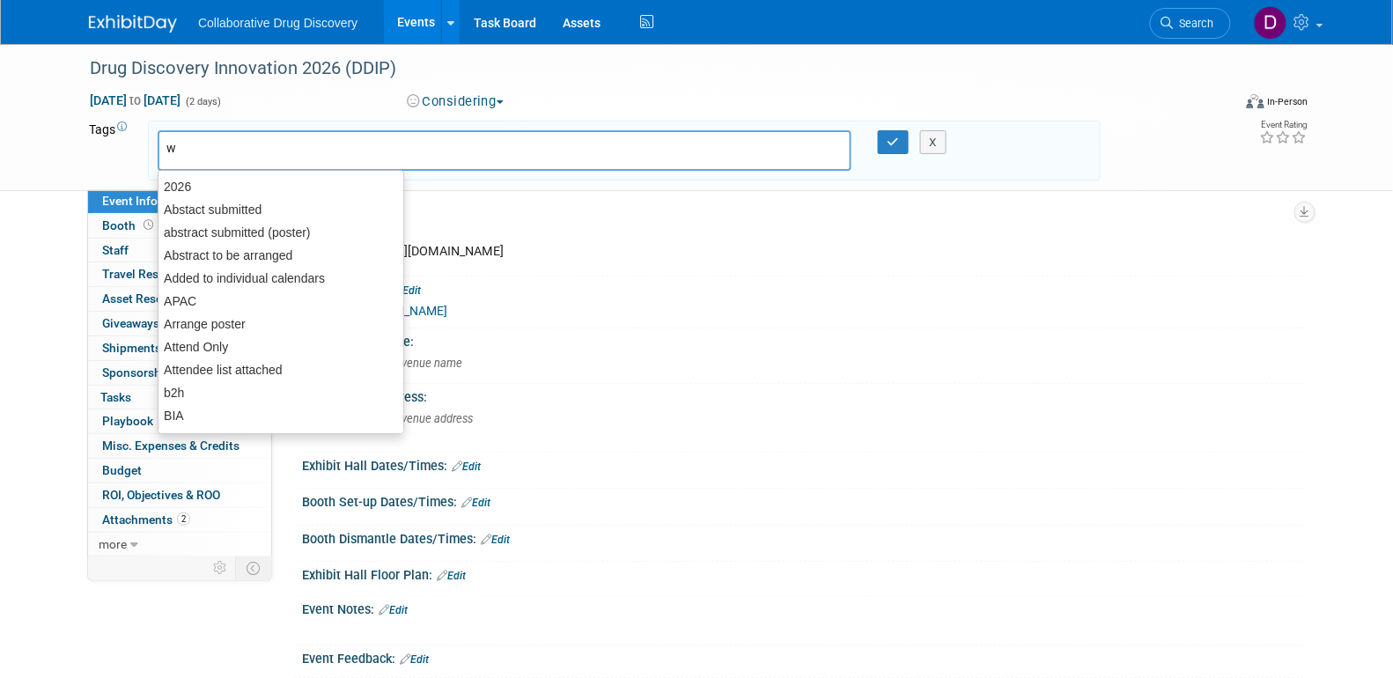
type input "we"
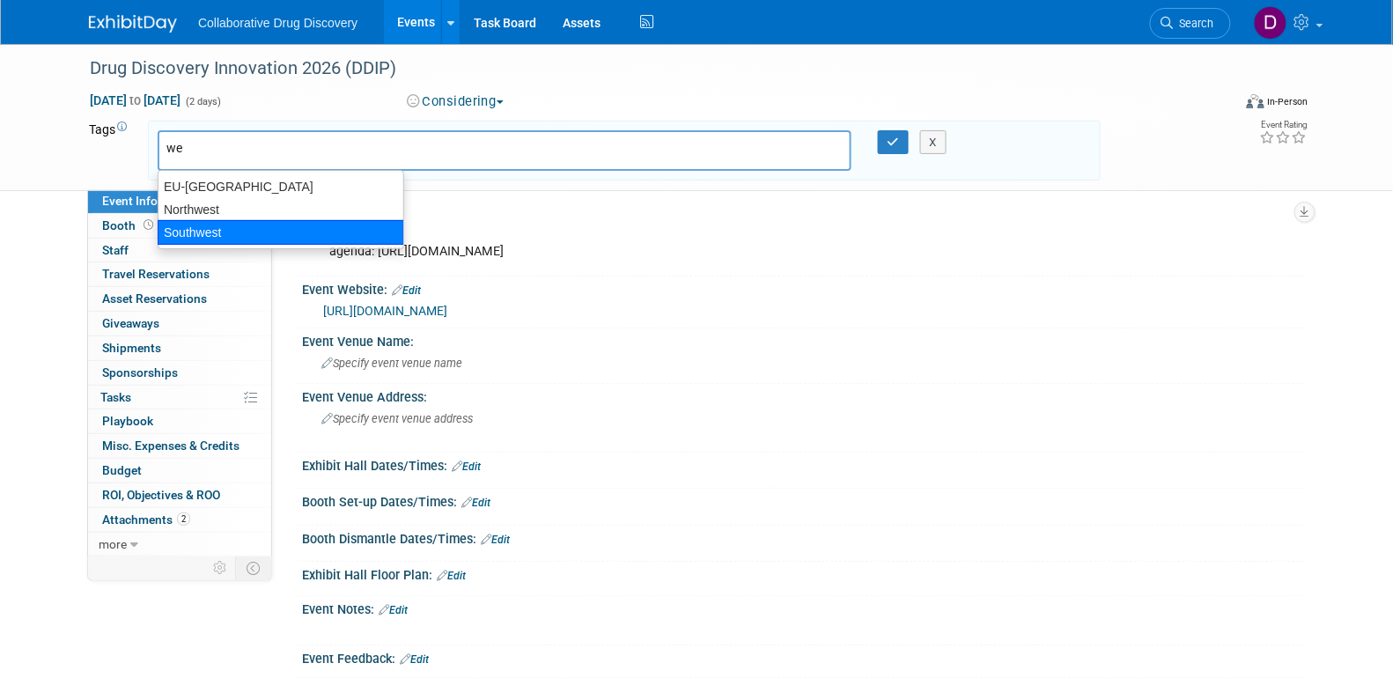
click at [200, 220] on div "Southwest" at bounding box center [281, 232] width 247 height 25
type input "Southwest"
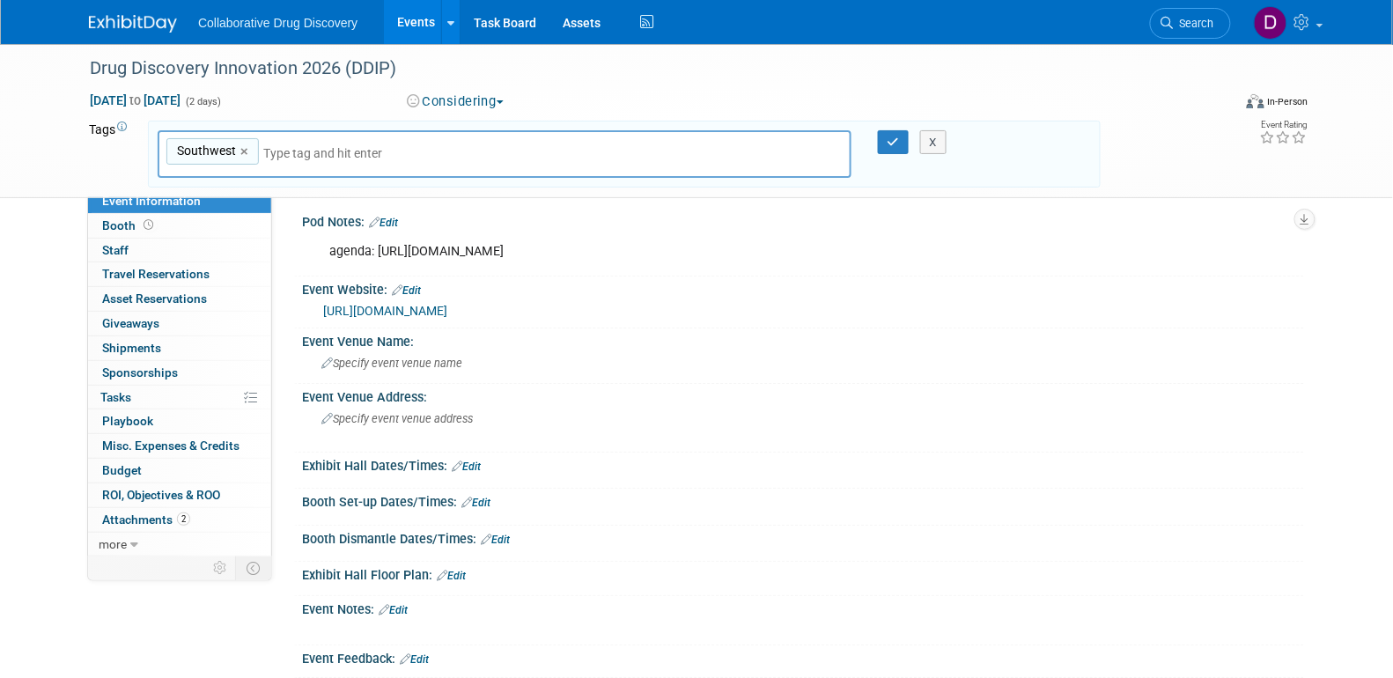
click at [912, 143] on div "X" at bounding box center [942, 142] width 80 height 25
click at [884, 148] on button "button" at bounding box center [894, 142] width 32 height 25
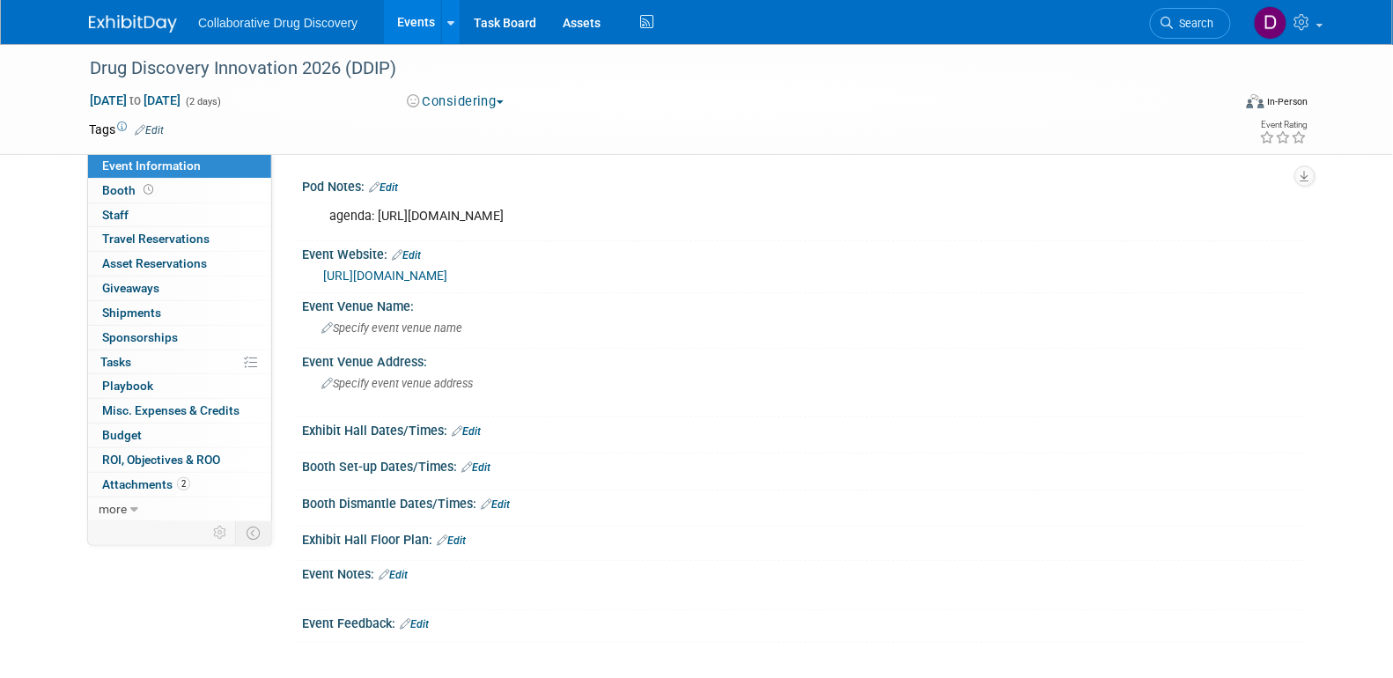
click at [686, 139] on div "Tags Edit Southwest Southwest × X" at bounding box center [595, 130] width 1012 height 24
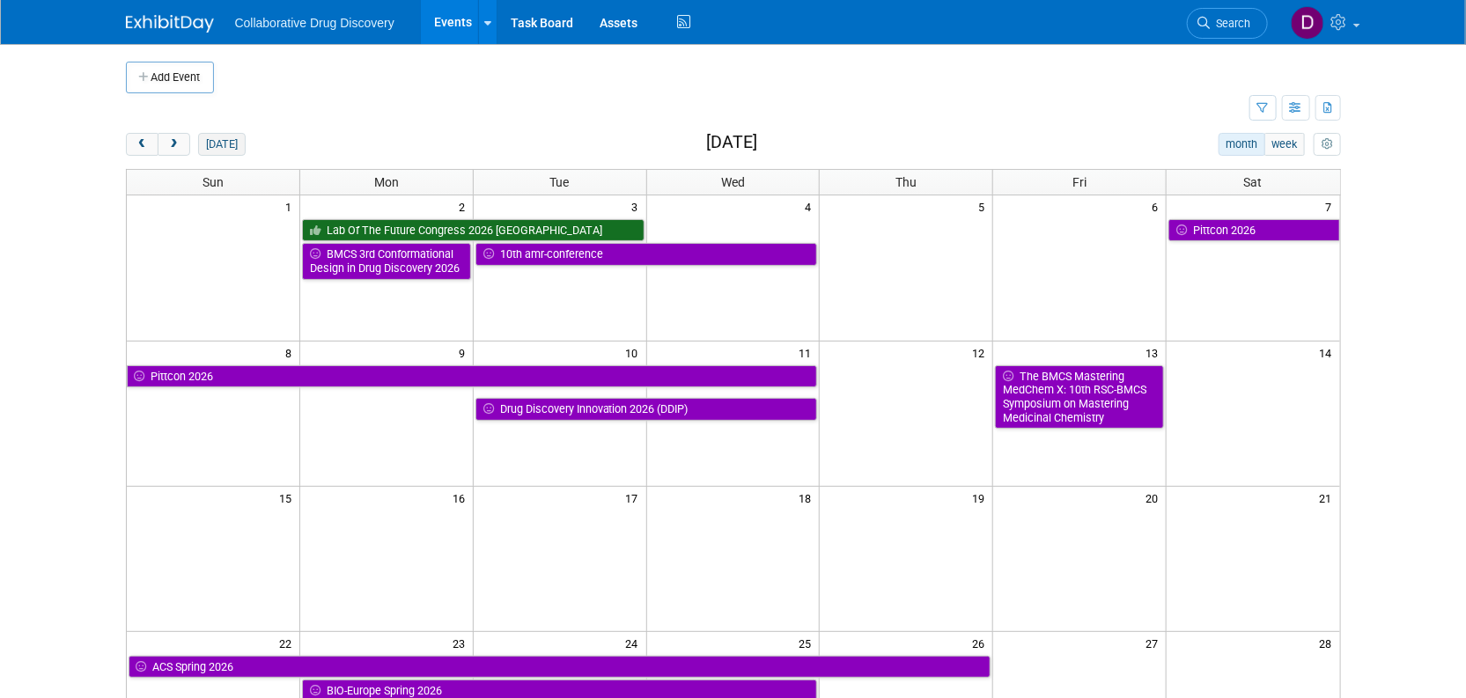
click at [213, 138] on button "[DATE]" at bounding box center [221, 144] width 47 height 23
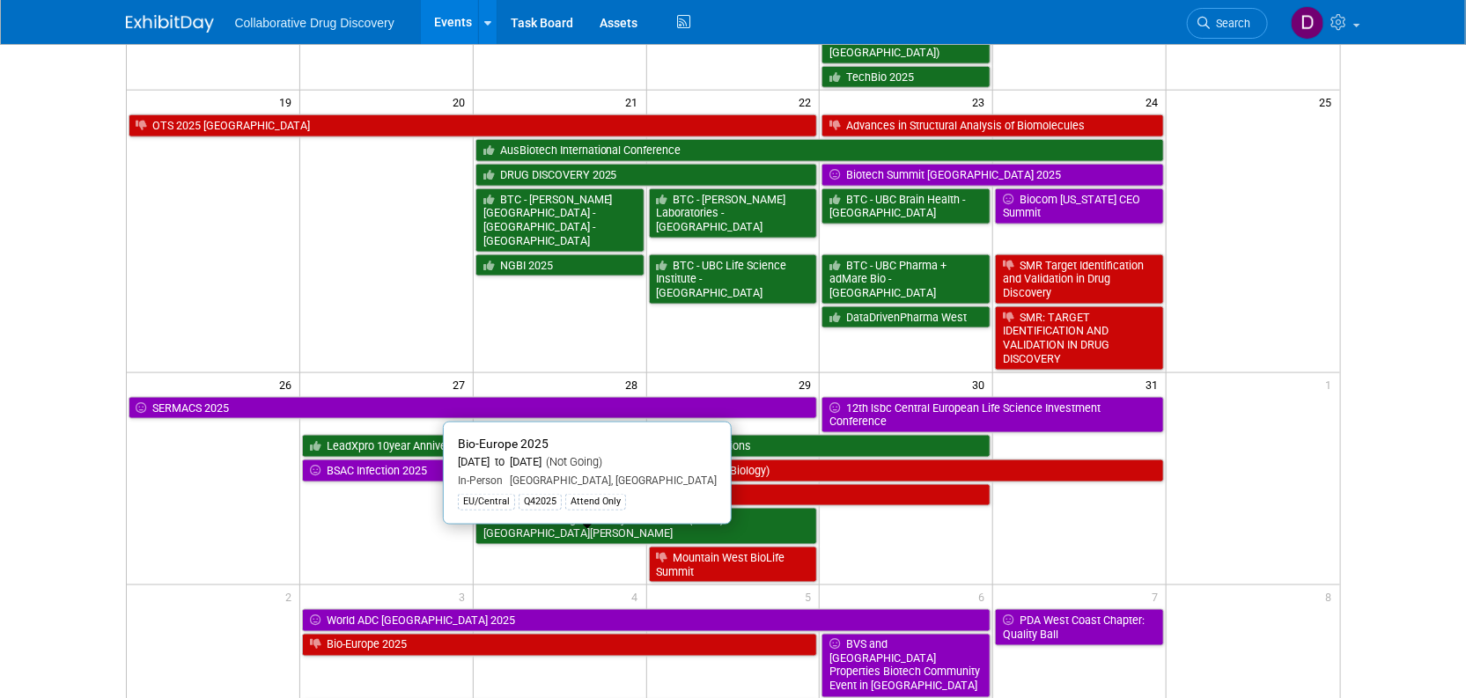
scroll to position [1051, 0]
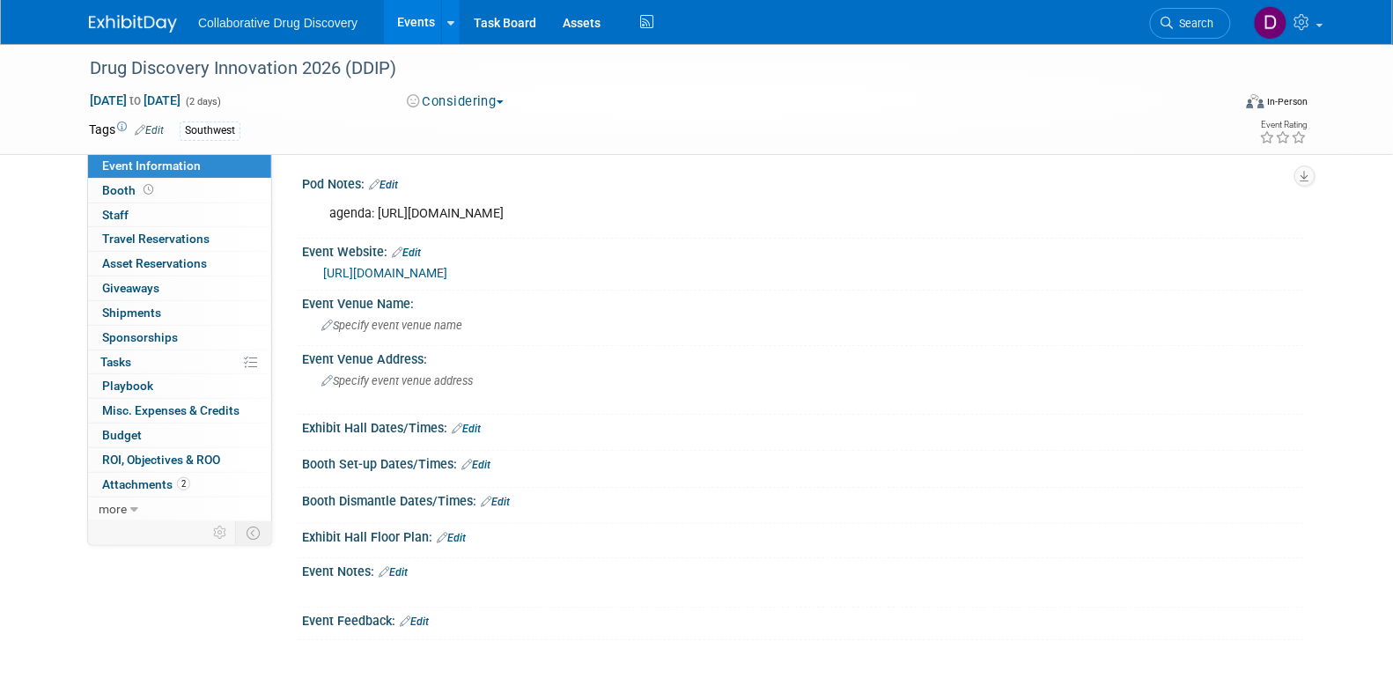
scroll to position [3, 0]
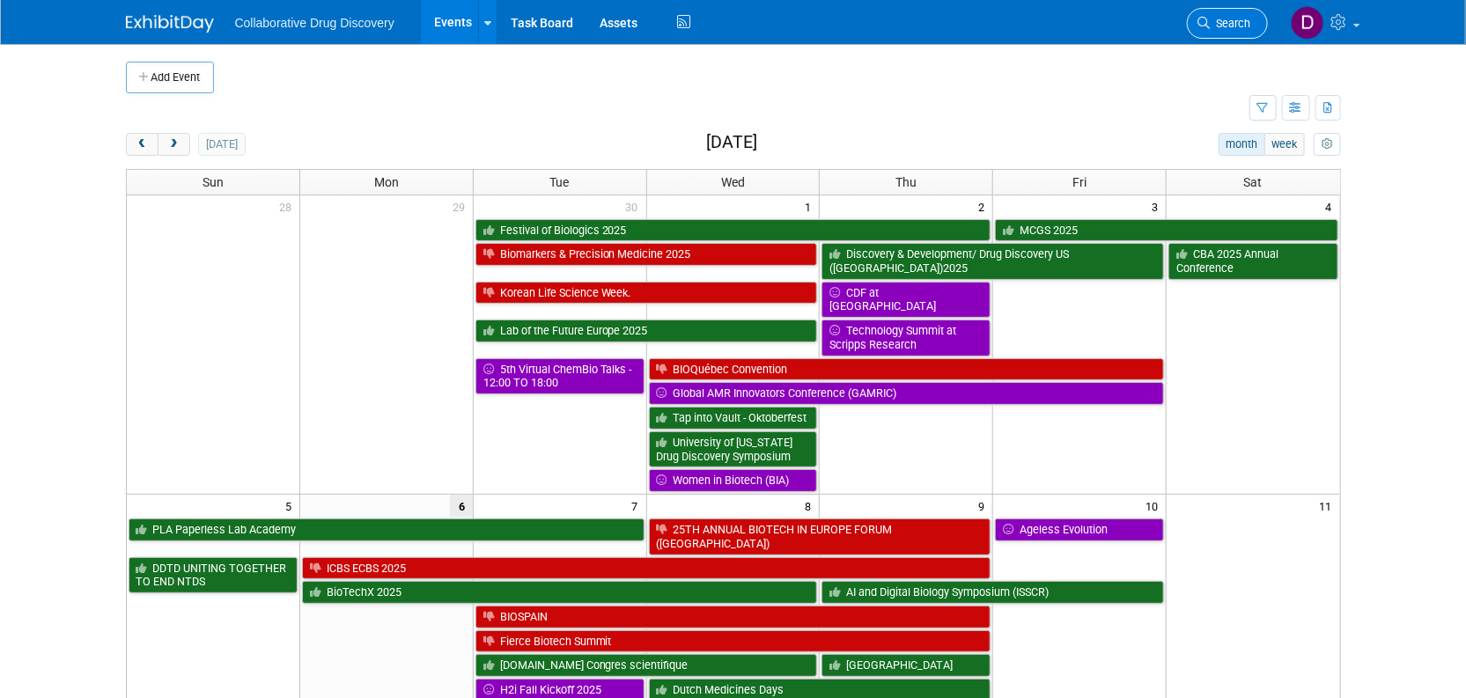
click at [1195, 31] on link "Search" at bounding box center [1227, 23] width 81 height 31
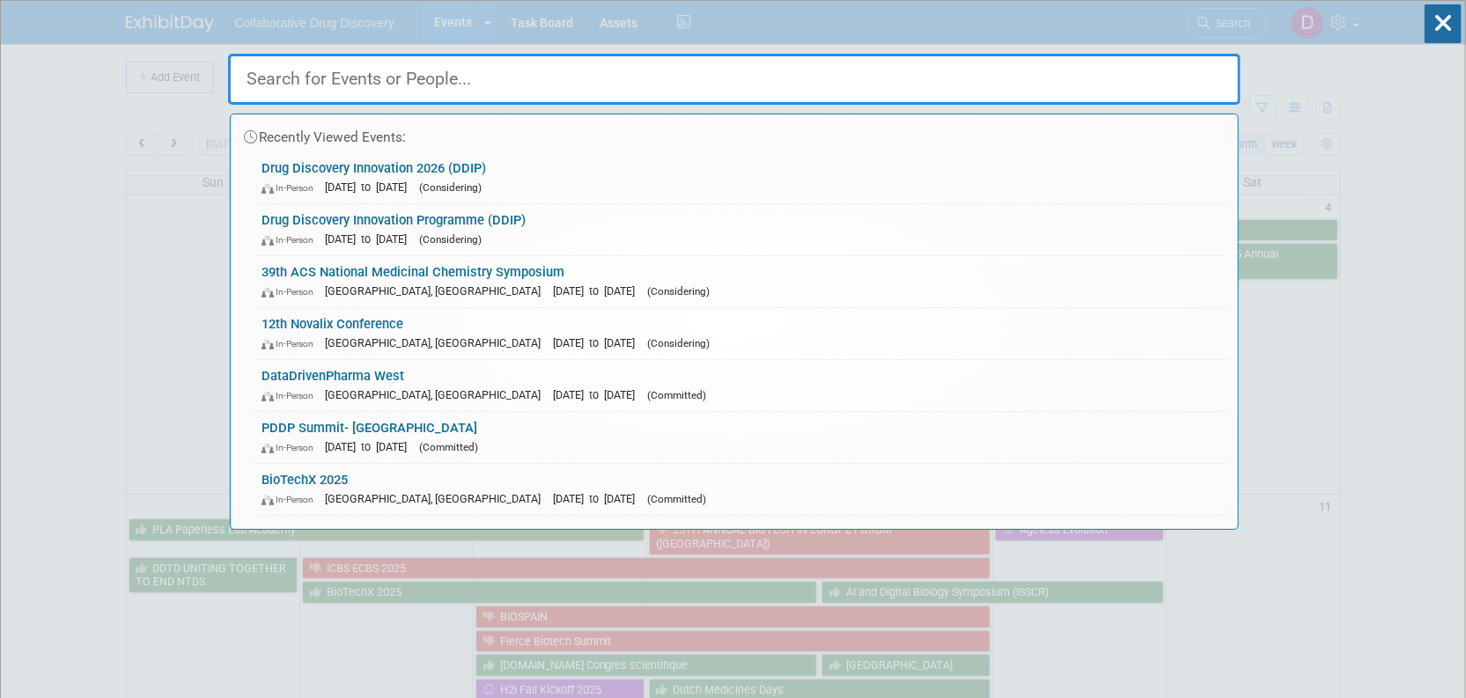
paste input "[PERSON_NAME]"
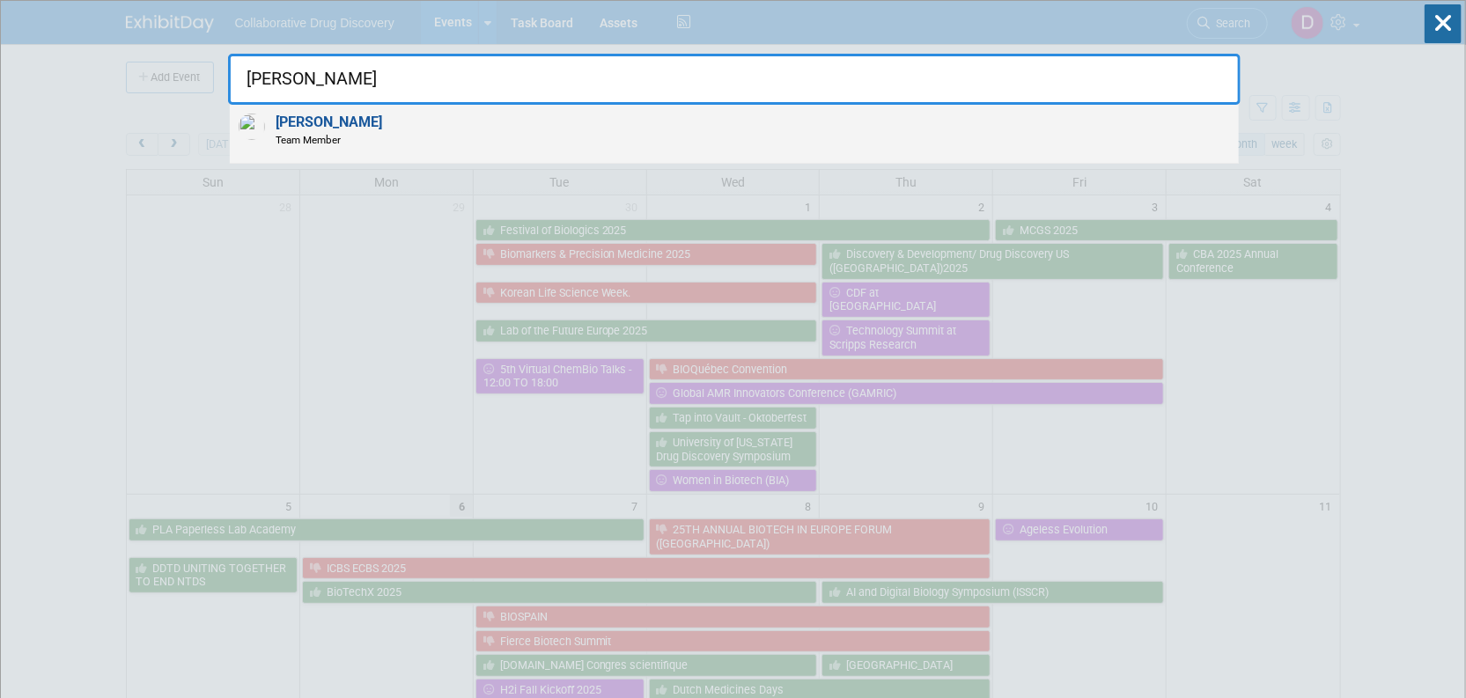
type input "[PERSON_NAME]"
click at [289, 134] on span "Team Member" at bounding box center [329, 139] width 107 height 15
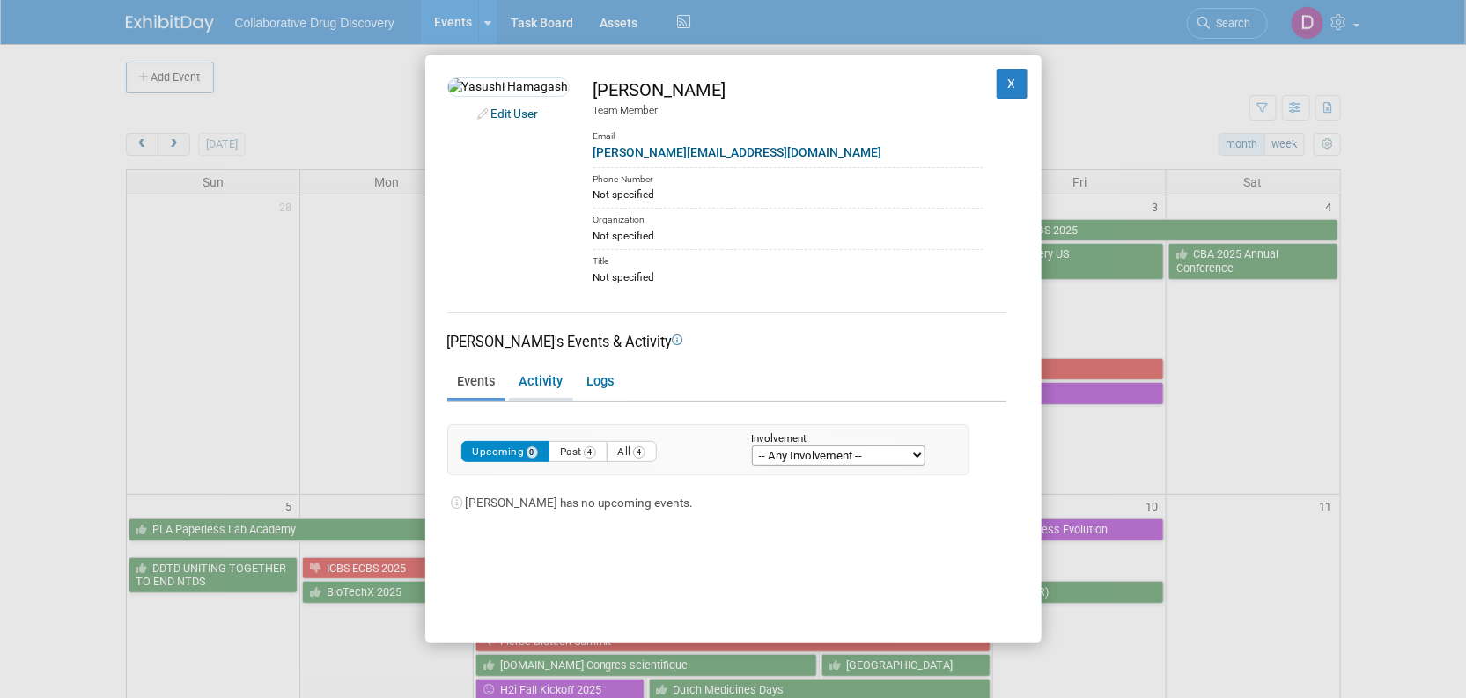
click at [534, 379] on link "Activity" at bounding box center [541, 382] width 64 height 31
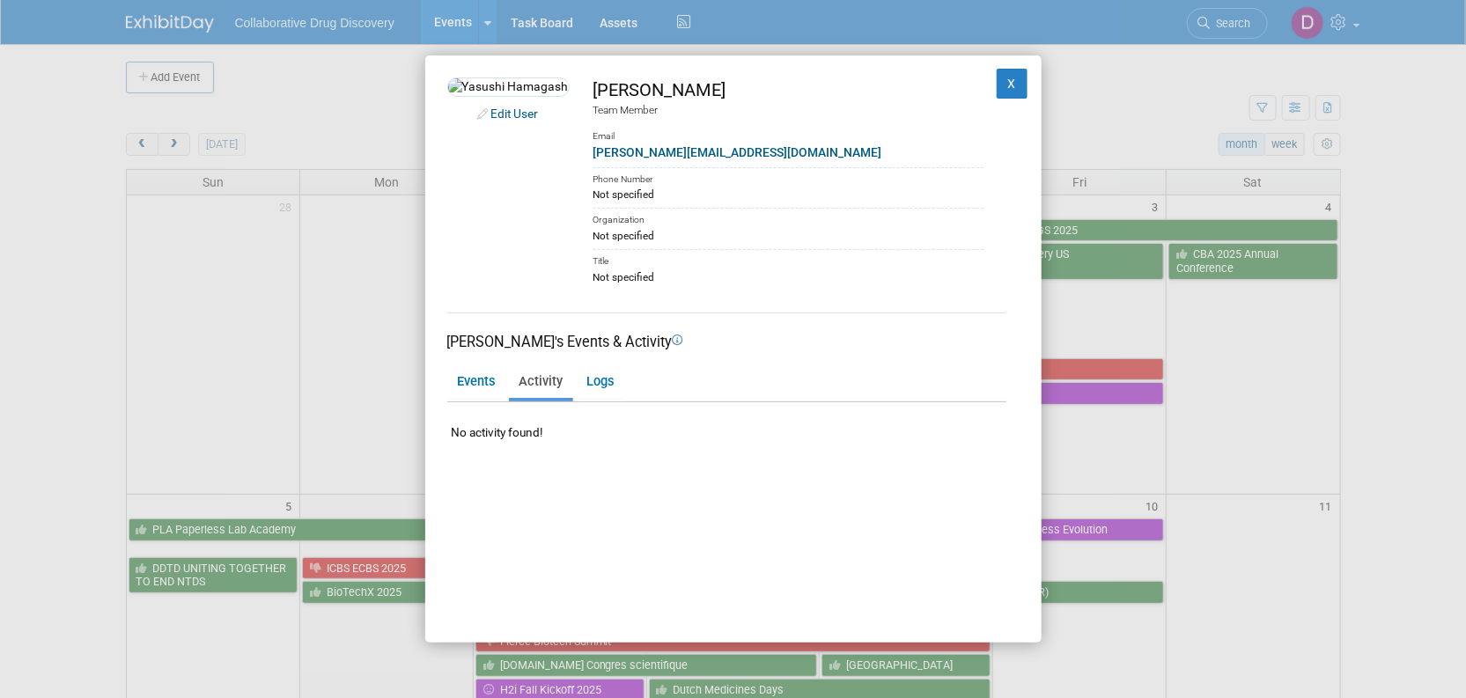
click at [495, 121] on link "Edit User" at bounding box center [515, 114] width 48 height 14
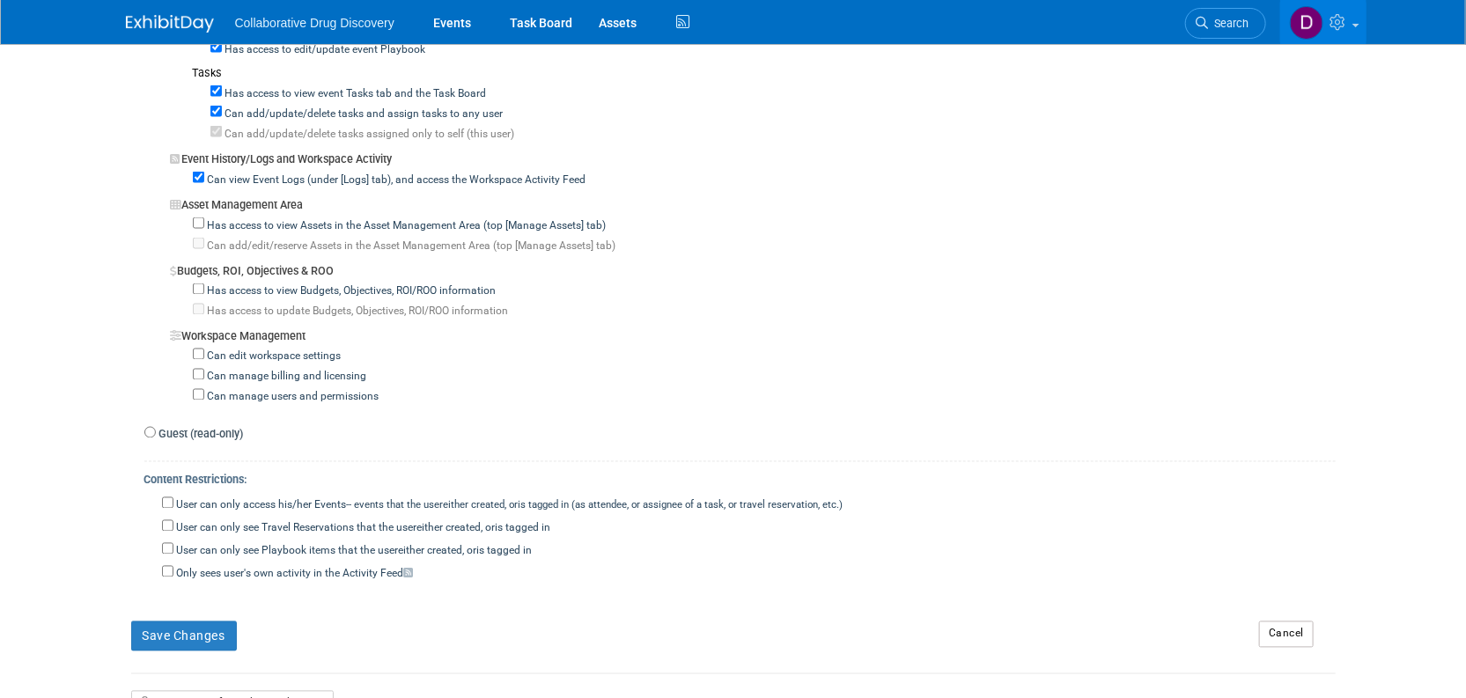
scroll to position [1506, 0]
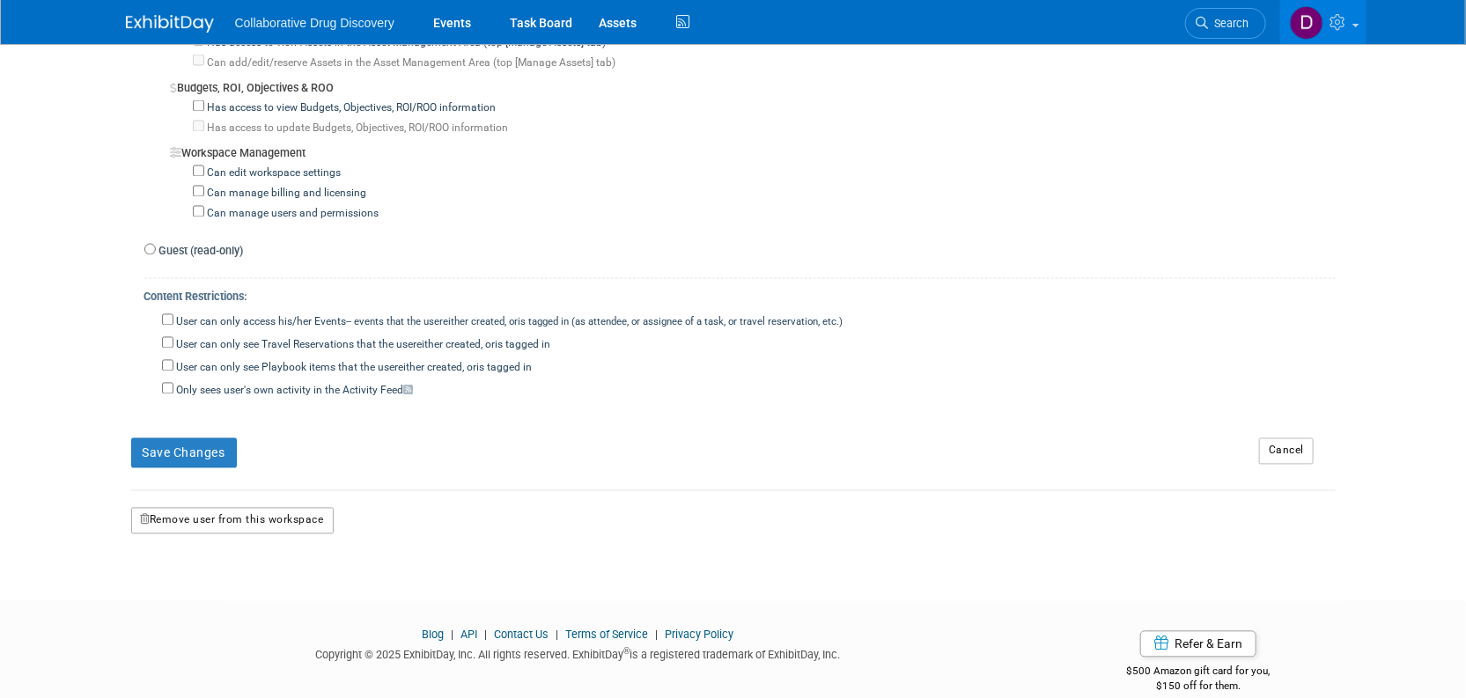
click at [287, 508] on button "Remove user from this workspace" at bounding box center [232, 521] width 203 height 26
click at [207, 566] on icon at bounding box center [202, 568] width 12 height 11
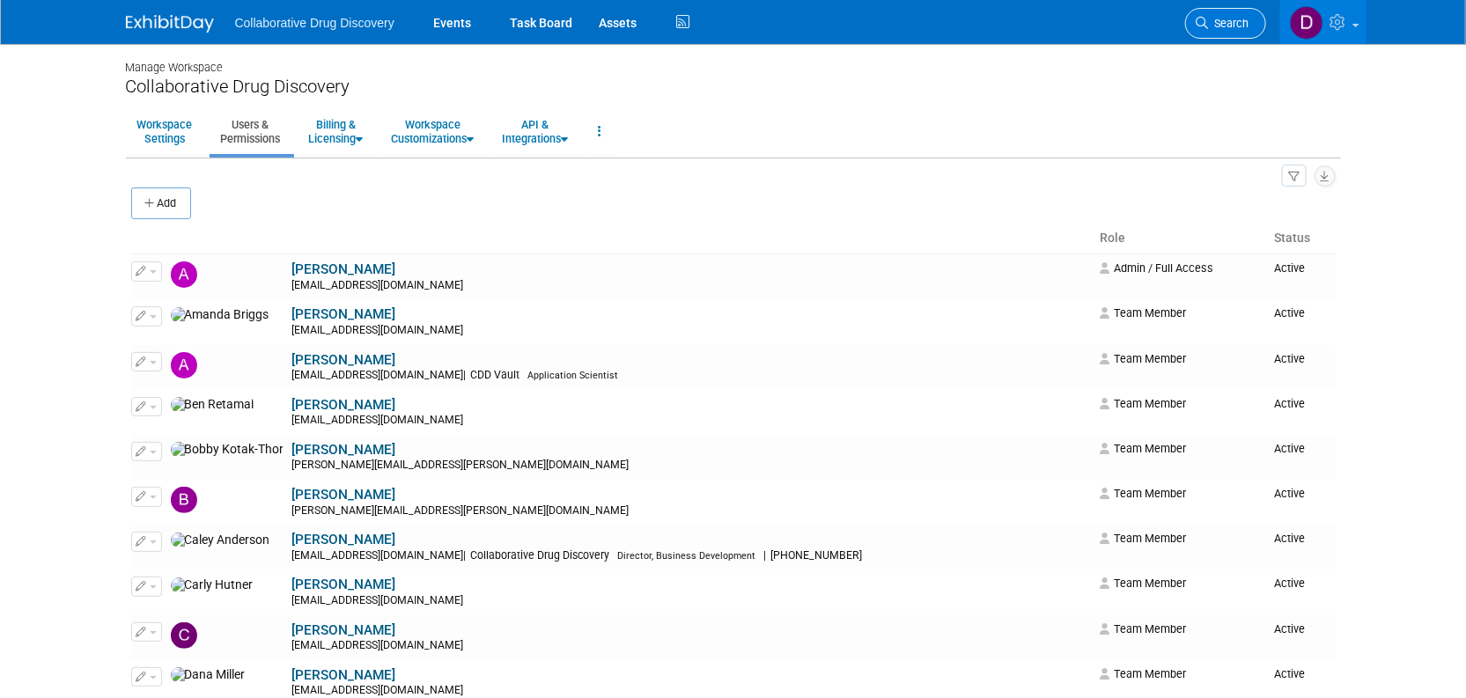
click at [1242, 32] on link "Search" at bounding box center [1225, 23] width 81 height 31
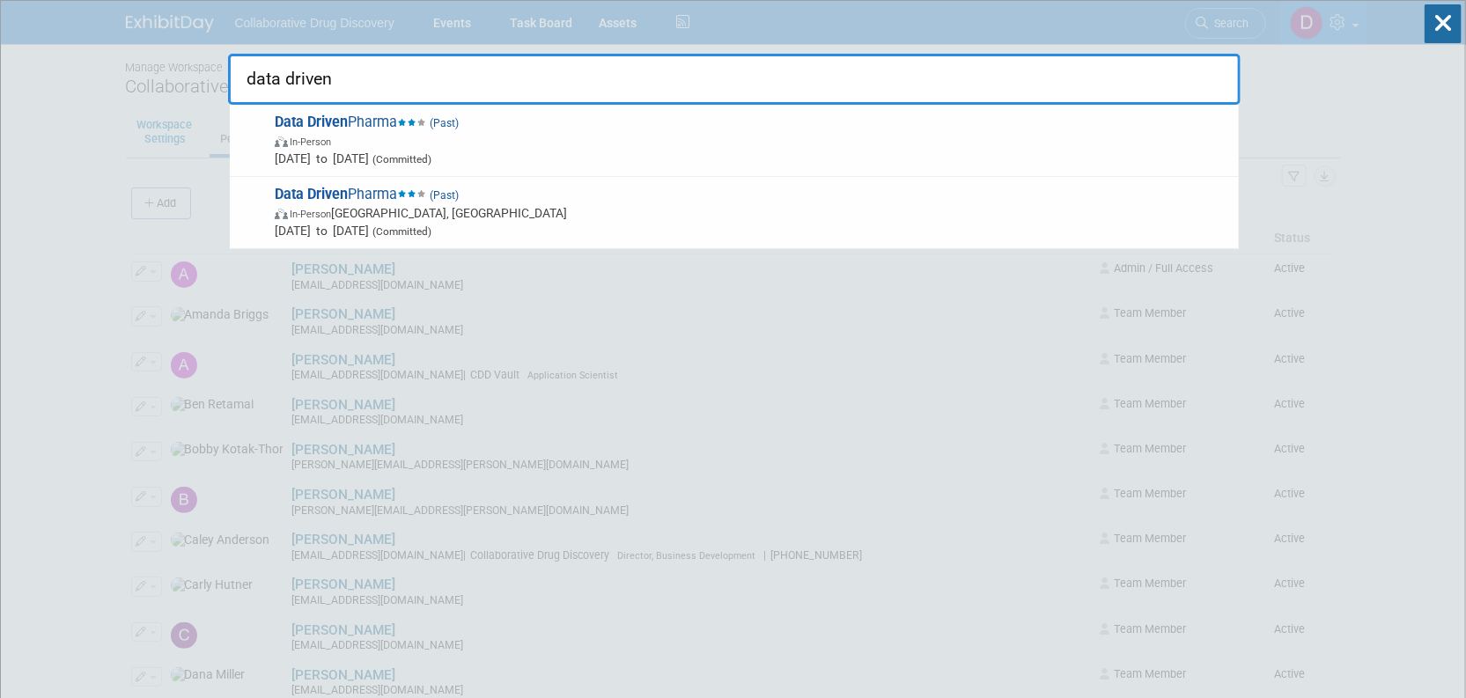
type input "data driven"
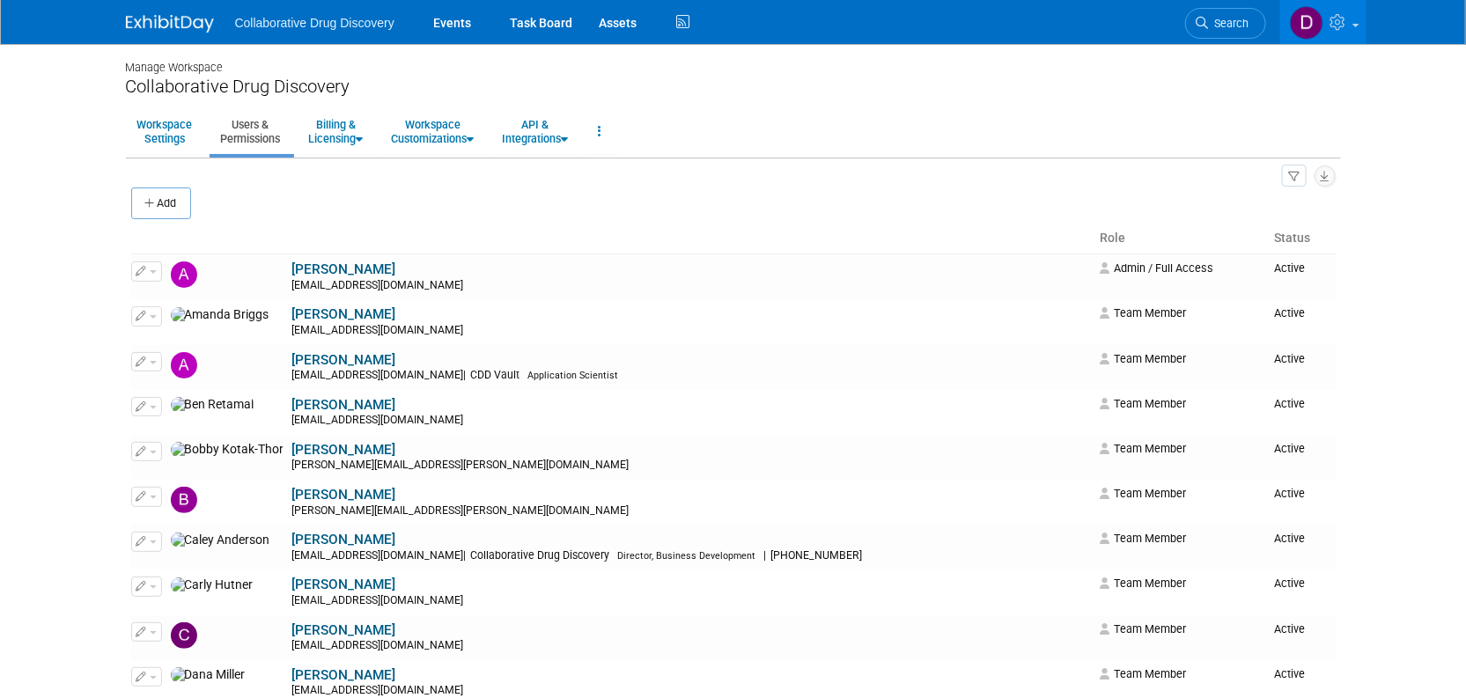
click at [169, 18] on img at bounding box center [170, 24] width 88 height 18
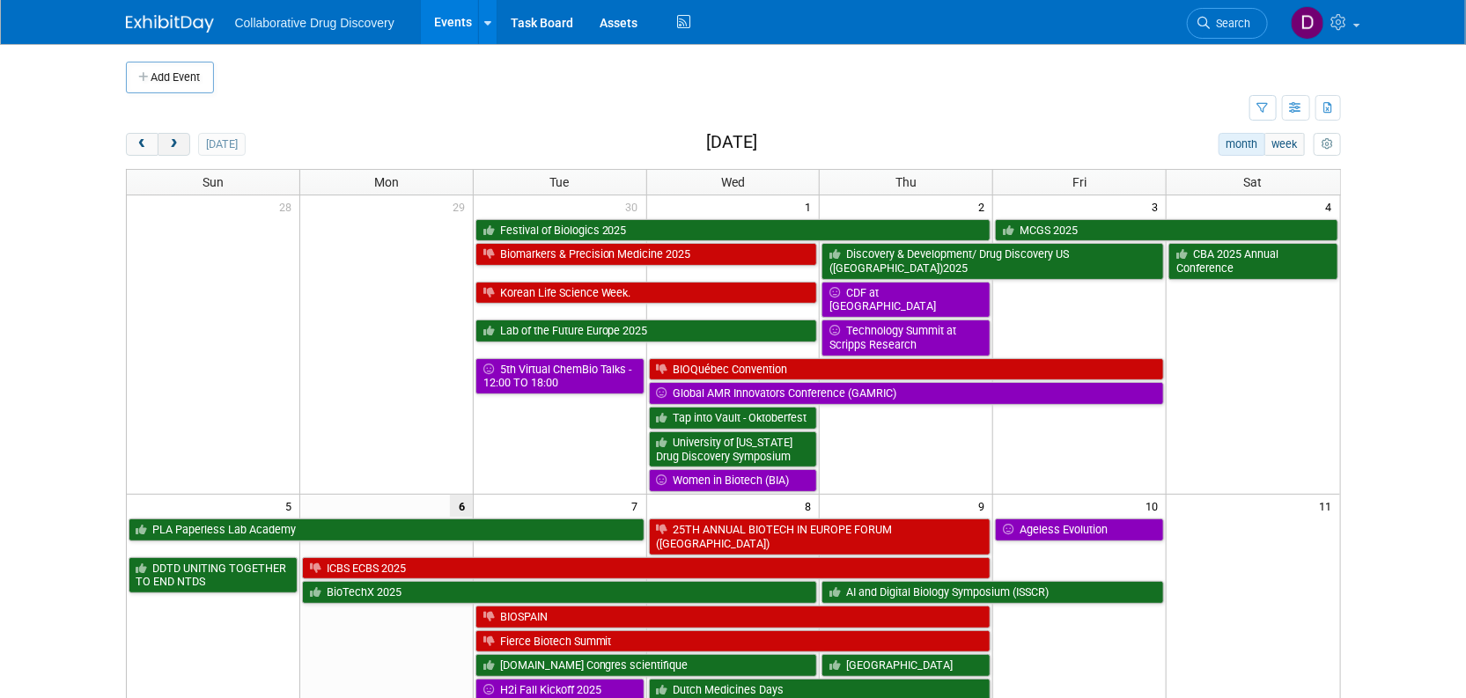
click at [179, 143] on span "next" at bounding box center [173, 144] width 13 height 11
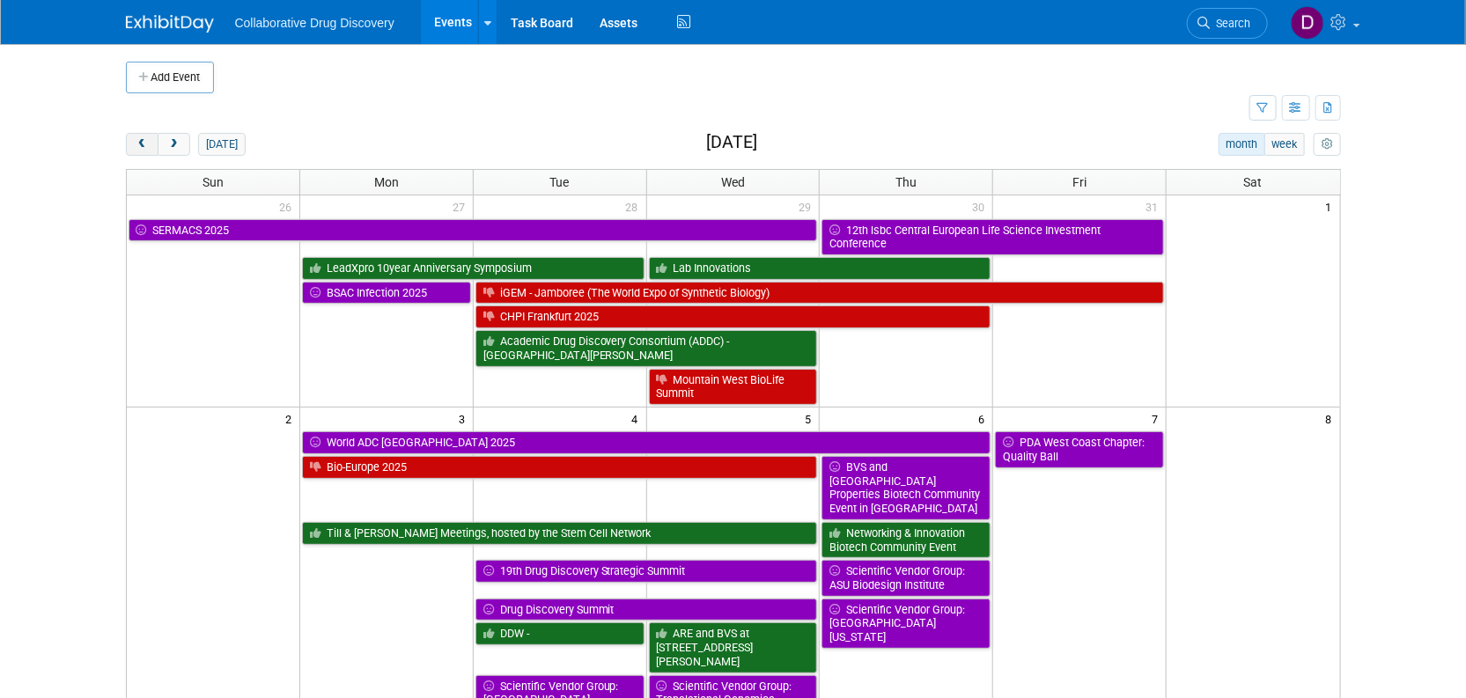
click at [134, 144] on button "prev" at bounding box center [142, 144] width 33 height 23
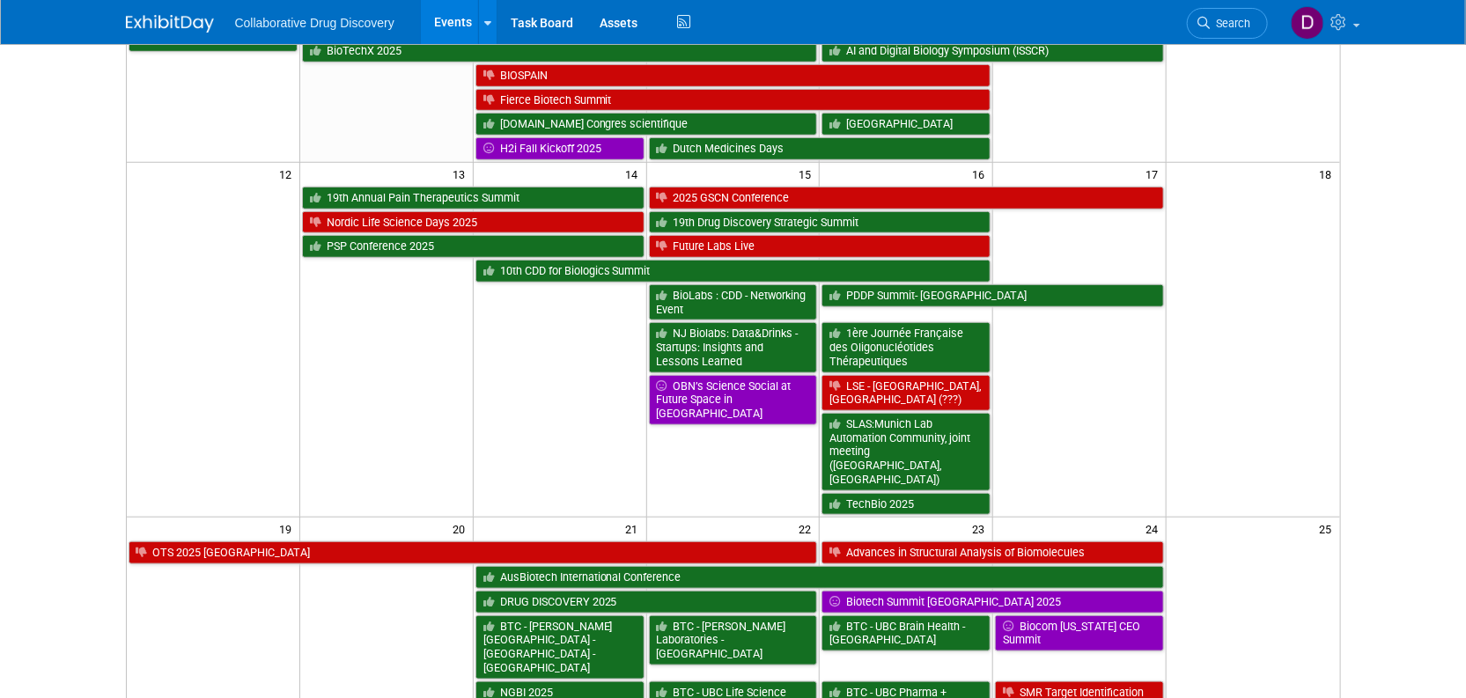
scroll to position [1210, 0]
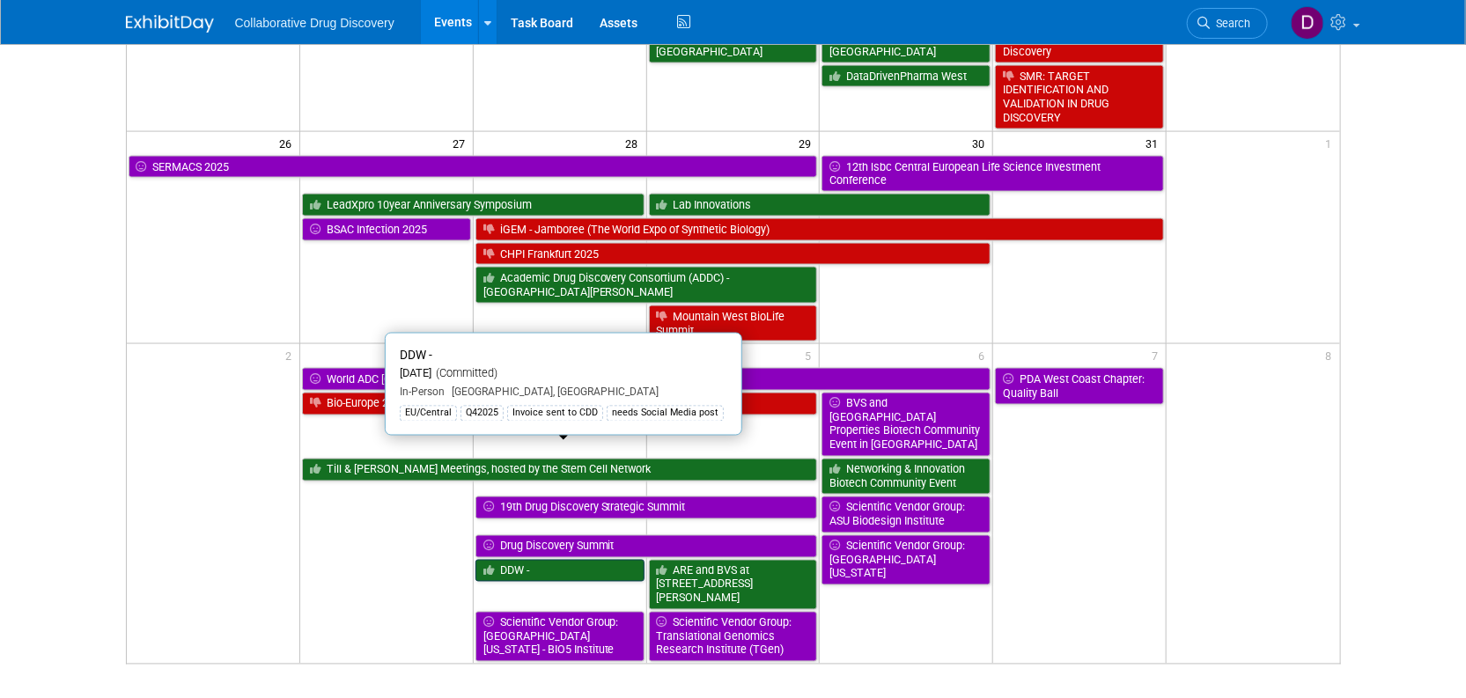
click at [541, 560] on link "DDW -" at bounding box center [560, 571] width 169 height 23
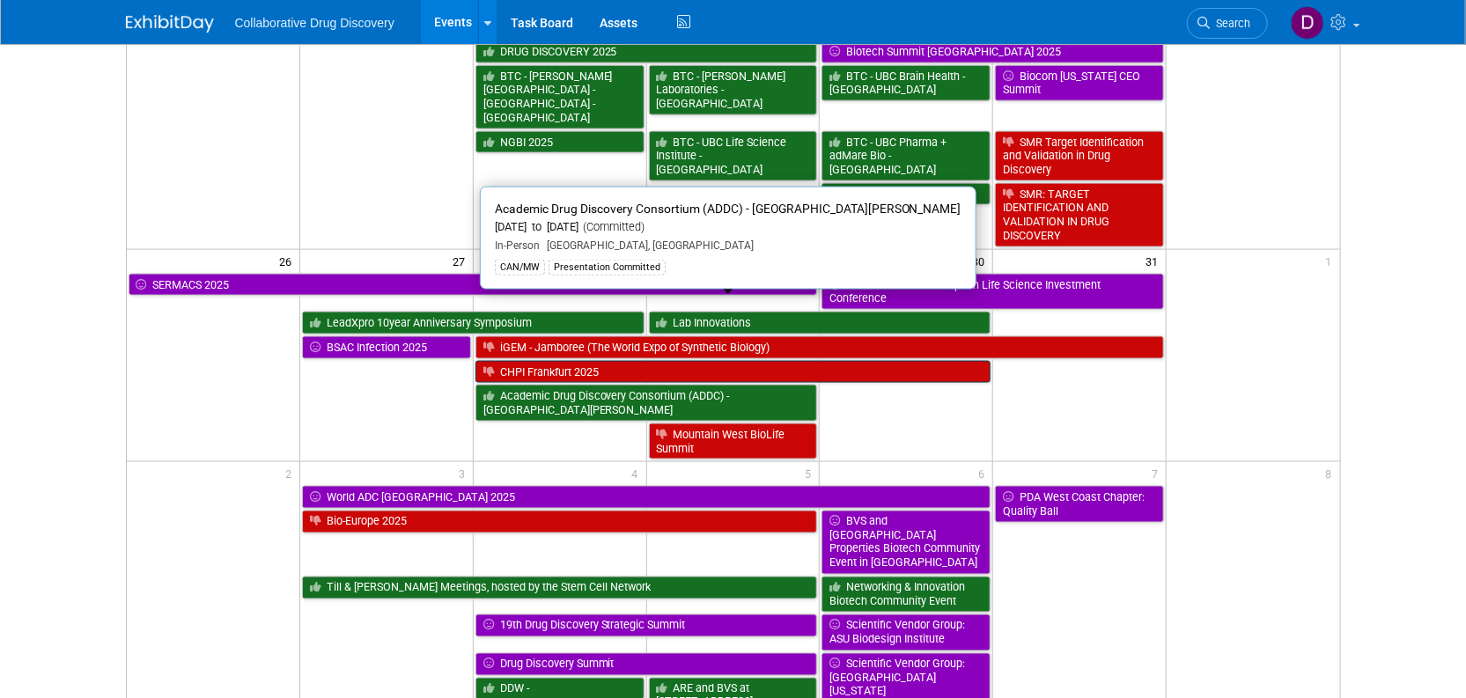
scroll to position [976, 0]
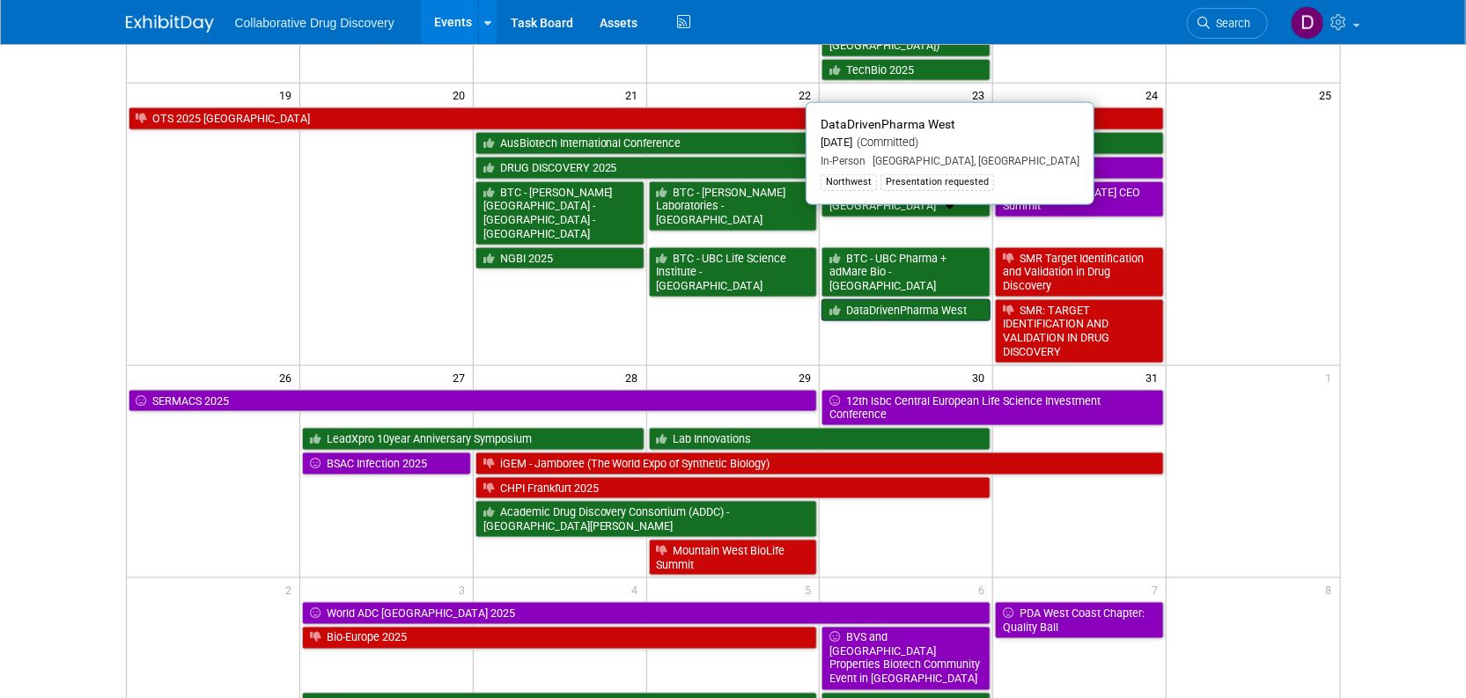
click at [897, 299] on link "DataDrivenPharma West" at bounding box center [906, 310] width 169 height 23
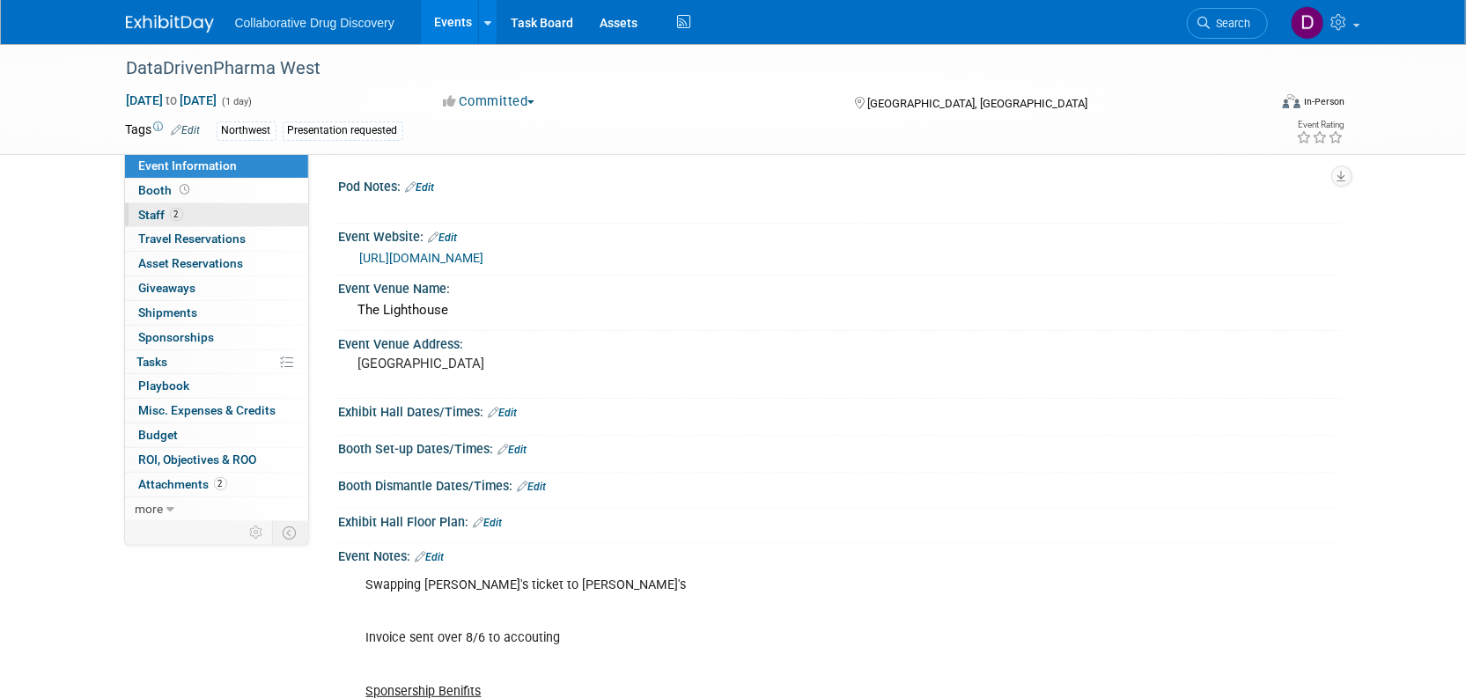
click at [193, 211] on link "2 Staff 2" at bounding box center [216, 215] width 183 height 24
